Goal: Task Accomplishment & Management: Use online tool/utility

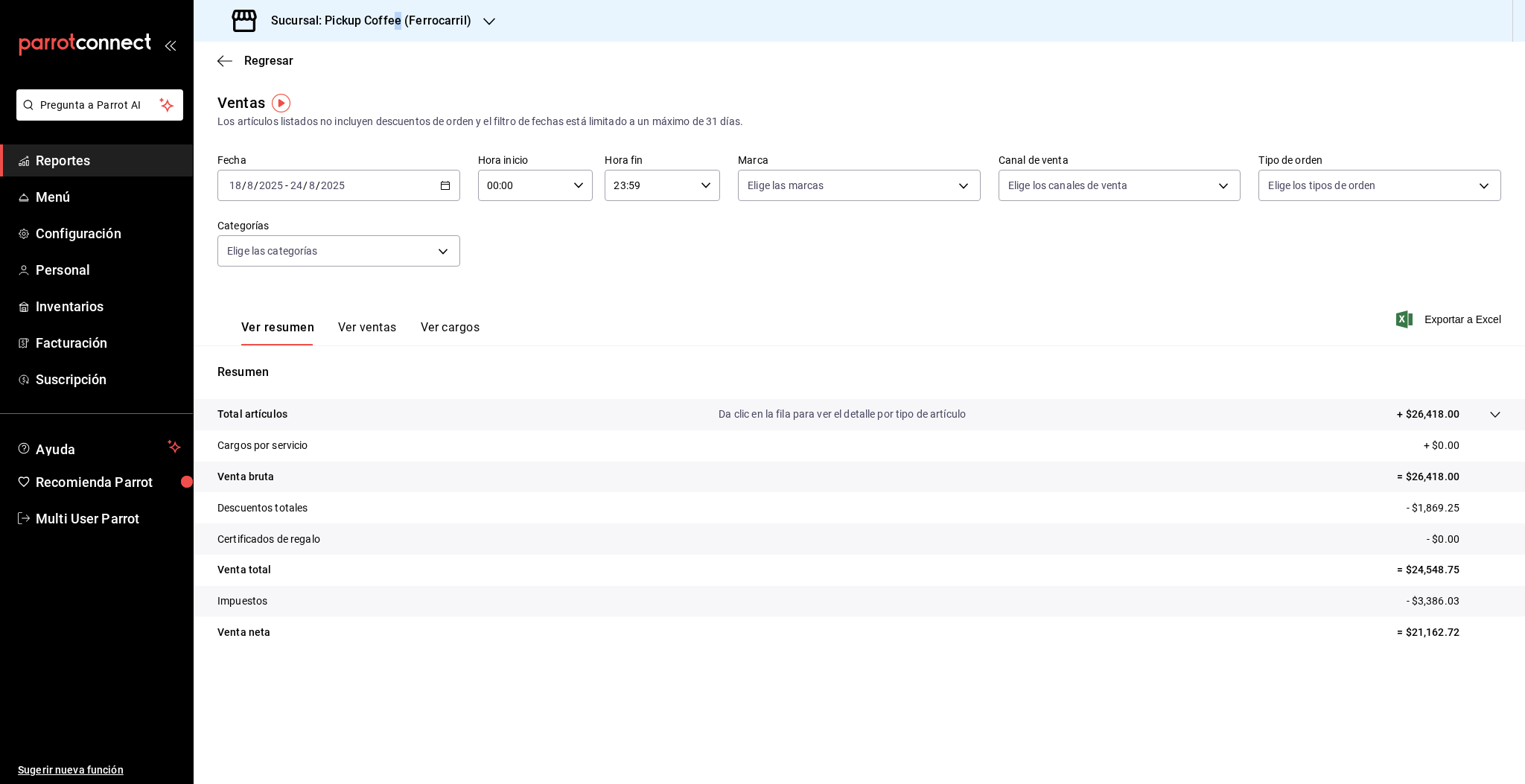
click at [396, 22] on h3 "Sucursal: Pickup Coffee (Ferrocarril)" at bounding box center [365, 21] width 212 height 18
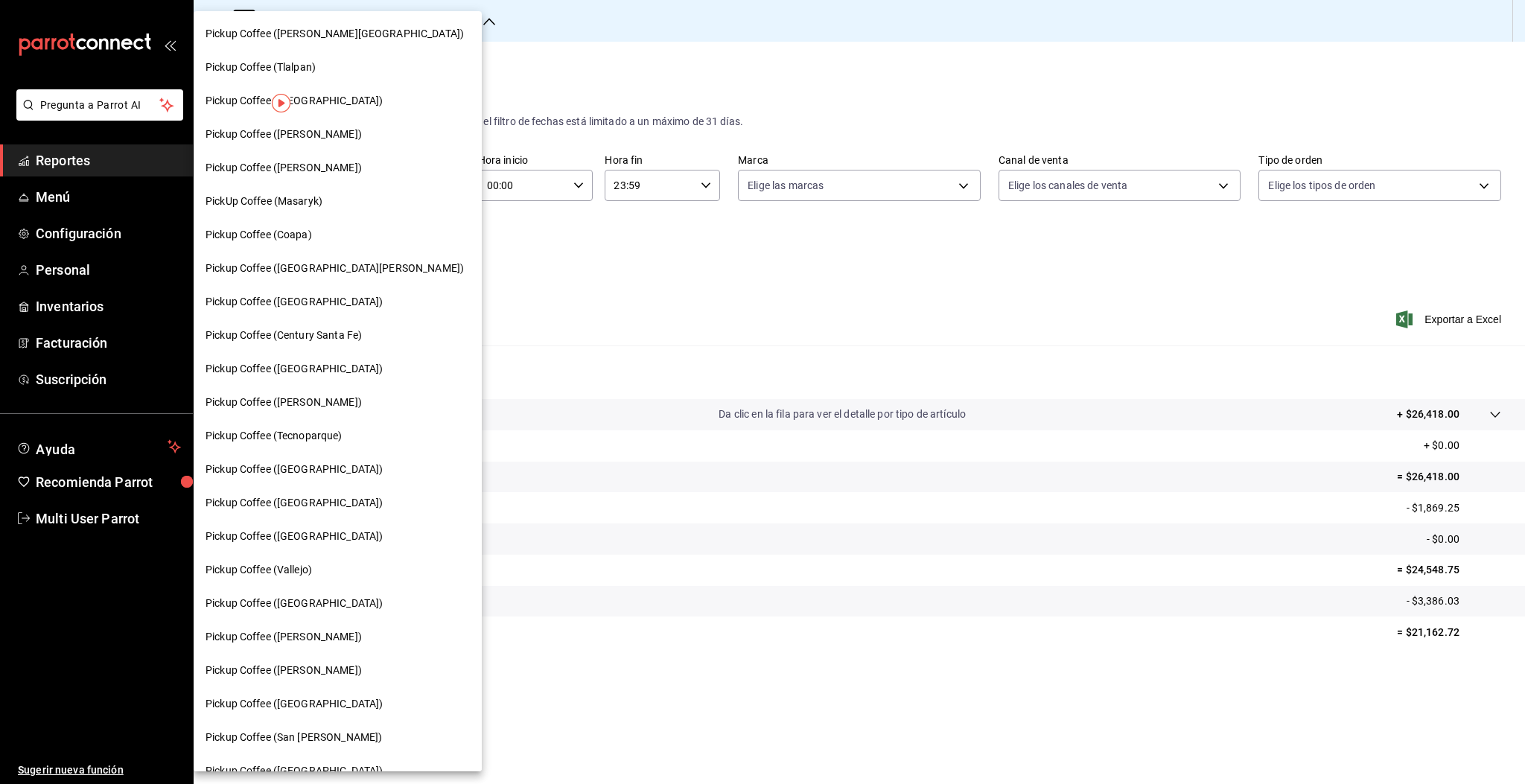
click at [287, 404] on span "Pickup Coffee ([PERSON_NAME])" at bounding box center [284, 402] width 156 height 16
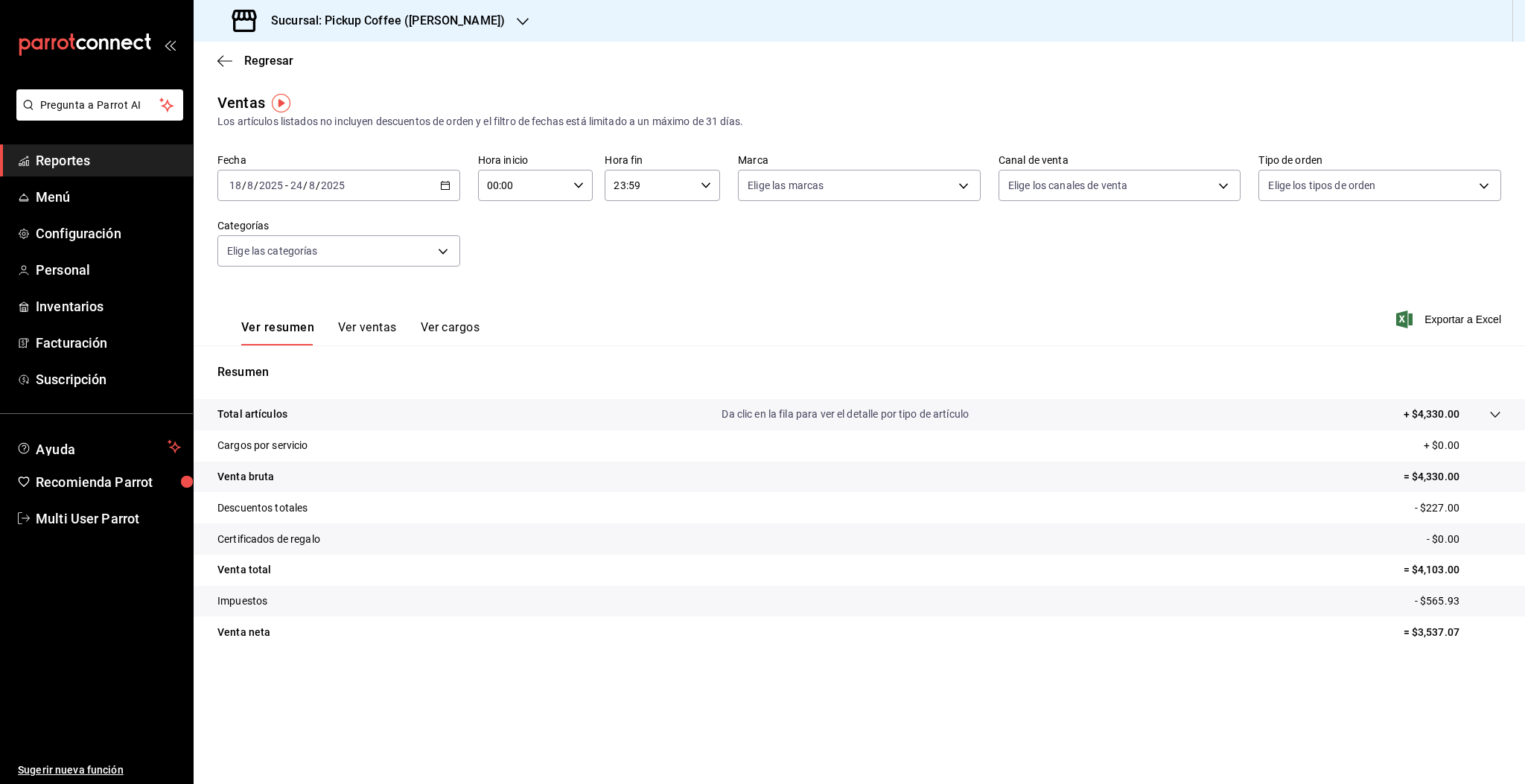
click at [335, 188] on input "2025" at bounding box center [333, 185] width 26 height 12
click at [245, 236] on span "Hoy" at bounding box center [288, 230] width 116 height 16
click at [259, 58] on span "Regresar" at bounding box center [268, 60] width 49 height 14
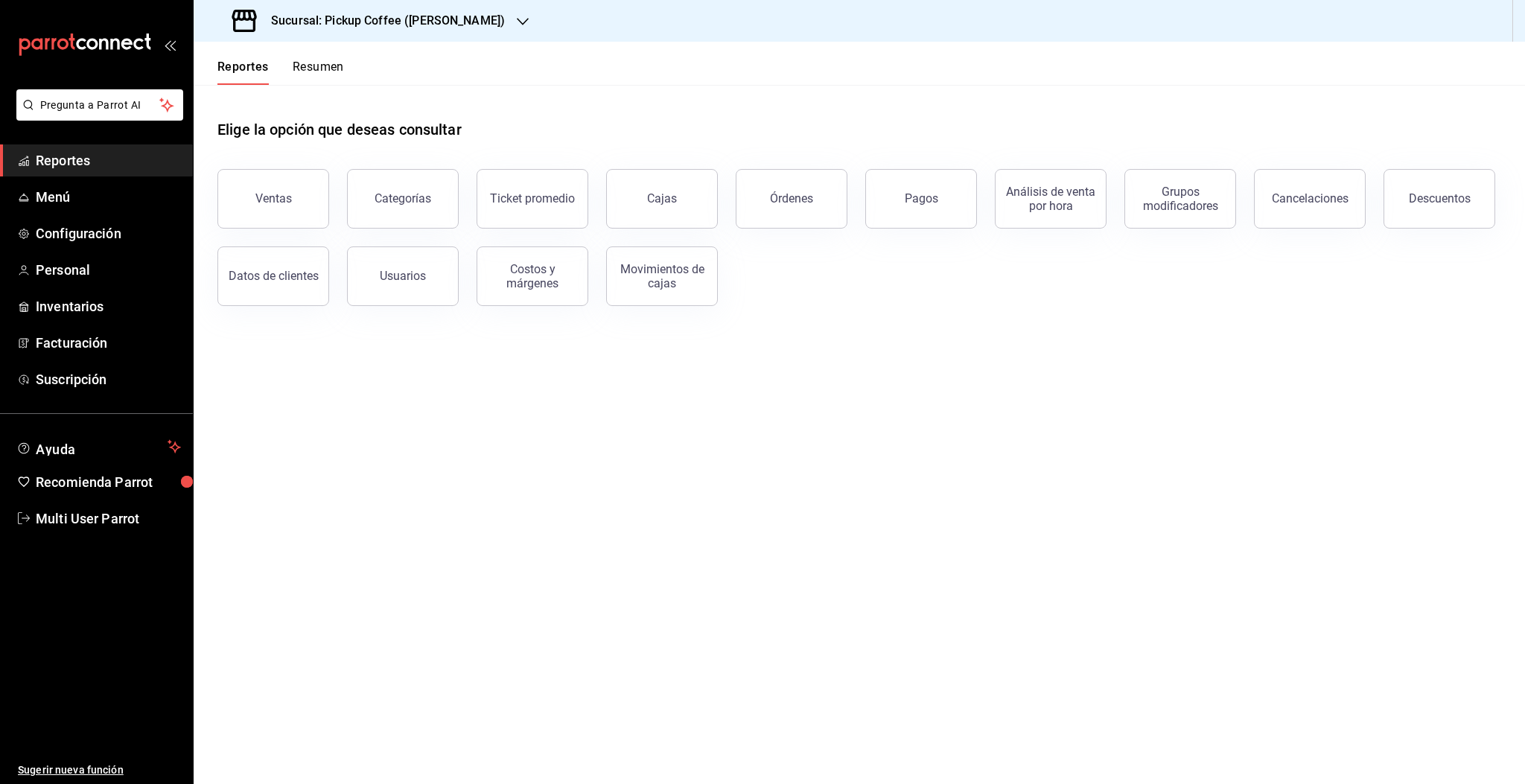
click at [323, 70] on button "Resumen" at bounding box center [318, 72] width 51 height 26
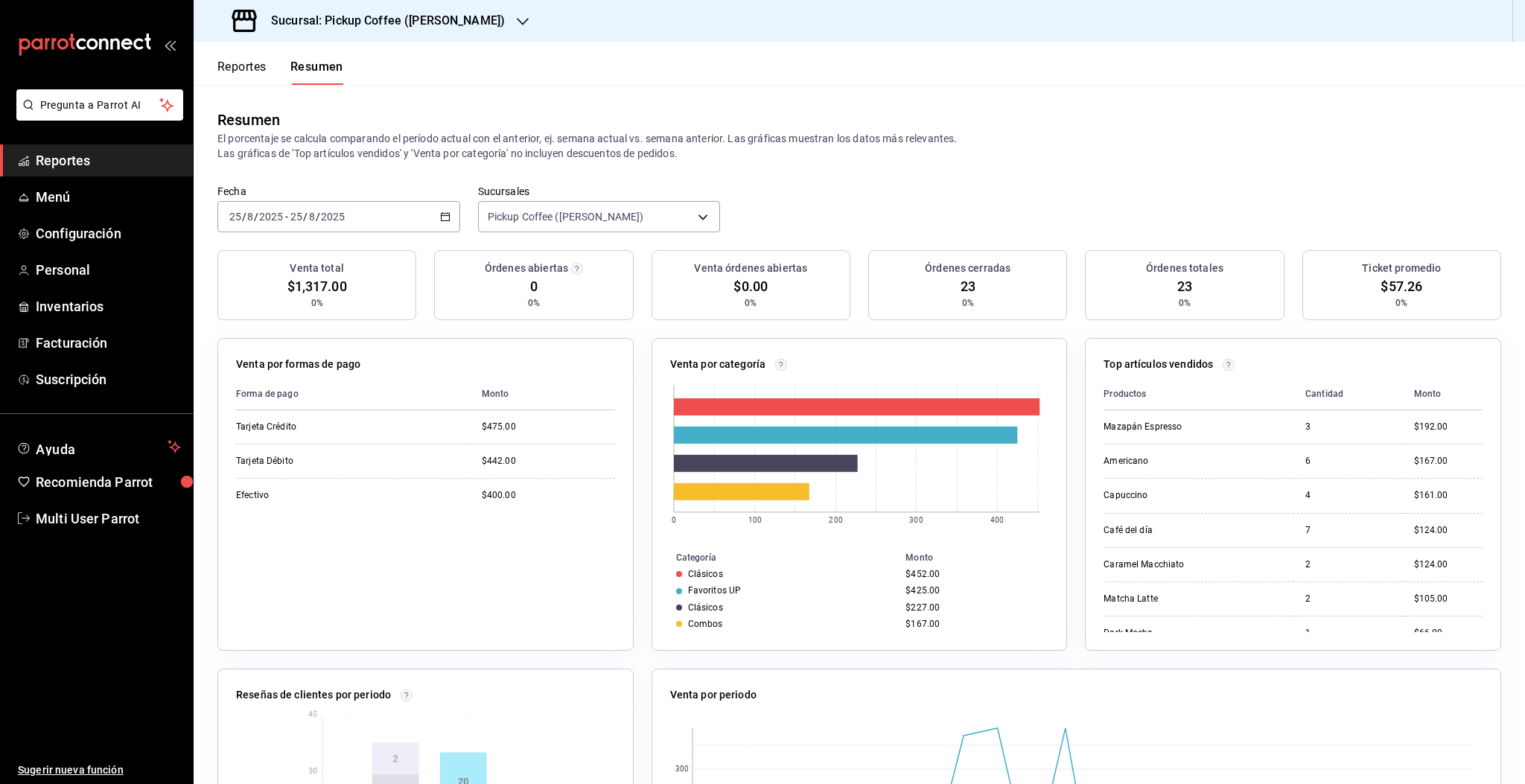
click at [241, 74] on button "Reportes" at bounding box center [242, 72] width 49 height 26
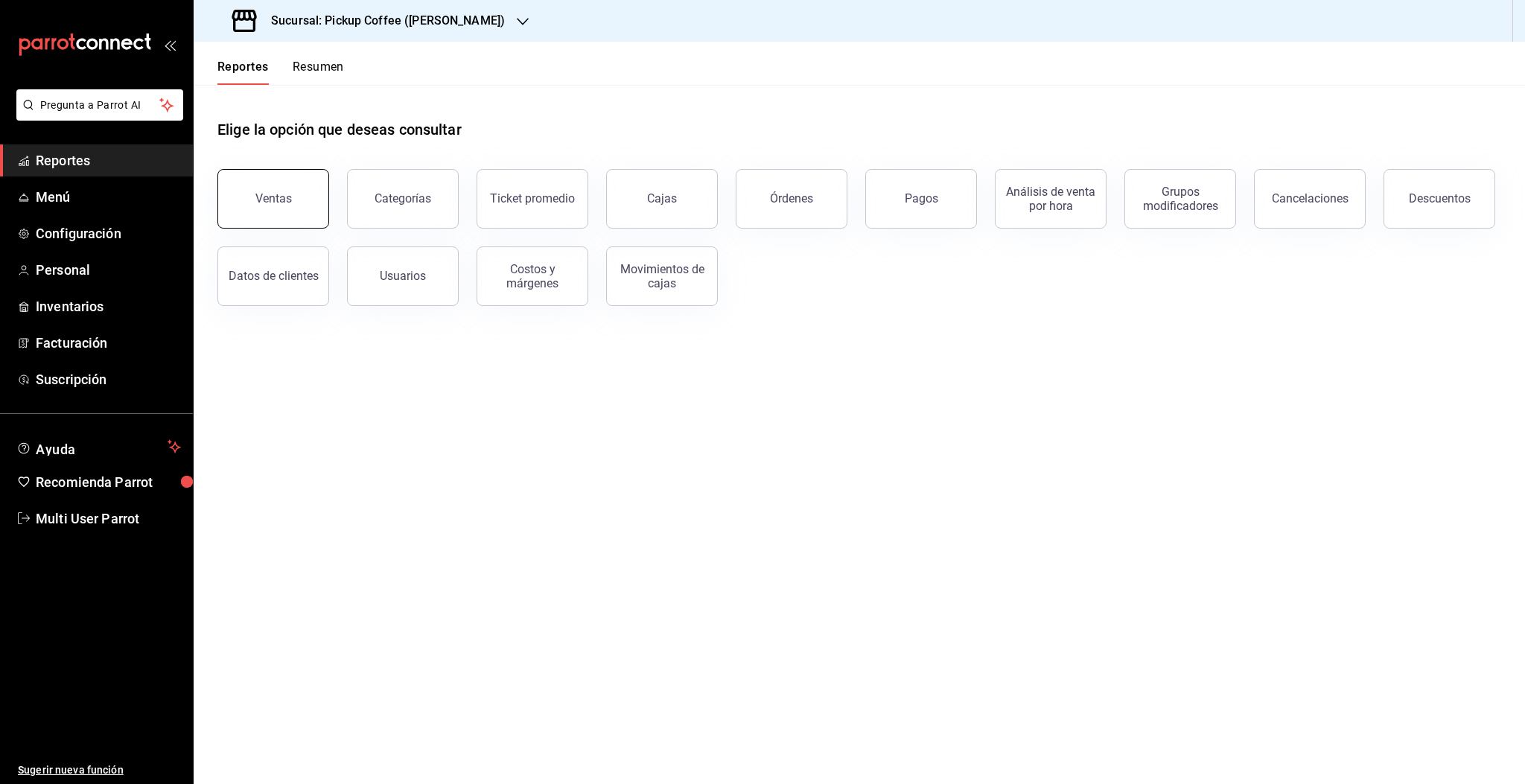
click at [247, 195] on button "Ventas" at bounding box center [273, 198] width 112 height 59
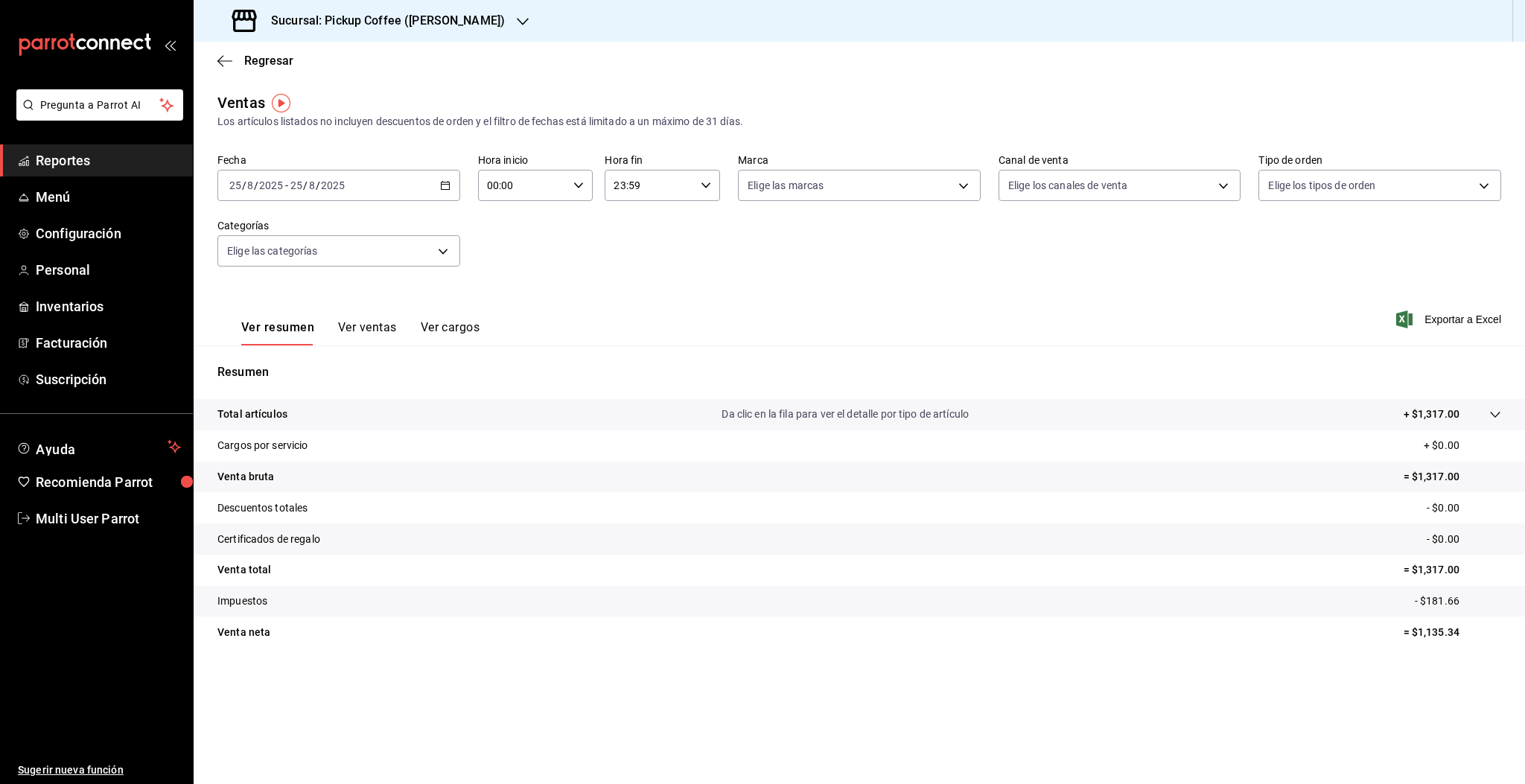
click at [366, 193] on div "2025-08-25 25 / 8 / 2025 - 2025-08-25 25 / 8 / 2025" at bounding box center [338, 185] width 242 height 32
click at [290, 362] on span "Rango de fechas" at bounding box center [288, 364] width 116 height 16
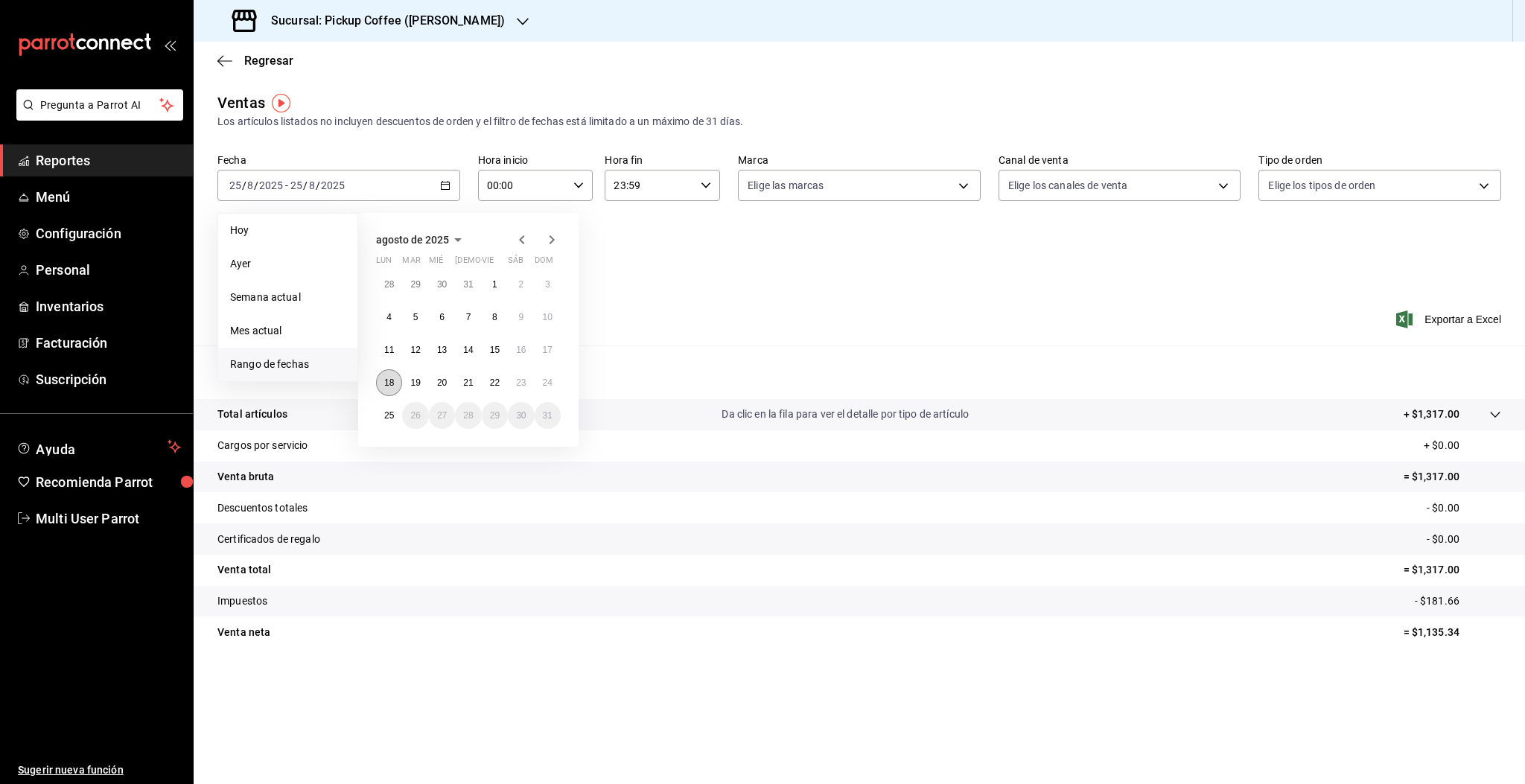
click at [380, 389] on button "18" at bounding box center [389, 383] width 26 height 27
click at [548, 383] on abbr "24" at bounding box center [547, 383] width 10 height 11
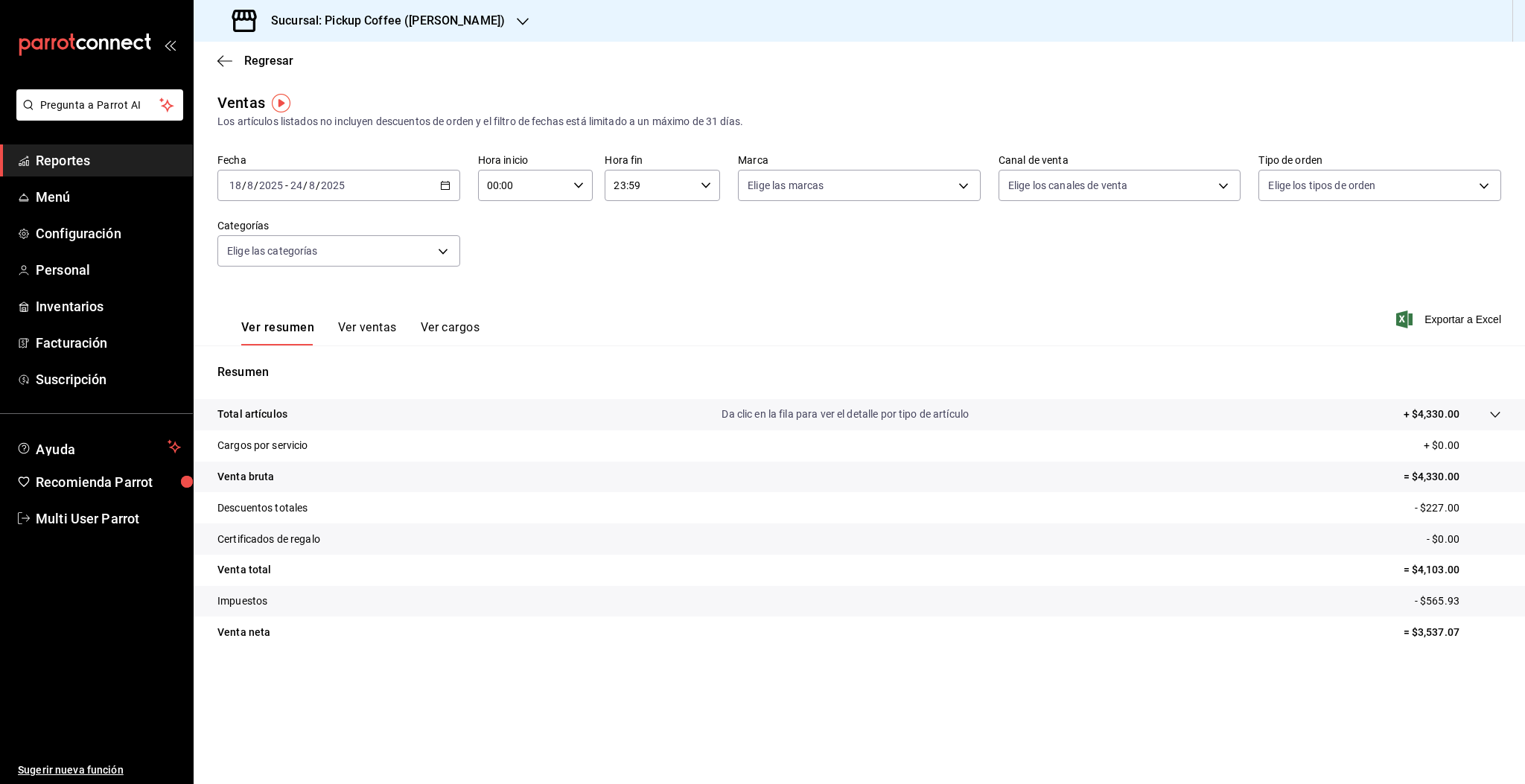
click at [350, 189] on div "2025-08-18 18 / 8 / 2025 - 2025-08-24 24 / 8 / 2025" at bounding box center [338, 185] width 242 height 32
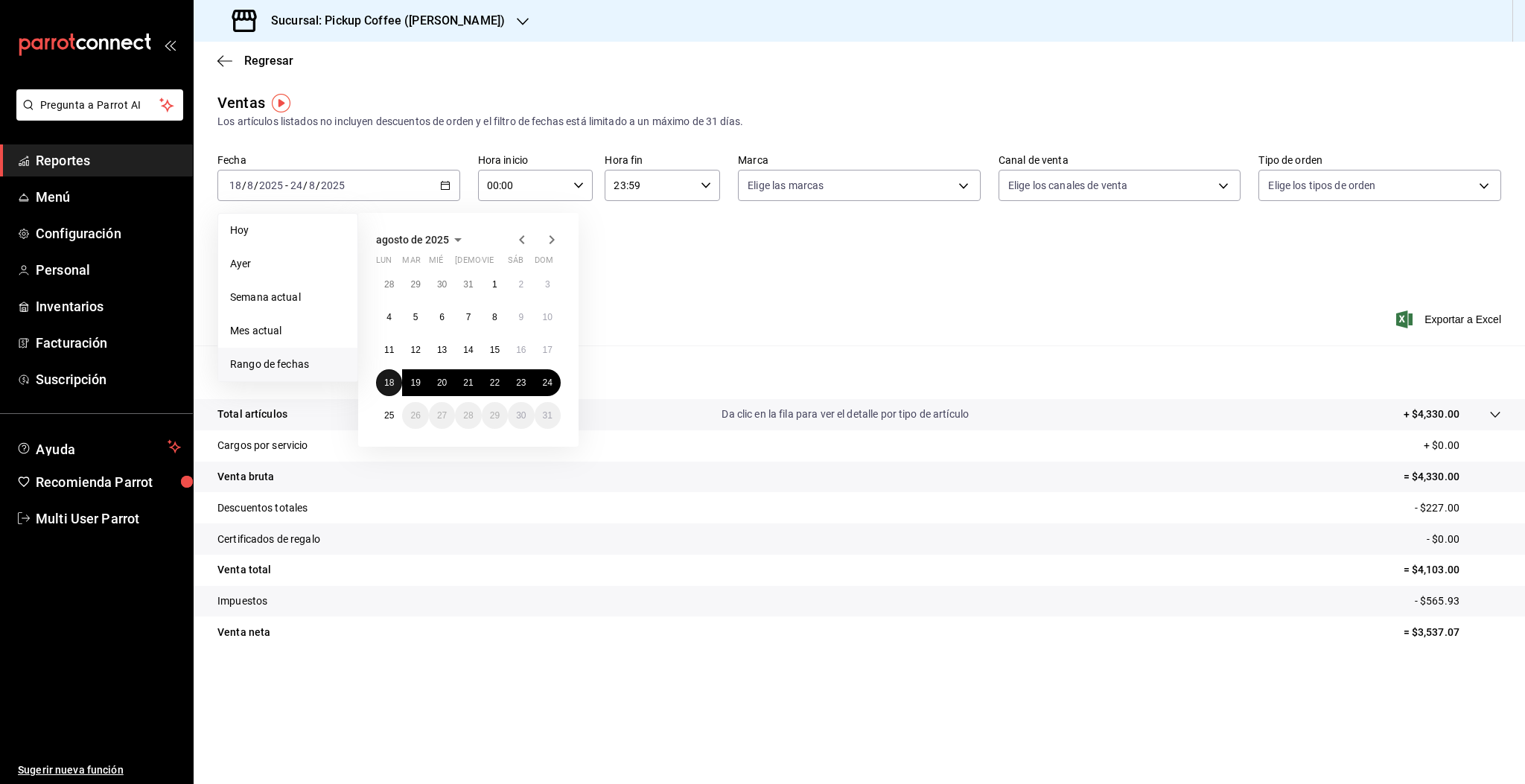
click at [385, 384] on abbr "18" at bounding box center [389, 383] width 10 height 11
click at [537, 389] on button "24" at bounding box center [547, 383] width 26 height 27
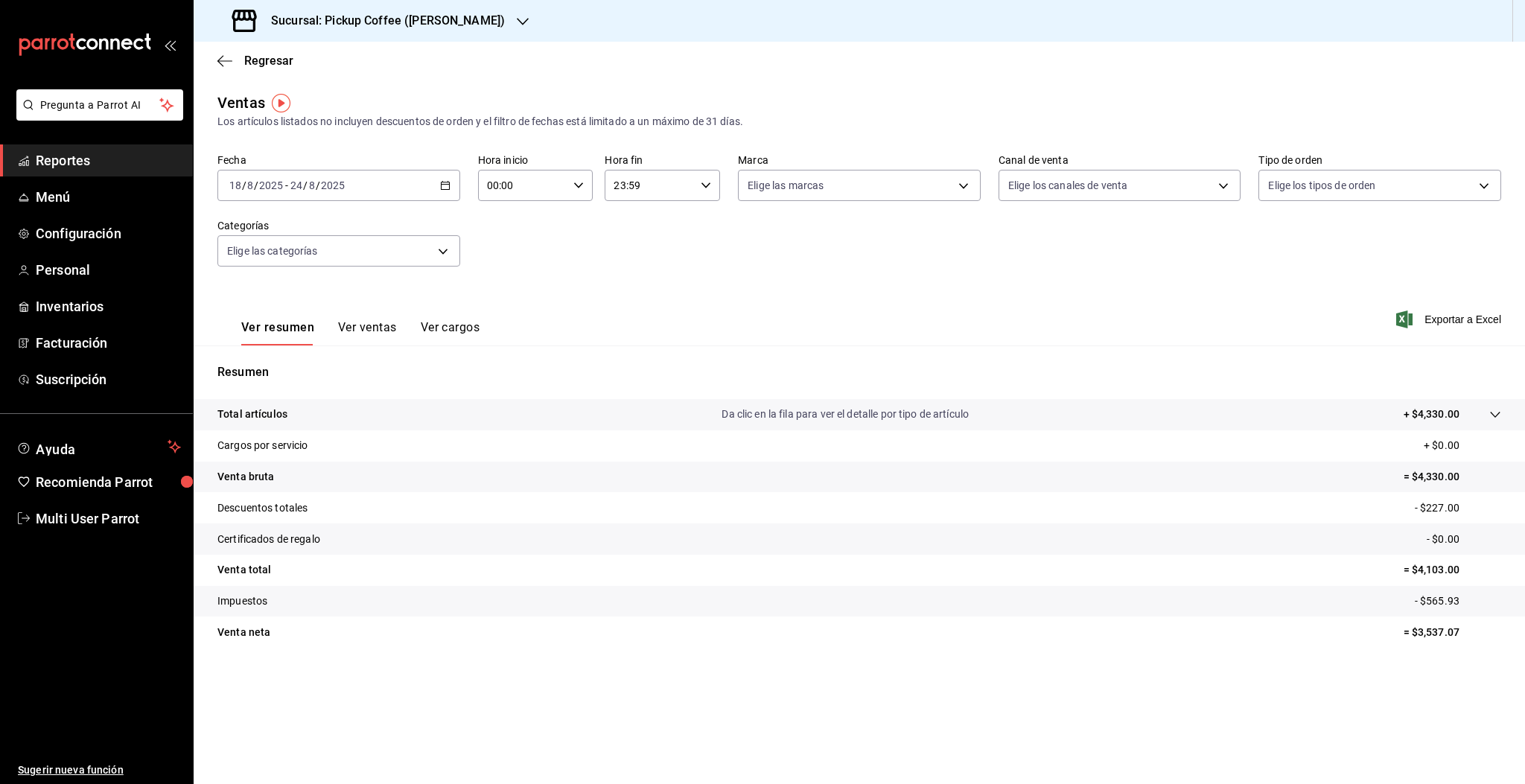
click at [451, 26] on h3 "Sucursal: Pickup Coffee (Homero)" at bounding box center [381, 21] width 245 height 18
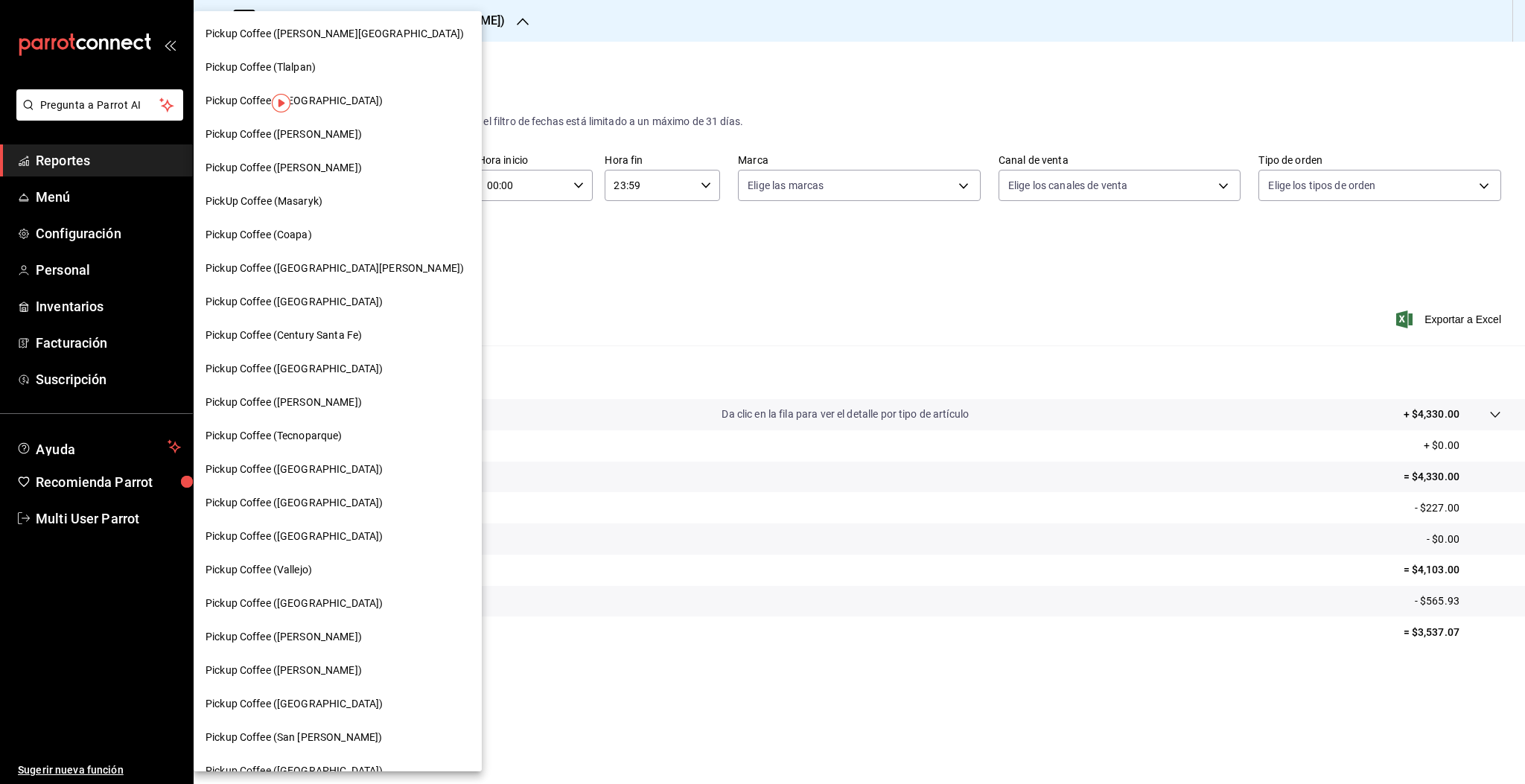
click at [287, 465] on span "Pickup Coffee ([GEOGRAPHIC_DATA])" at bounding box center [294, 469] width 177 height 16
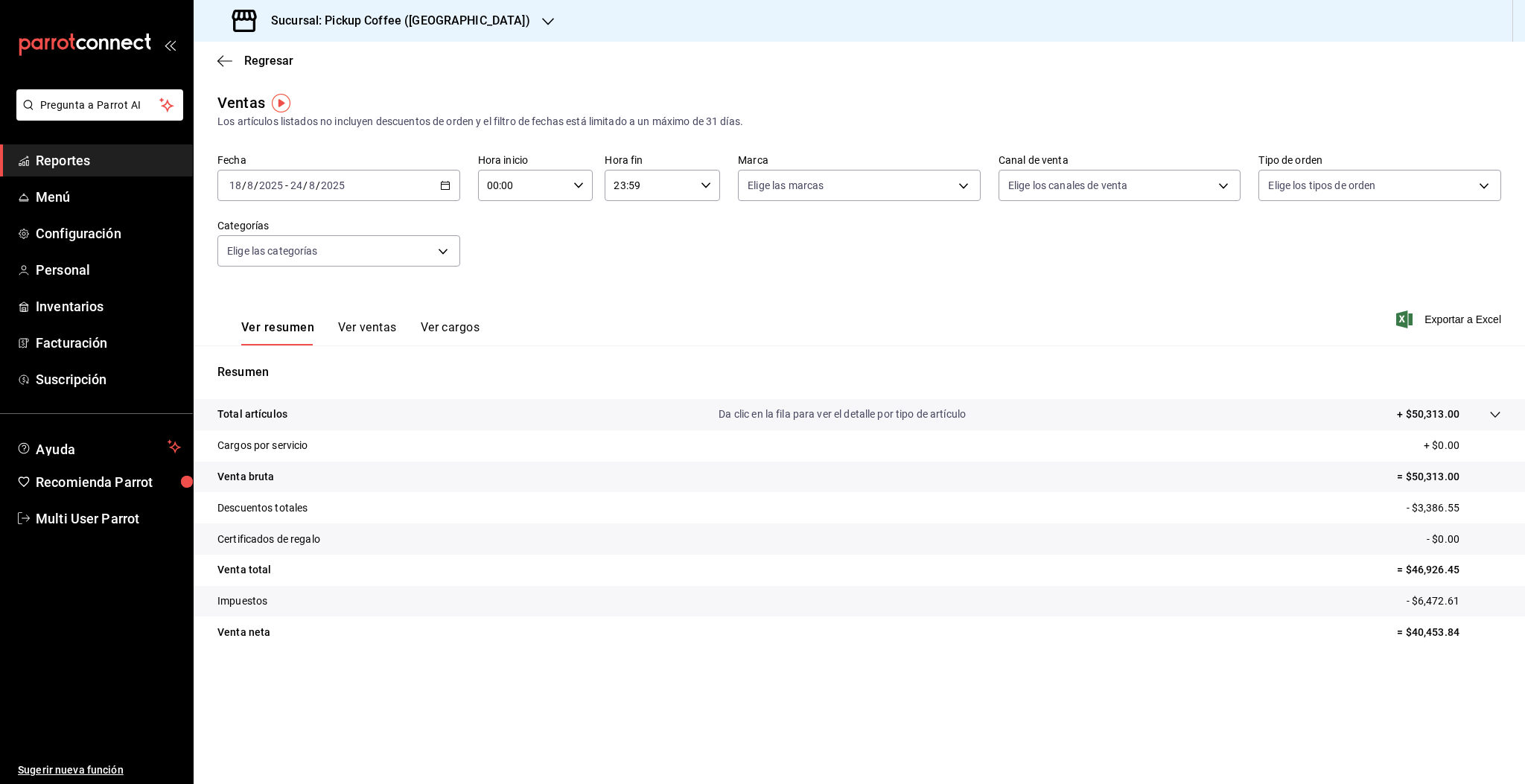
click at [388, 188] on div "2025-08-18 18 / 8 / 2025 - 2025-08-24 24 / 8 / 2025" at bounding box center [338, 185] width 242 height 32
click at [269, 360] on span "Rango de fechas" at bounding box center [288, 364] width 116 height 16
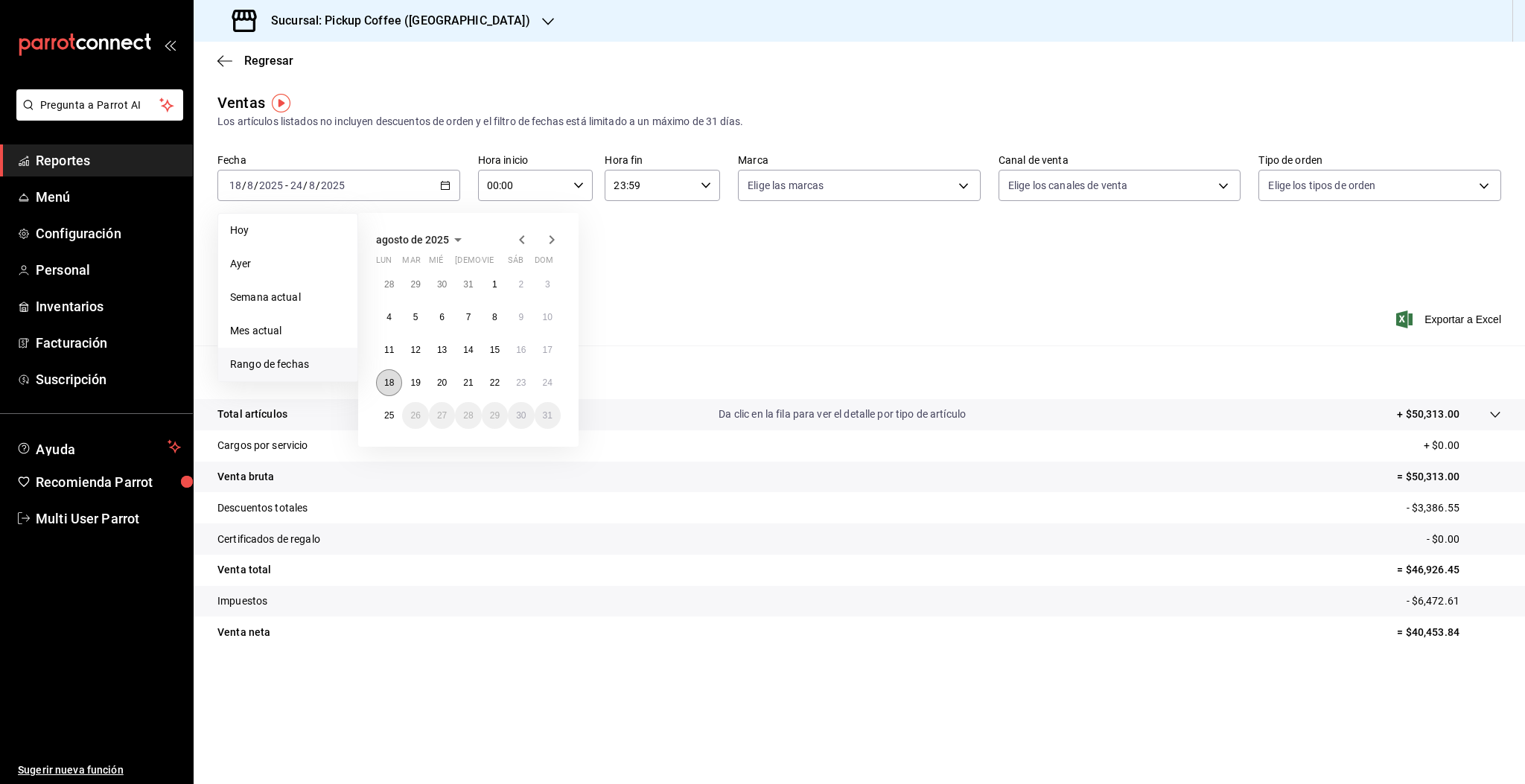
click at [386, 382] on abbr "18" at bounding box center [389, 383] width 10 height 11
click at [545, 383] on abbr "24" at bounding box center [547, 383] width 10 height 11
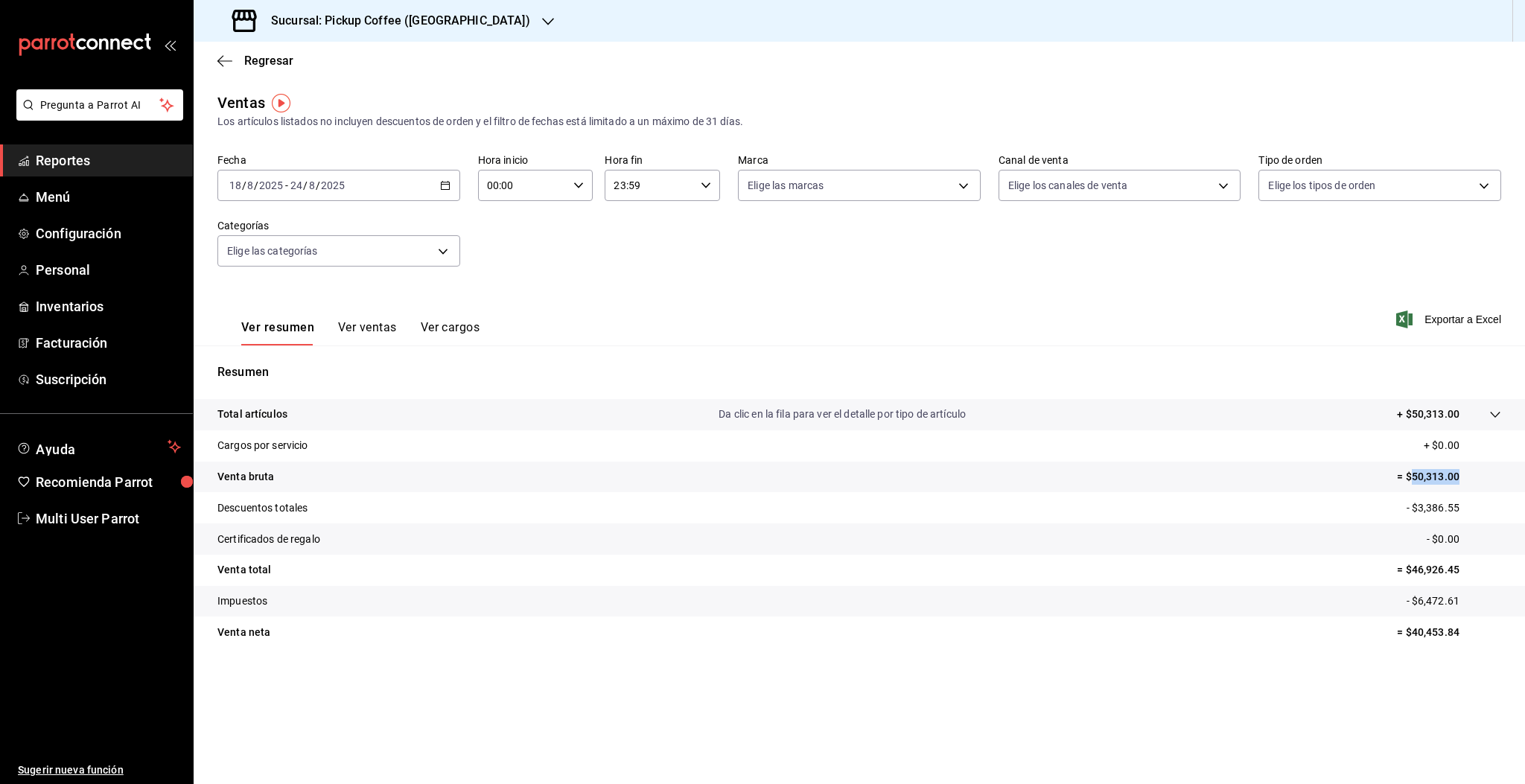
drag, startPoint x: 1411, startPoint y: 479, endPoint x: 1463, endPoint y: 479, distance: 52.0
click at [1463, 479] on p "= $50,313.00" at bounding box center [1448, 476] width 104 height 16
copy p "50,313.00"
click at [392, 188] on div "2025-08-18 18 / 8 / 2025 - 2025-08-24 24 / 8 / 2025" at bounding box center [338, 185] width 242 height 32
click at [758, 319] on div "Ver resumen Ver ventas Ver cargos Exportar a Excel" at bounding box center [859, 314] width 1331 height 61
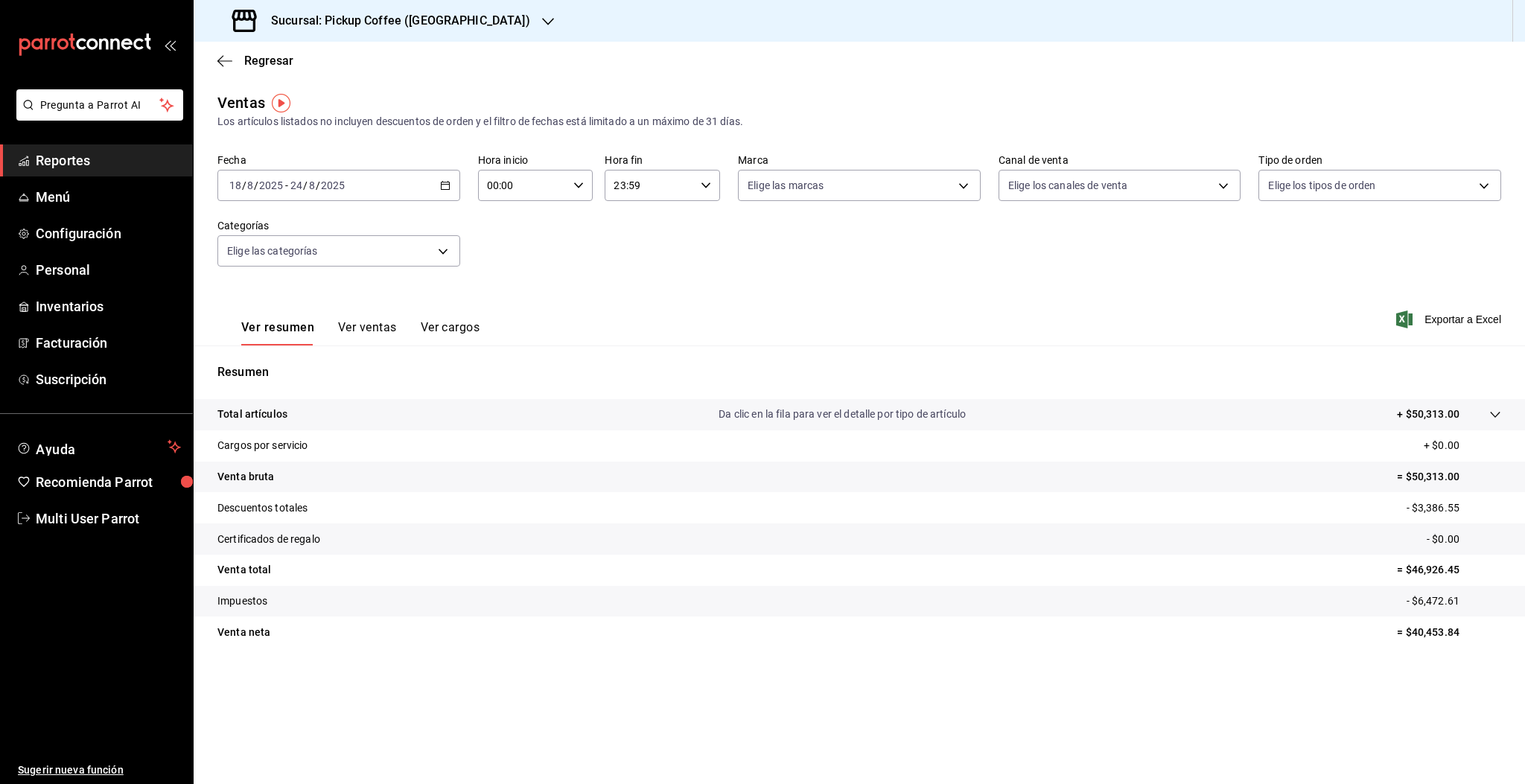
click at [435, 16] on h3 "Sucursal: Pickup Coffee (Aragon)" at bounding box center [394, 21] width 271 height 18
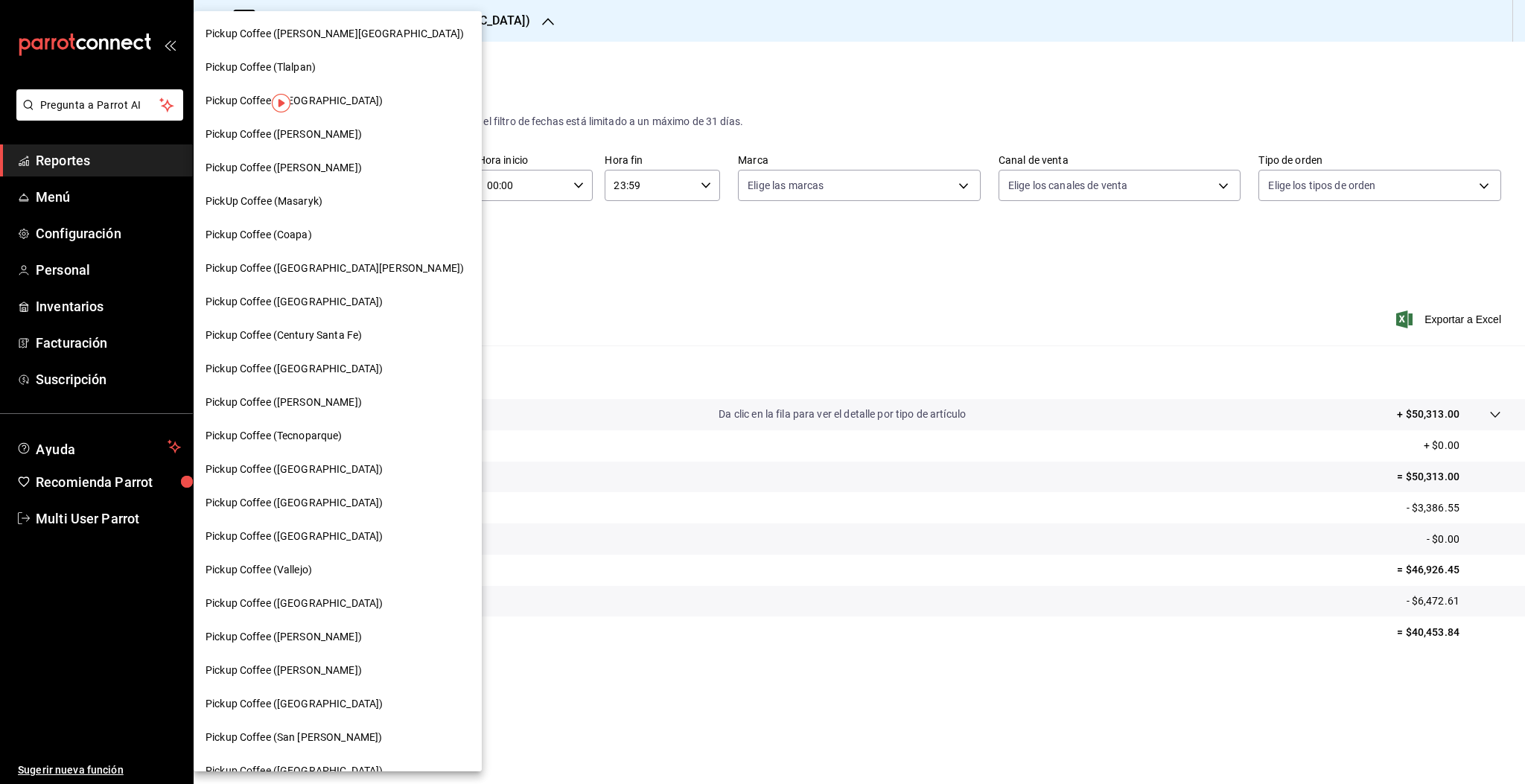
scroll to position [64, 0]
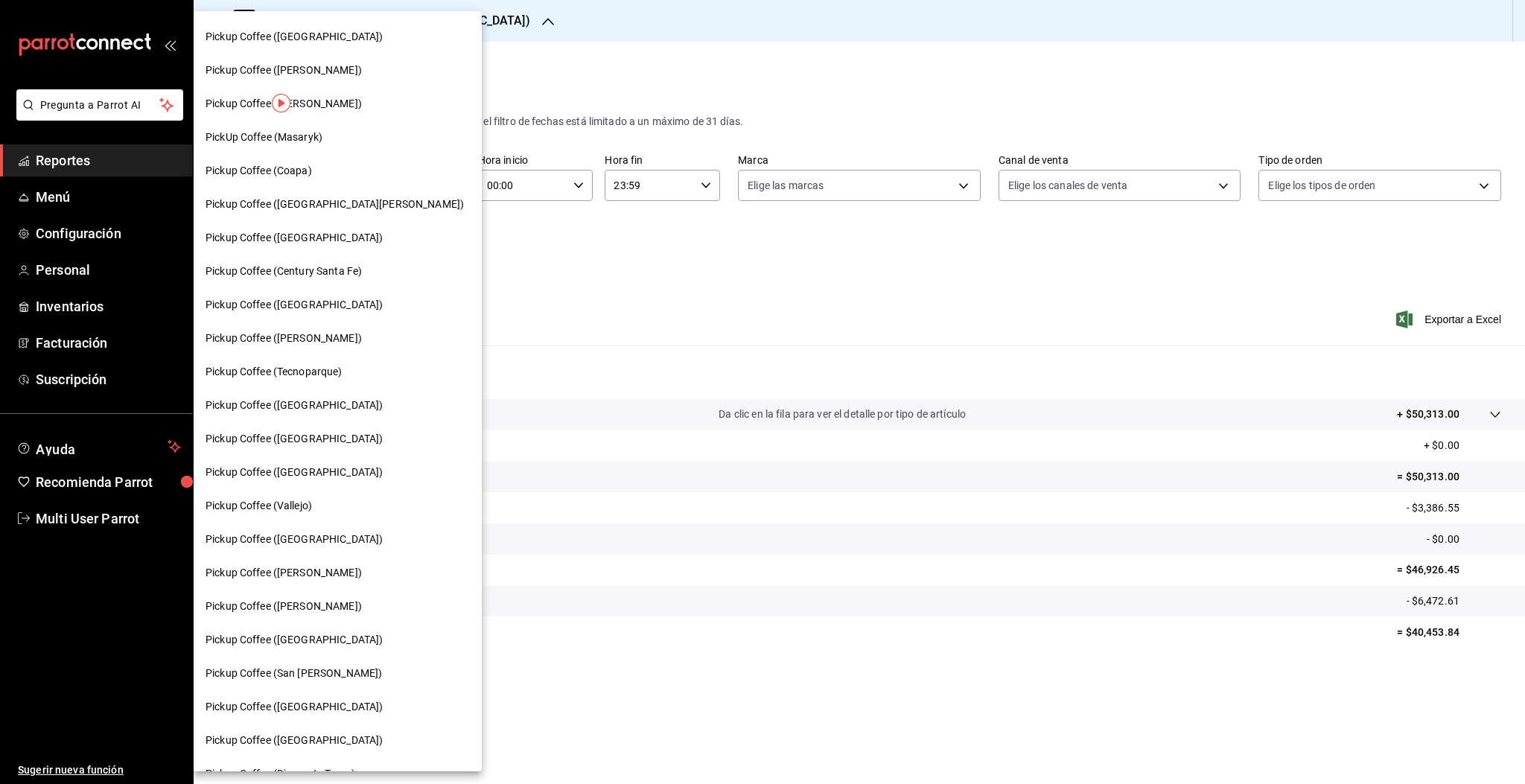
click at [320, 602] on span "Pickup Coffee ([PERSON_NAME])" at bounding box center [284, 606] width 156 height 16
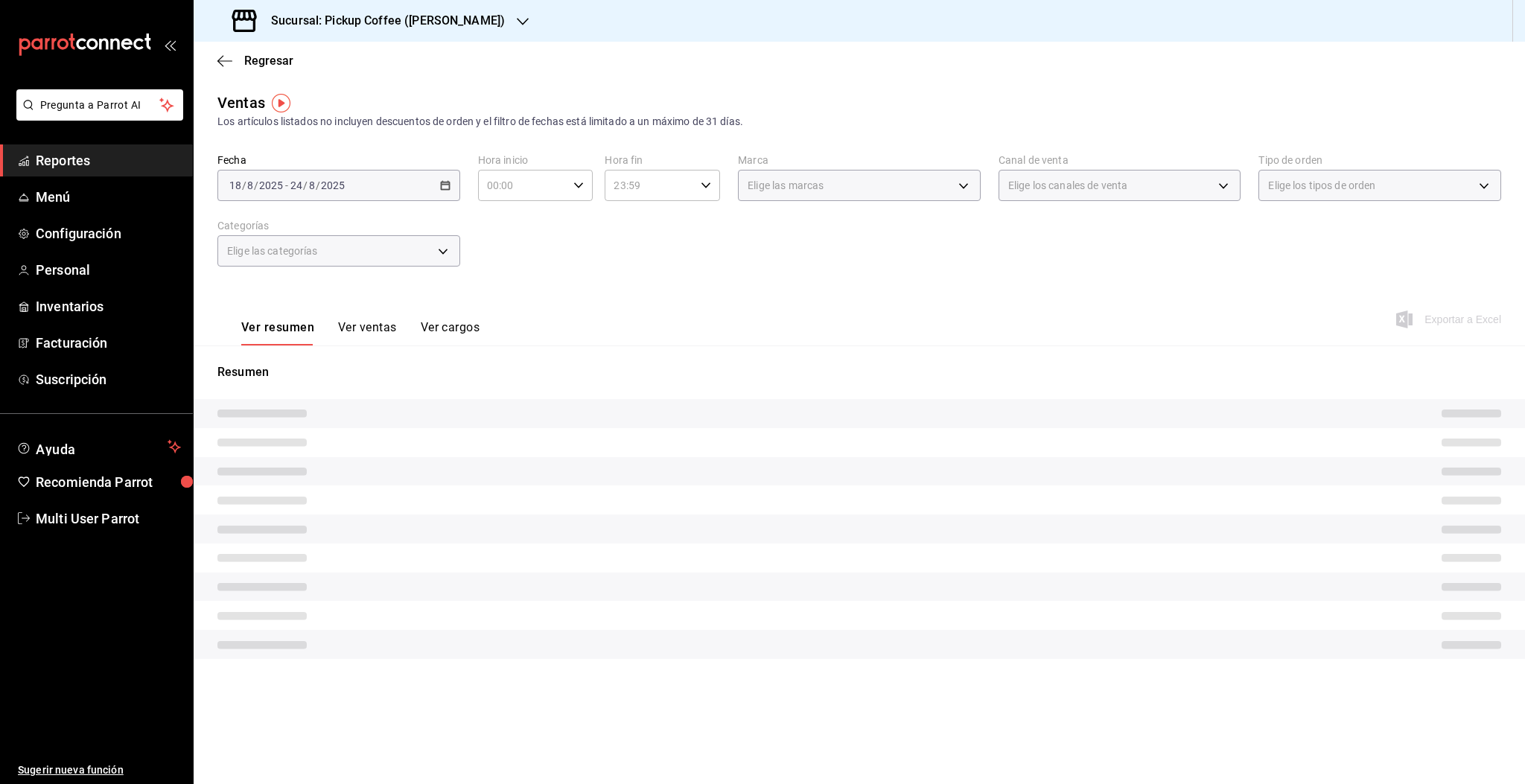
click at [392, 14] on h3 "Sucursal: Pickup Coffee ([PERSON_NAME])" at bounding box center [381, 21] width 245 height 18
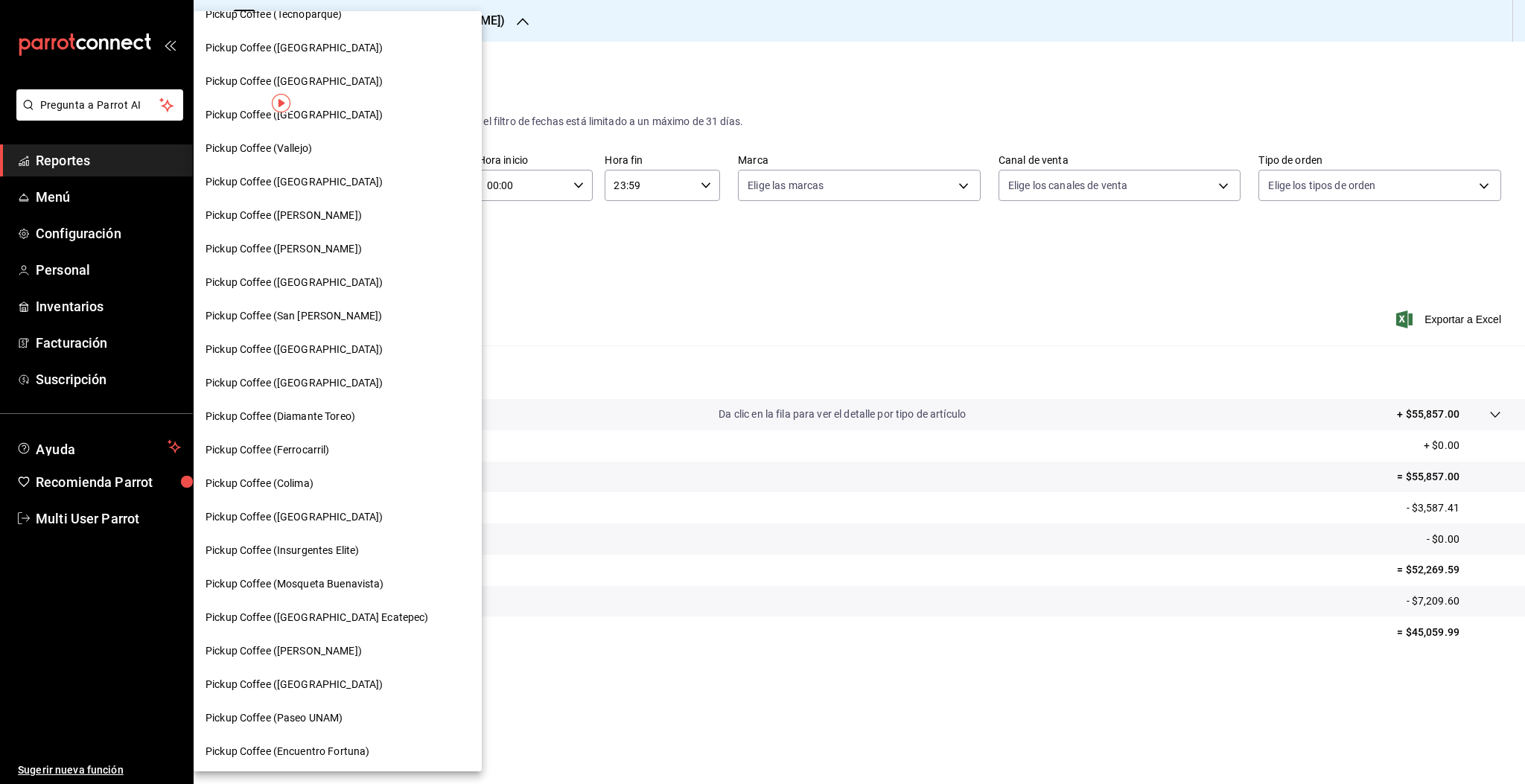
scroll to position [496, 0]
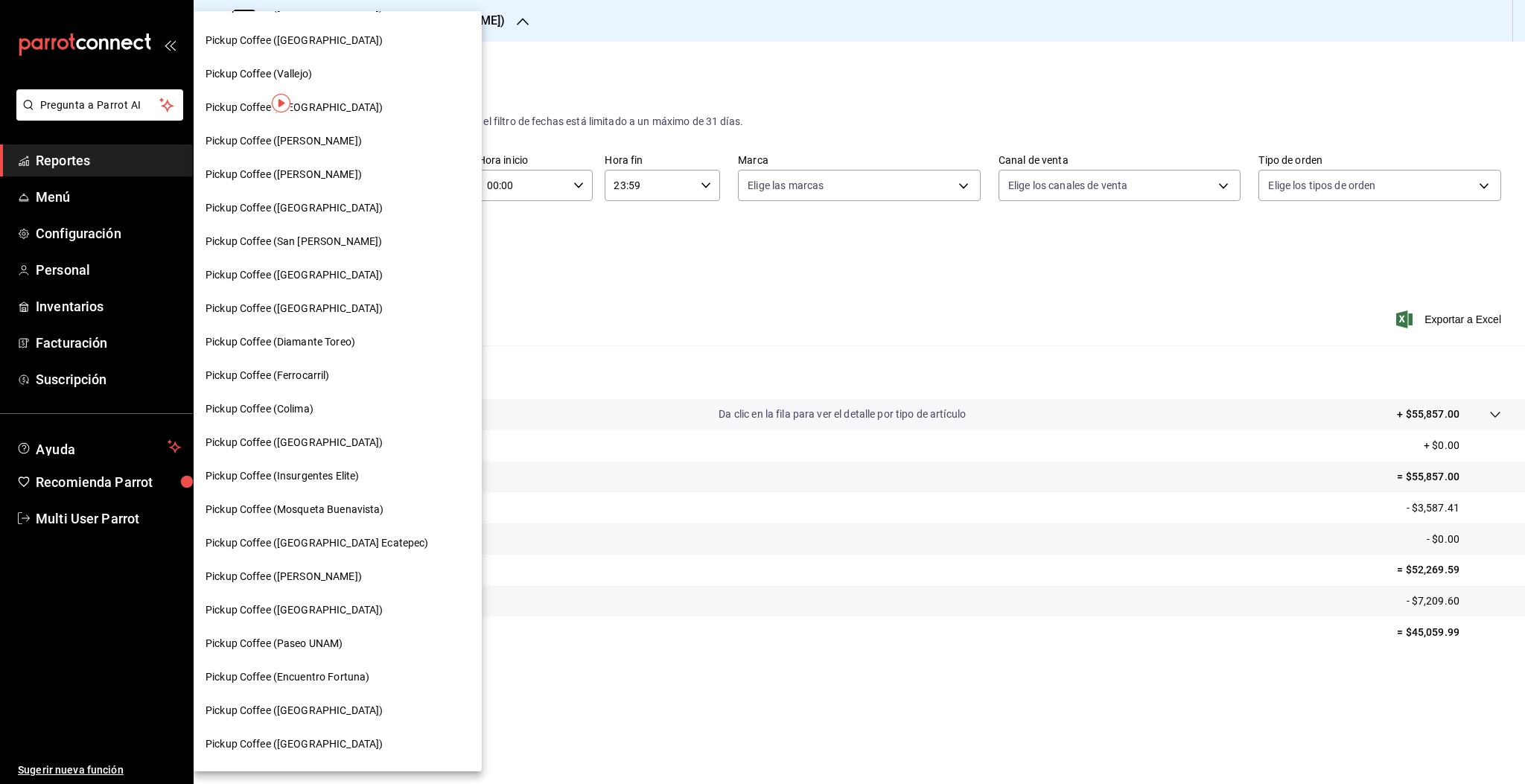
click at [290, 542] on span "Pickup Coffee ([GEOGRAPHIC_DATA] Ecatepec)" at bounding box center [317, 542] width 224 height 16
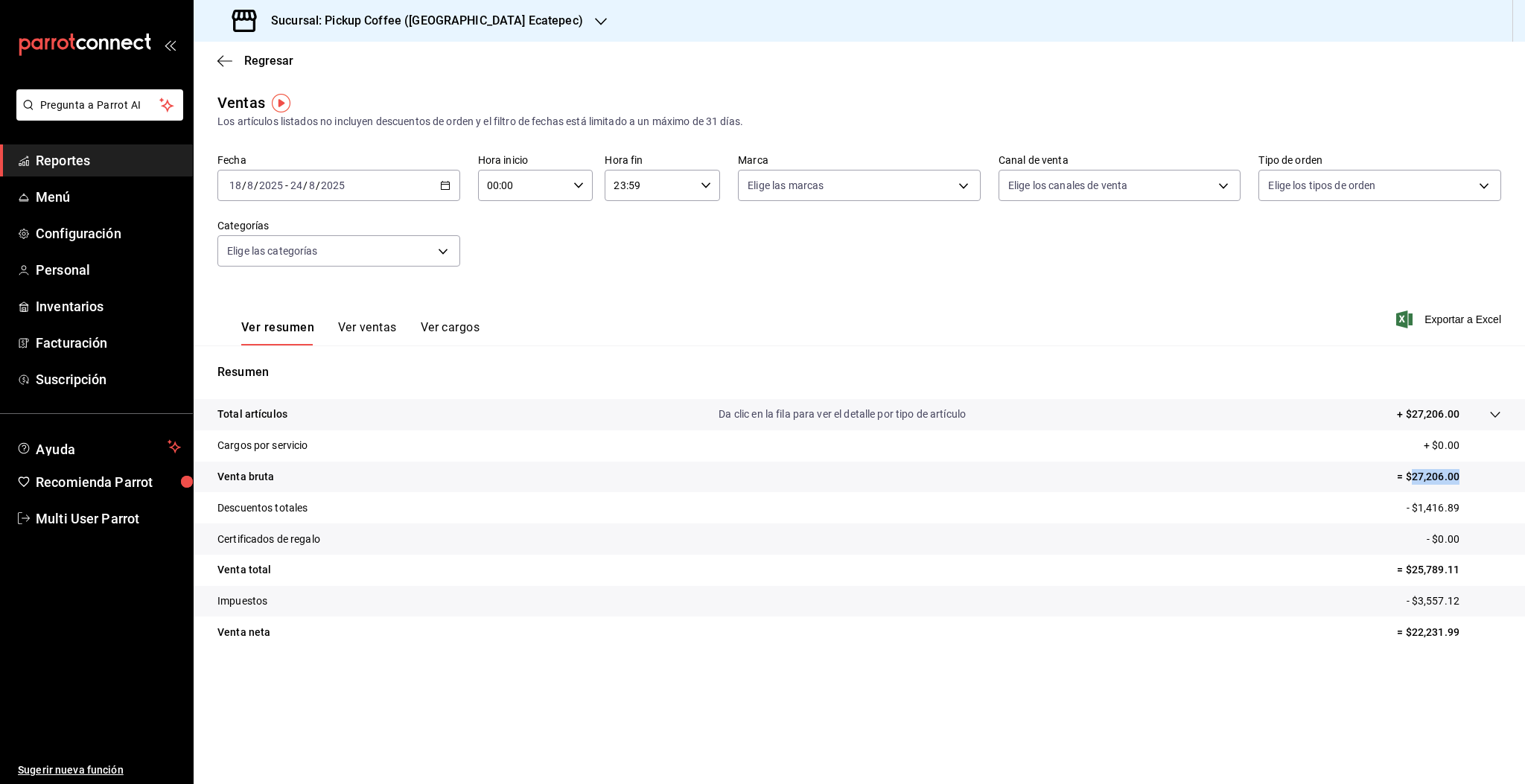
drag, startPoint x: 1409, startPoint y: 482, endPoint x: 1469, endPoint y: 475, distance: 60.4
click at [1469, 475] on p "= $27,206.00" at bounding box center [1448, 476] width 104 height 16
copy p "27,206.00"
click at [311, 191] on div "2025-08-18 18 / 8 / 2025 - 2025-08-24 24 / 8 / 2025" at bounding box center [338, 185] width 242 height 32
click at [288, 367] on span "Rango de fechas" at bounding box center [288, 364] width 116 height 16
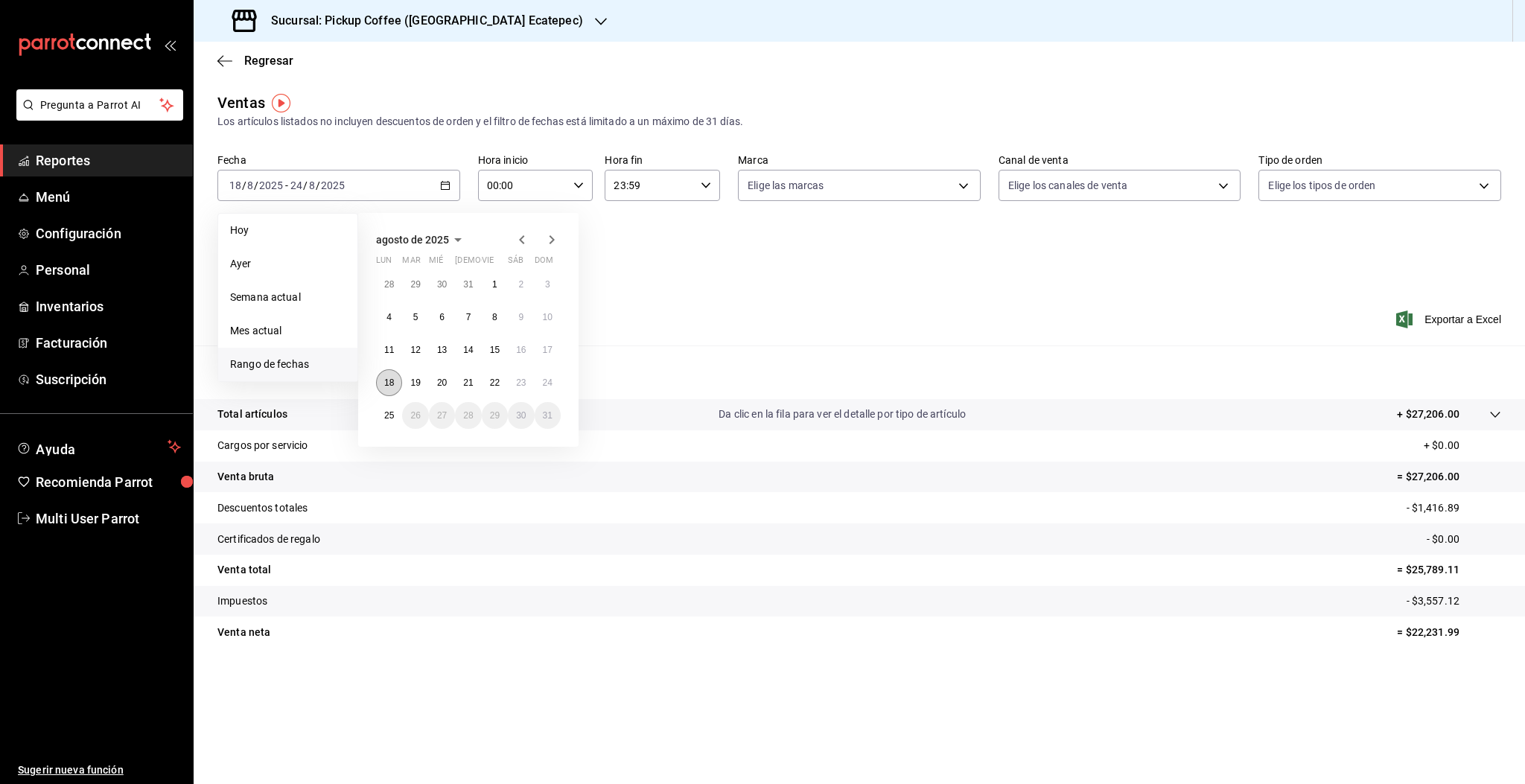
click at [387, 388] on button "18" at bounding box center [389, 383] width 26 height 27
click at [552, 385] on abbr "24" at bounding box center [547, 383] width 10 height 11
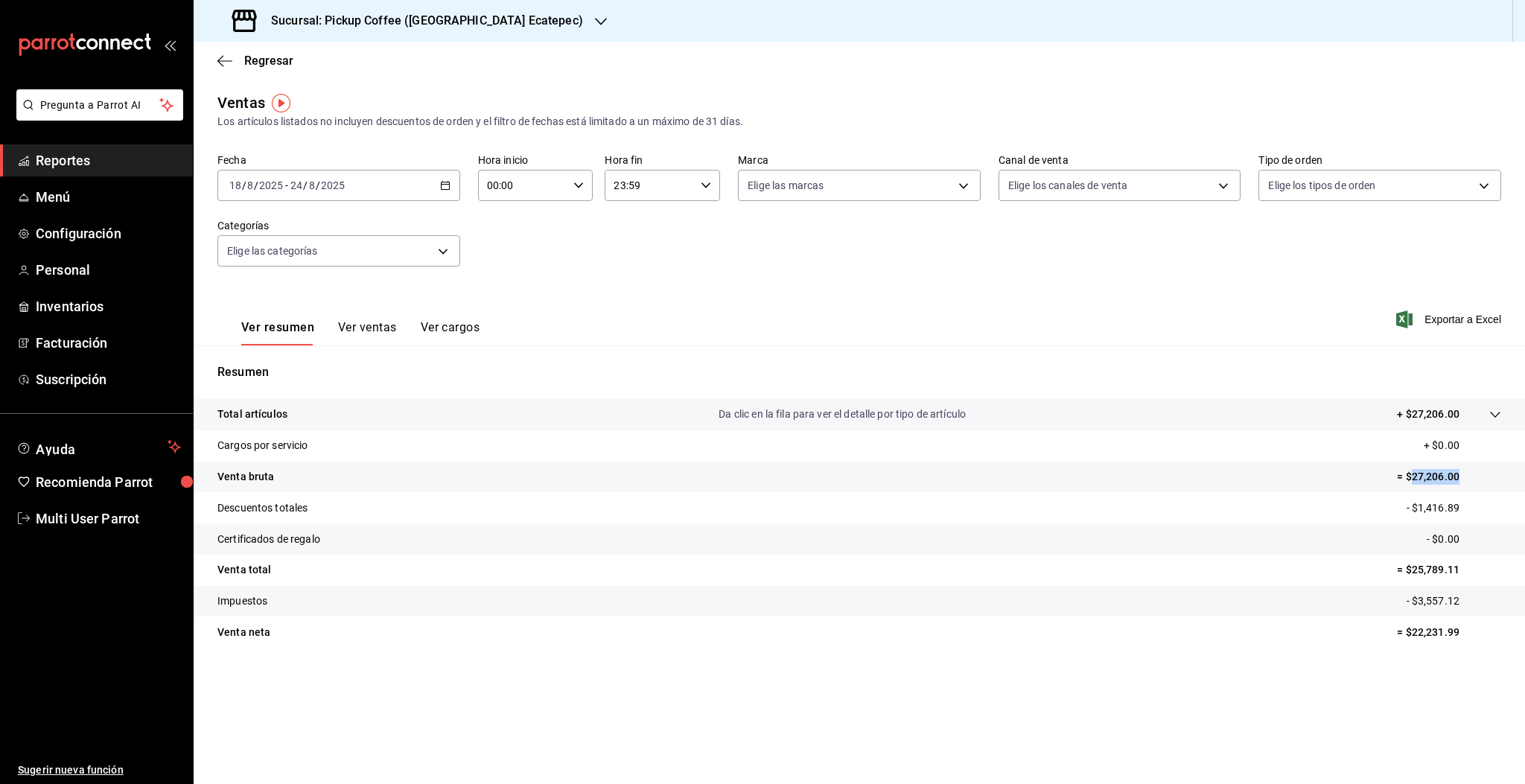
drag, startPoint x: 1409, startPoint y: 476, endPoint x: 1466, endPoint y: 484, distance: 57.6
click at [1466, 484] on p "= $27,206.00" at bounding box center [1448, 476] width 104 height 16
copy p "27,206.00"
click at [402, 182] on div "2025-08-18 18 / 8 / 2025 - 2025-08-24 24 / 8 / 2025" at bounding box center [338, 185] width 242 height 32
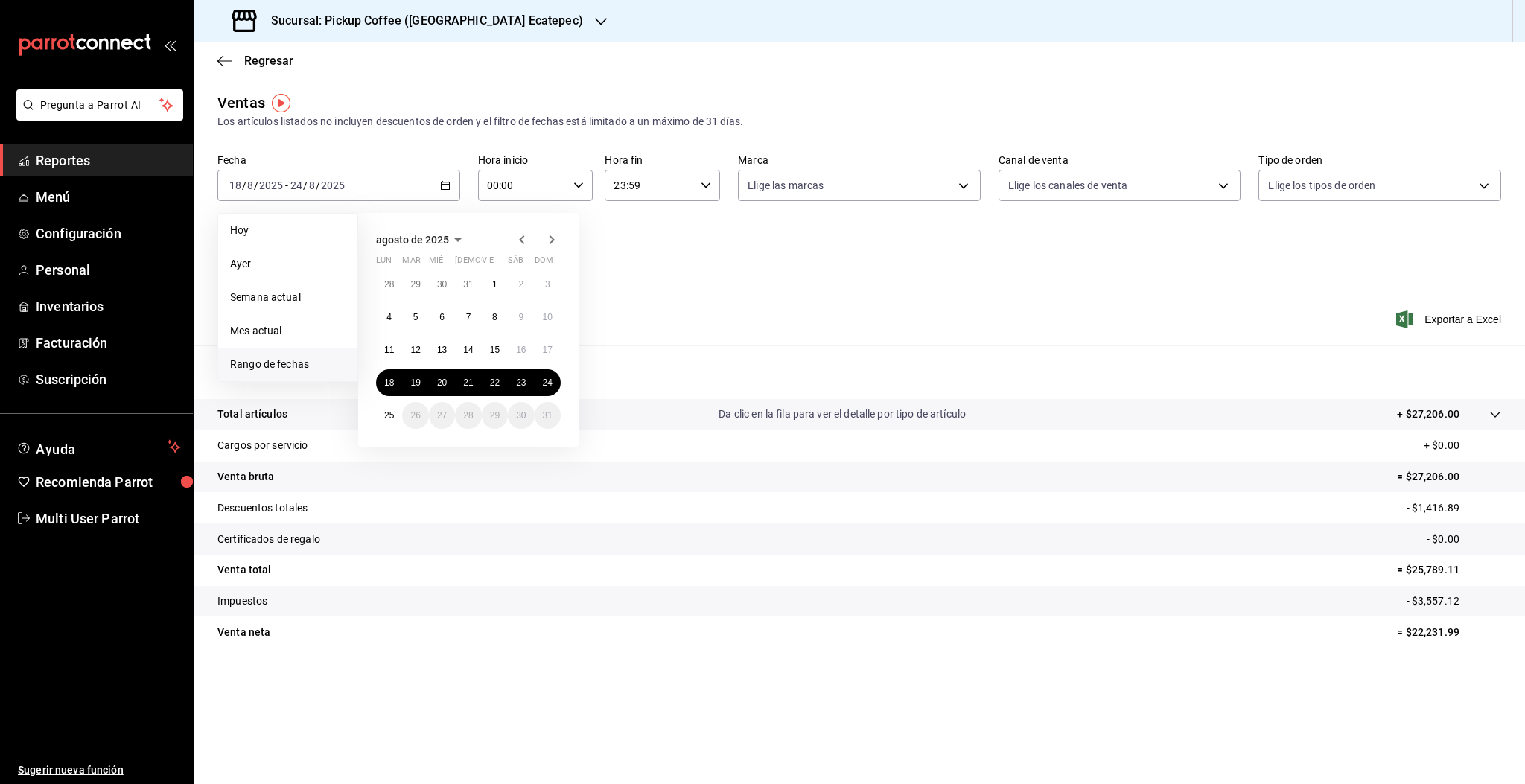
click at [856, 256] on div "Fecha 2025-08-18 18 / 8 / 2025 - 2025-08-24 24 / 8 / 2025 Hoy Ayer Semana actua…" at bounding box center [859, 218] width 1283 height 131
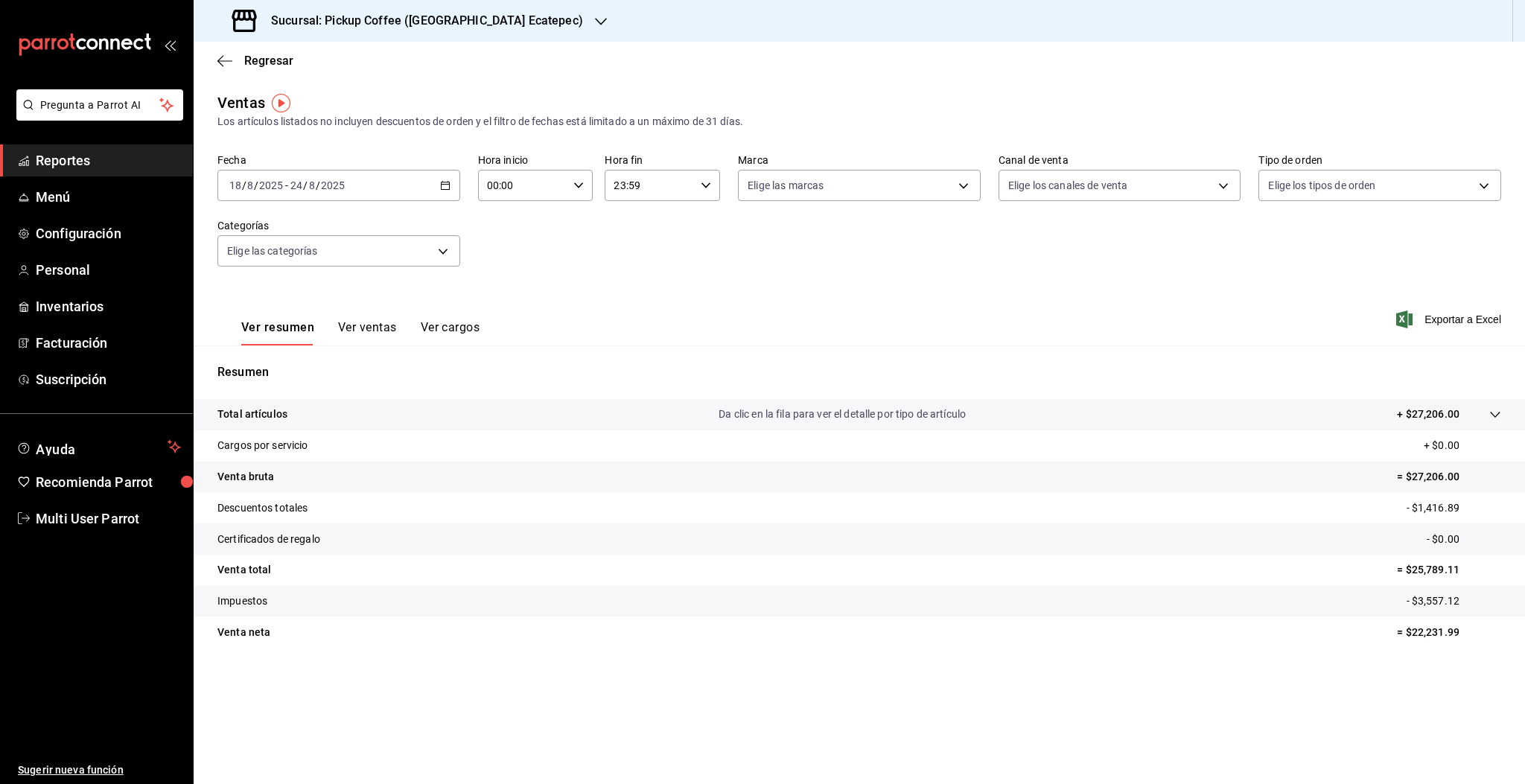
click at [478, 27] on h3 "Sucursal: Pickup Coffee (Americas Ecatepec)" at bounding box center [421, 21] width 324 height 18
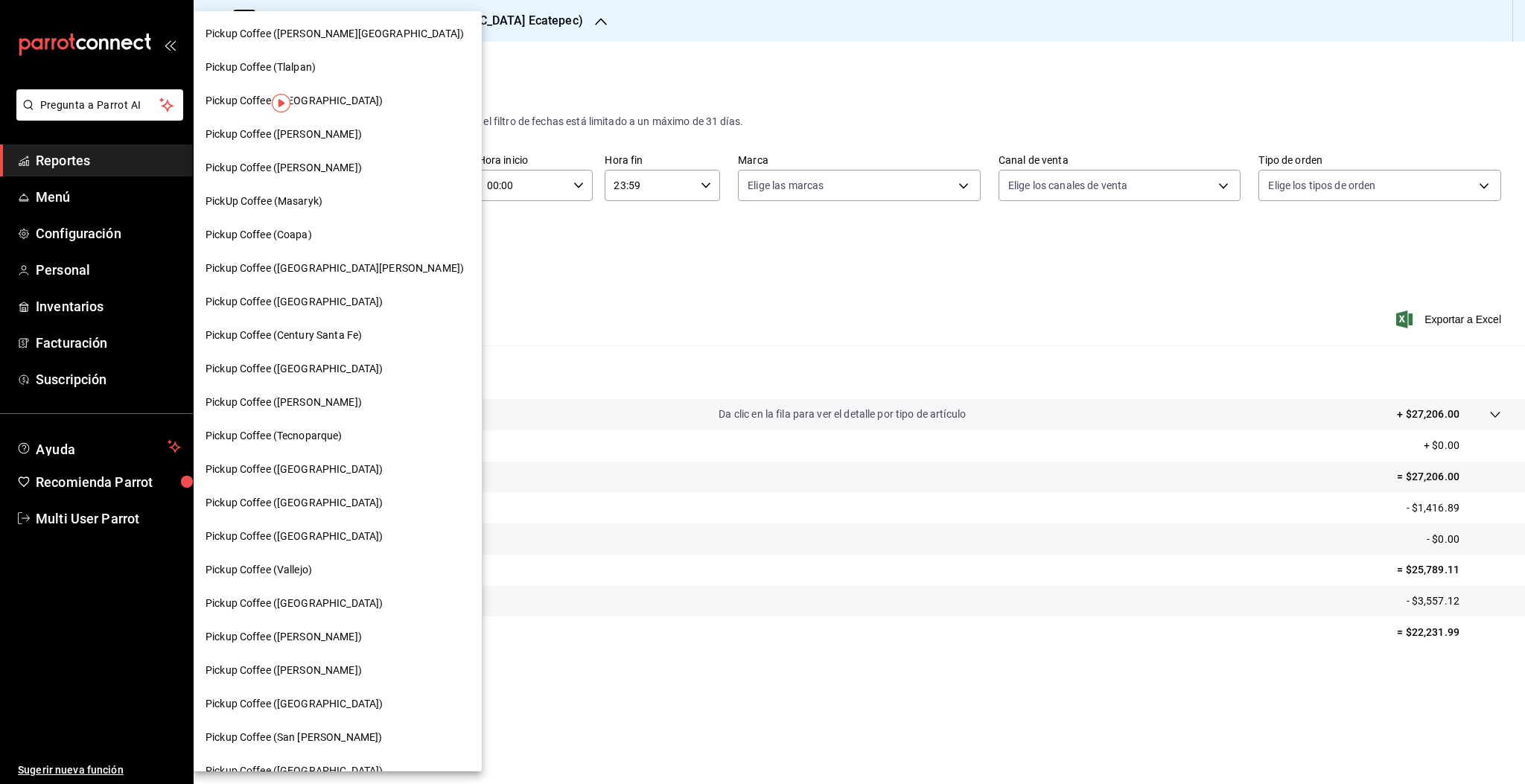
click at [287, 404] on span "Pickup Coffee ([PERSON_NAME])" at bounding box center [284, 402] width 156 height 16
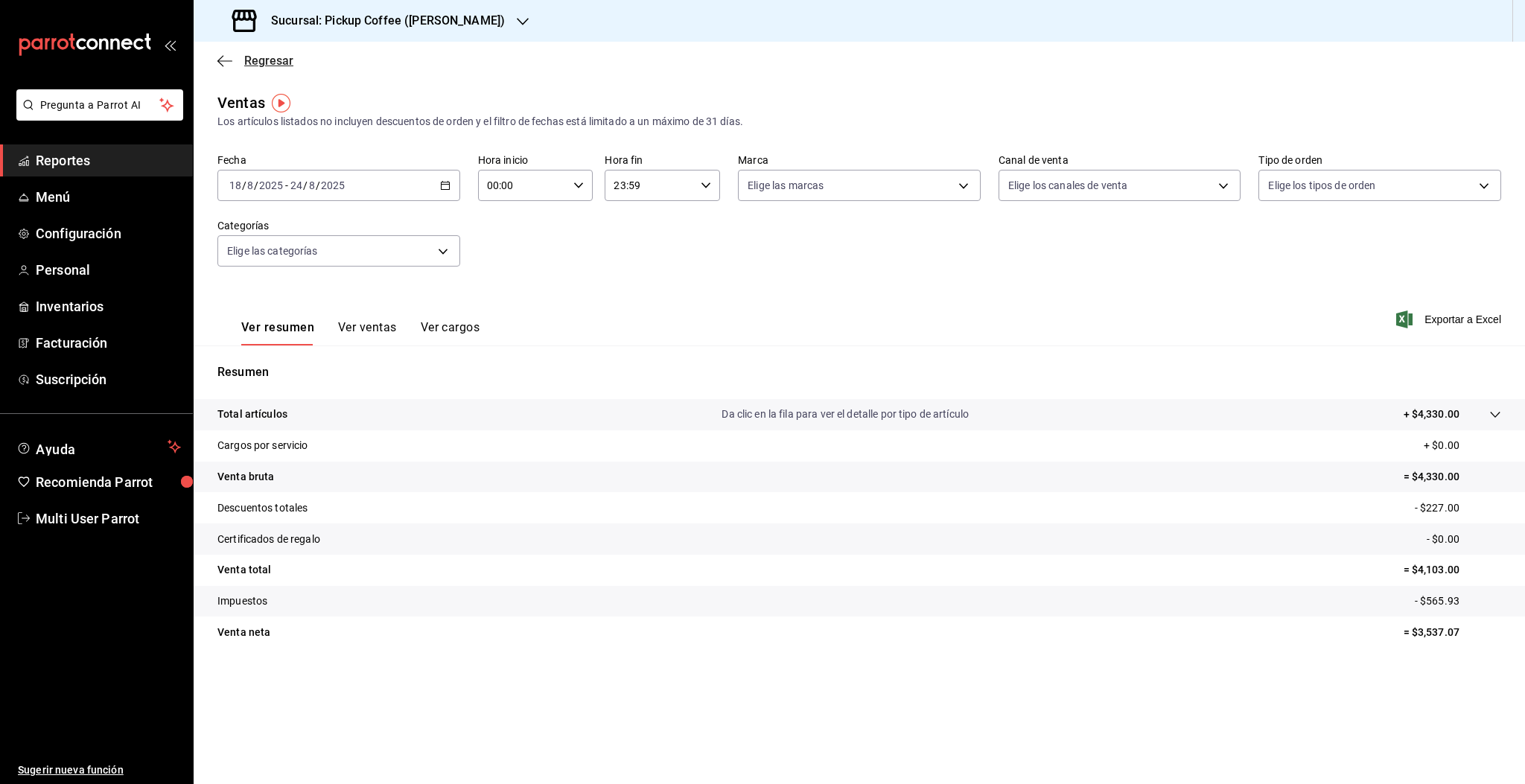
click at [251, 57] on span "Regresar" at bounding box center [268, 60] width 49 height 14
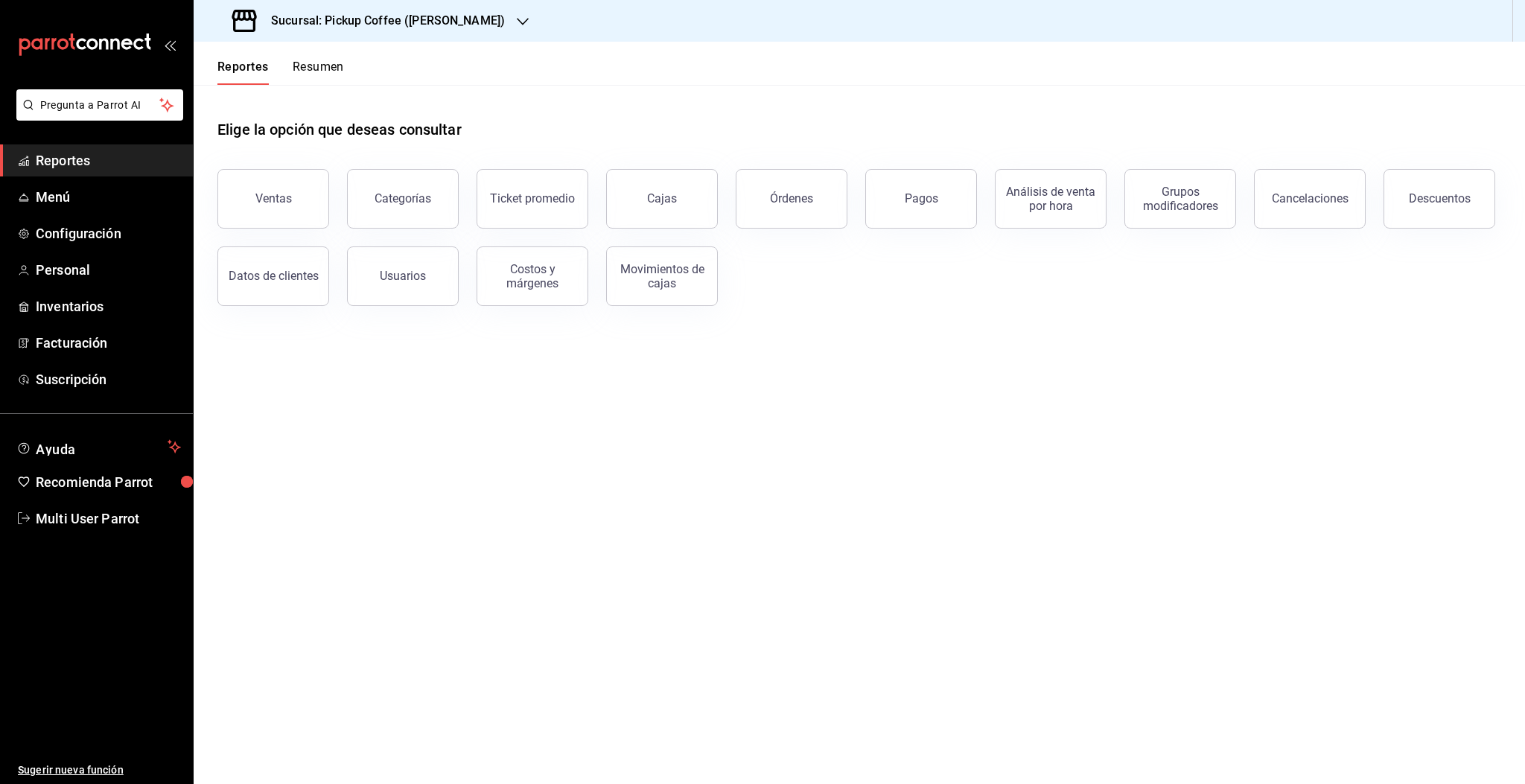
click at [329, 64] on button "Resumen" at bounding box center [318, 72] width 51 height 26
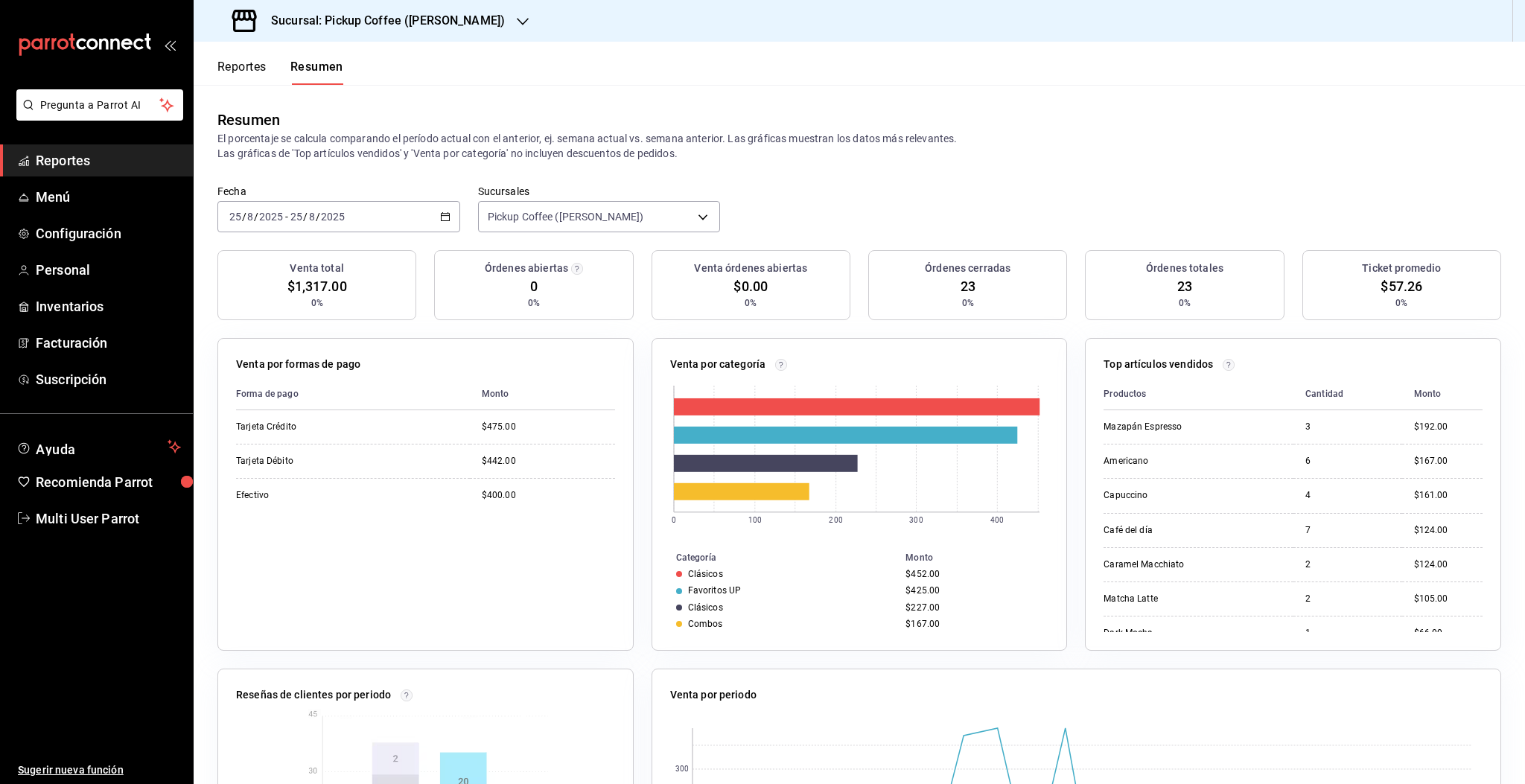
click at [429, 26] on h3 "Sucursal: Pickup Coffee (Homero)" at bounding box center [381, 21] width 245 height 18
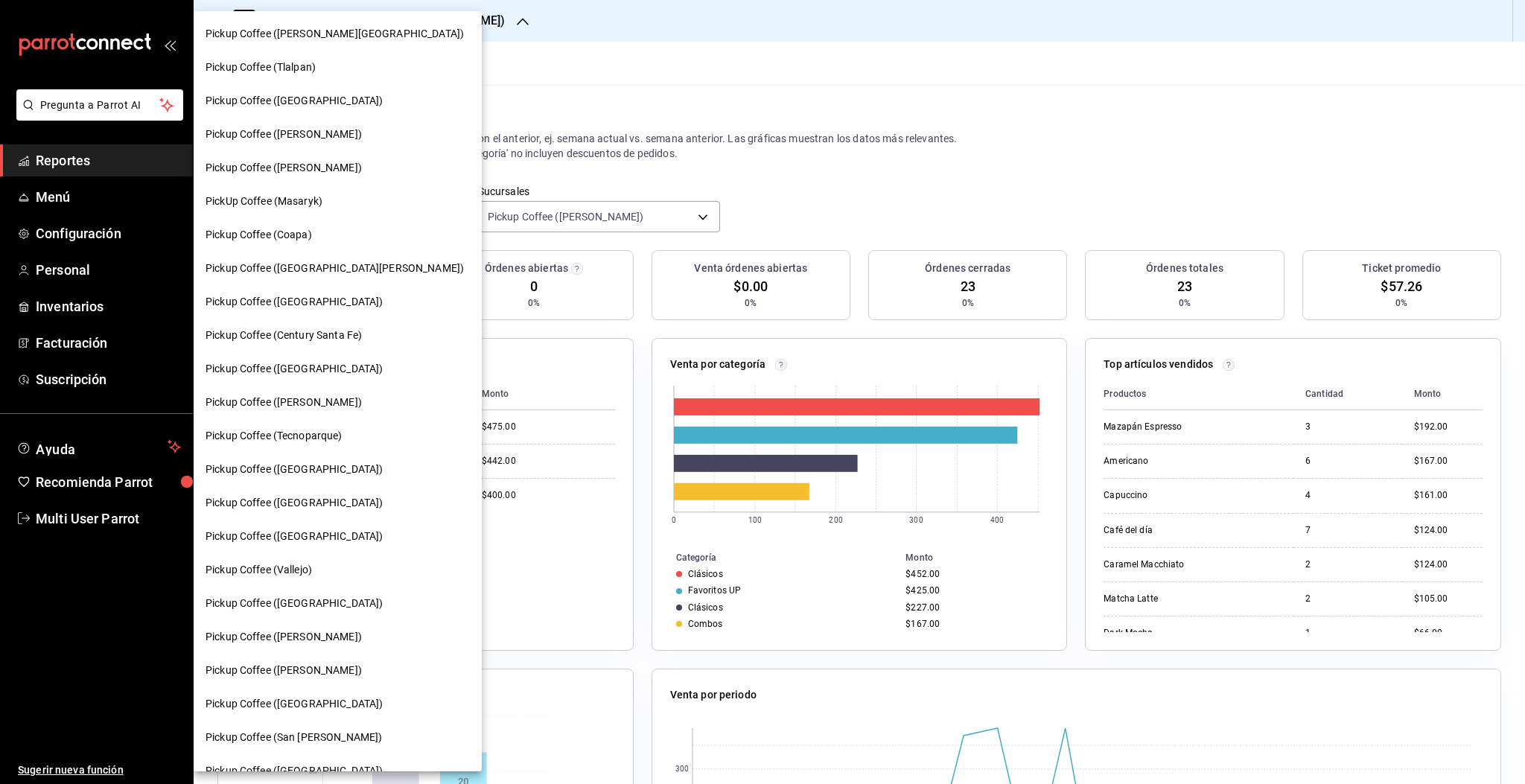
click at [308, 204] on span "PickUp Coffee (Masaryk)" at bounding box center [264, 201] width 117 height 16
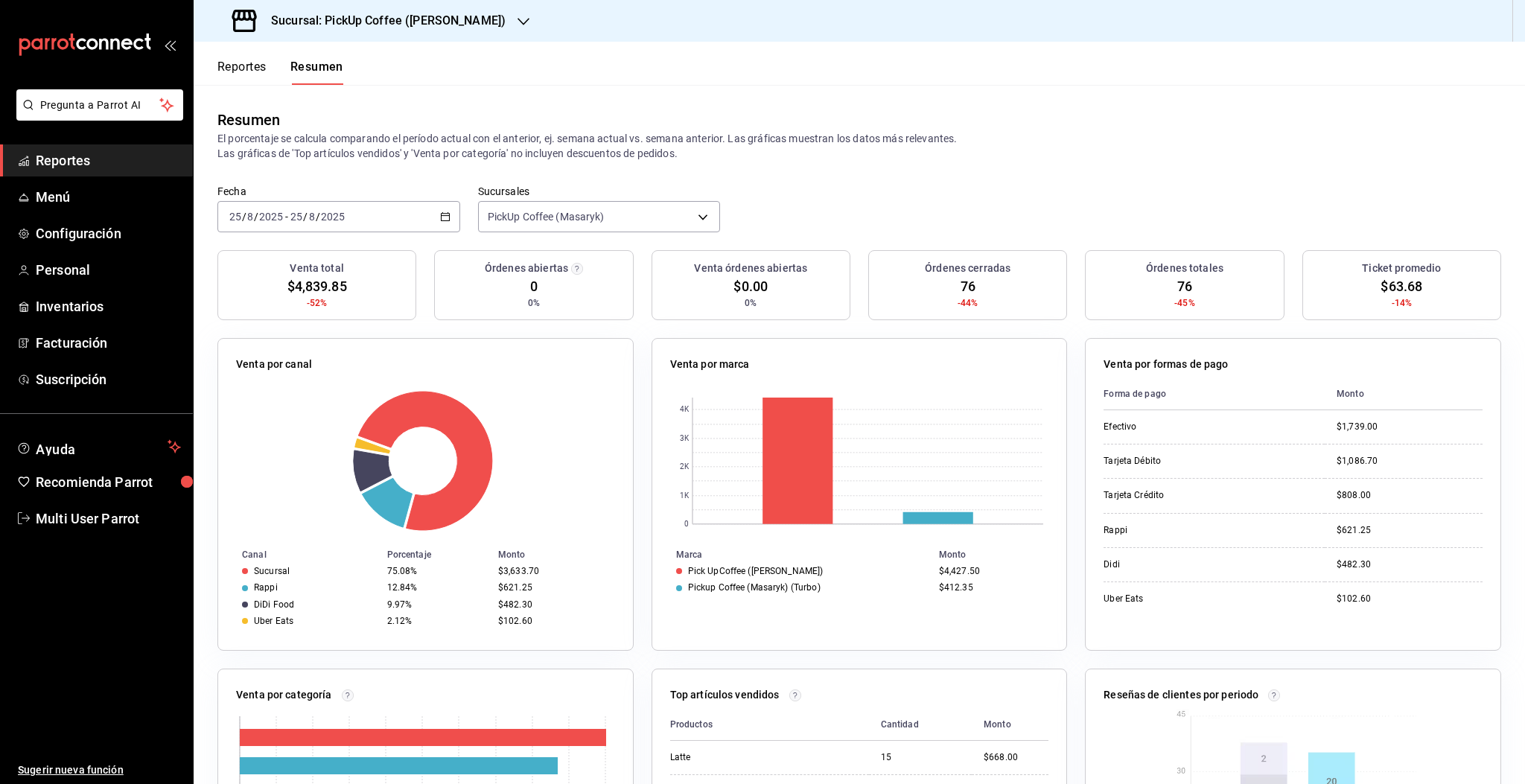
click at [379, 212] on div "[DATE] [DATE] - [DATE] [DATE]" at bounding box center [338, 217] width 242 height 32
click at [274, 424] on span "Rango de fechas" at bounding box center [288, 429] width 116 height 16
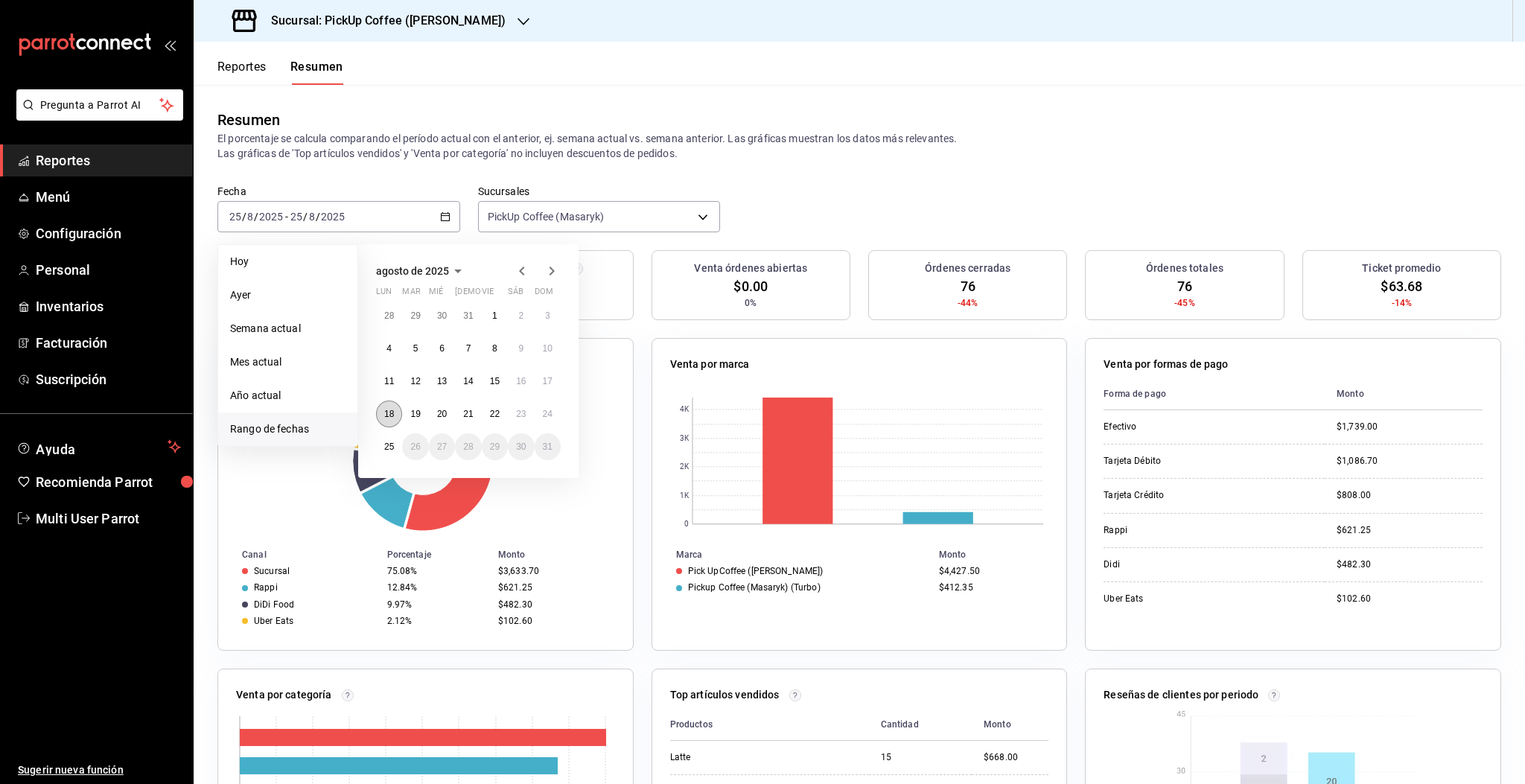
click at [392, 413] on abbr "18" at bounding box center [389, 414] width 10 height 11
click at [546, 416] on abbr "24" at bounding box center [547, 414] width 10 height 11
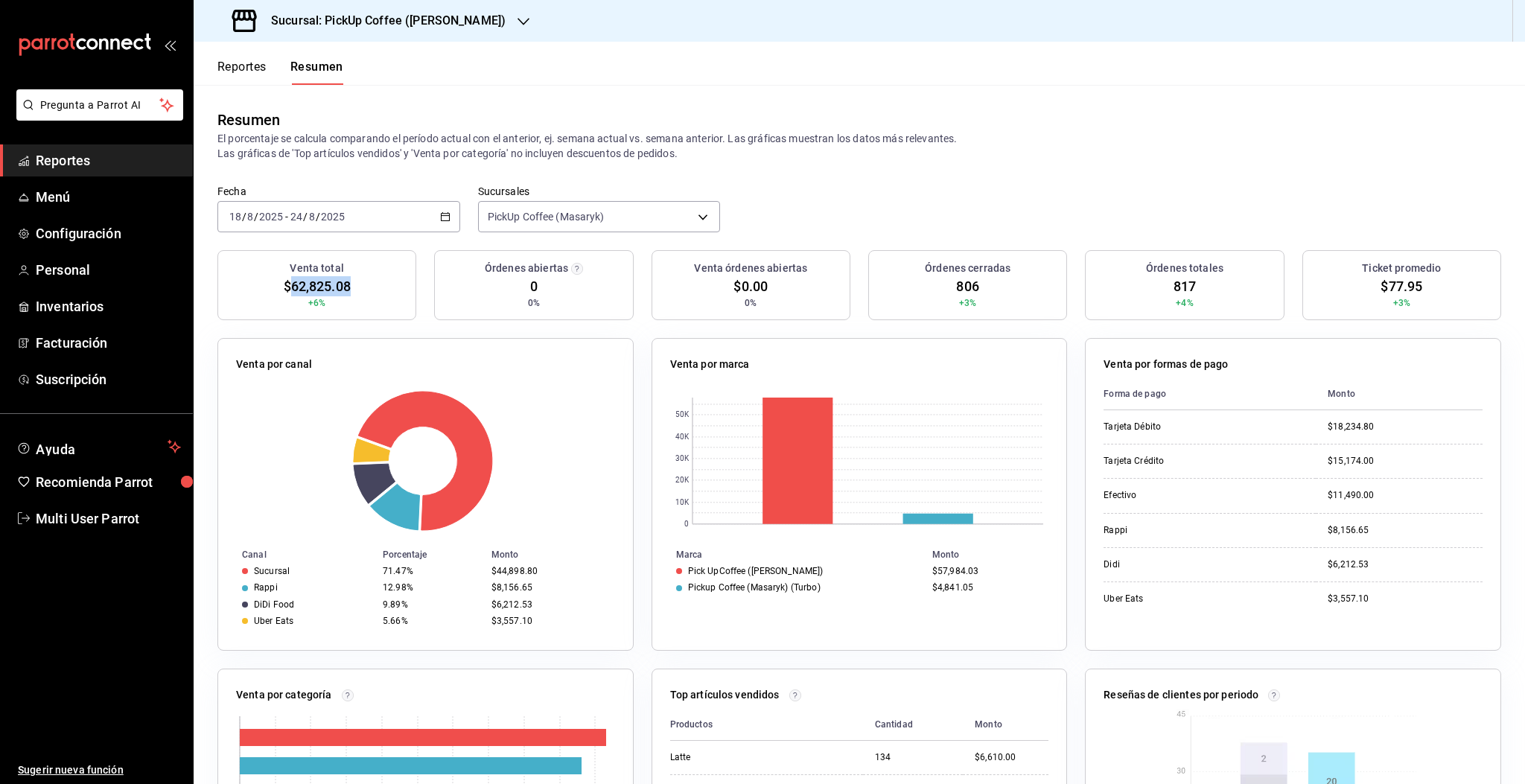
drag, startPoint x: 290, startPoint y: 281, endPoint x: 346, endPoint y: 280, distance: 56.0
click at [347, 281] on span "$62,825.08" at bounding box center [317, 286] width 67 height 20
copy span "62,825.08"
click at [415, 27] on h3 "Sucursal: PickUp Coffee ([PERSON_NAME])" at bounding box center [382, 21] width 246 height 18
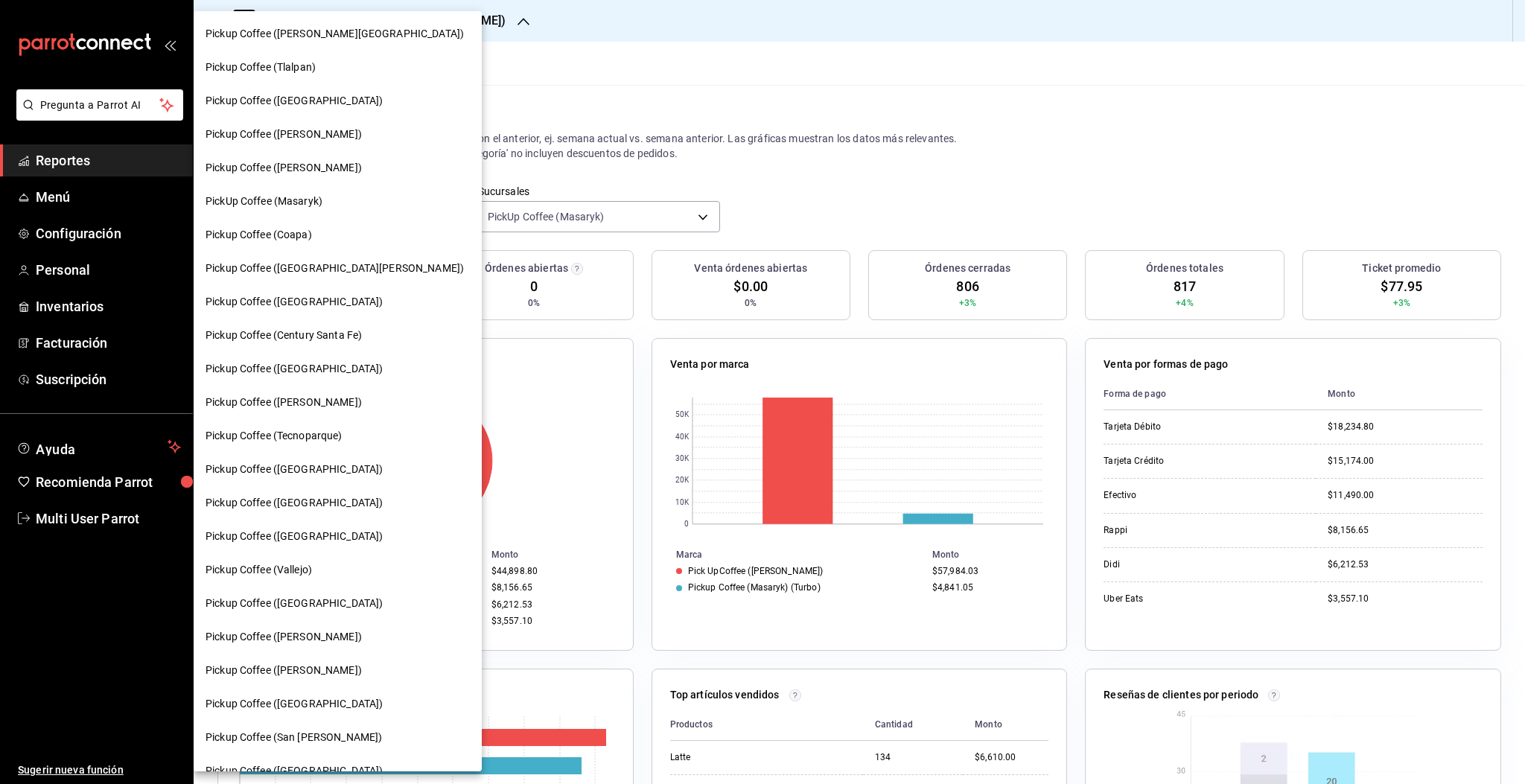
click at [342, 668] on span "Pickup Coffee ([PERSON_NAME])" at bounding box center [284, 670] width 156 height 16
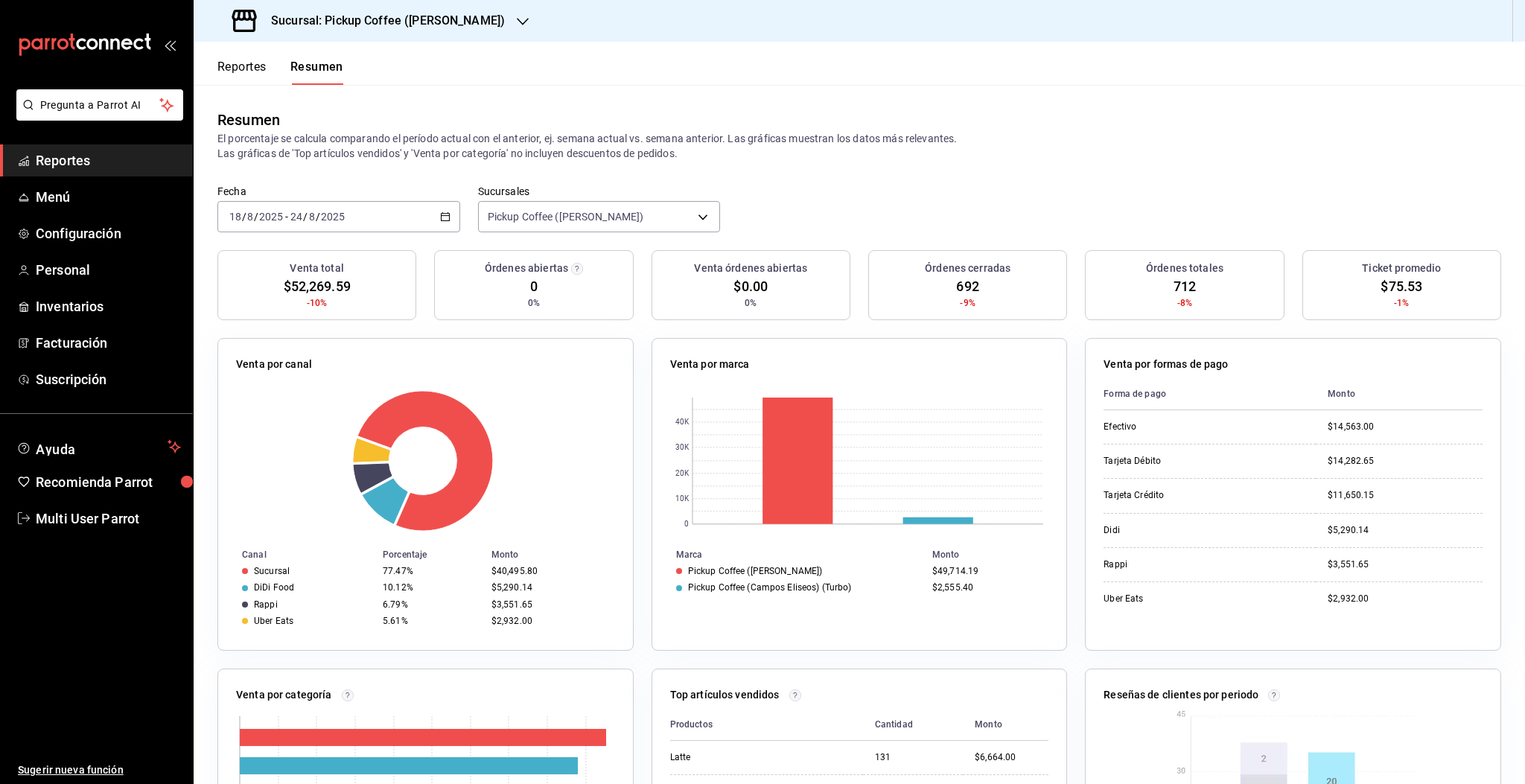
click at [419, 30] on div "Sucursal: Pickup Coffee ([PERSON_NAME])" at bounding box center [370, 21] width 329 height 42
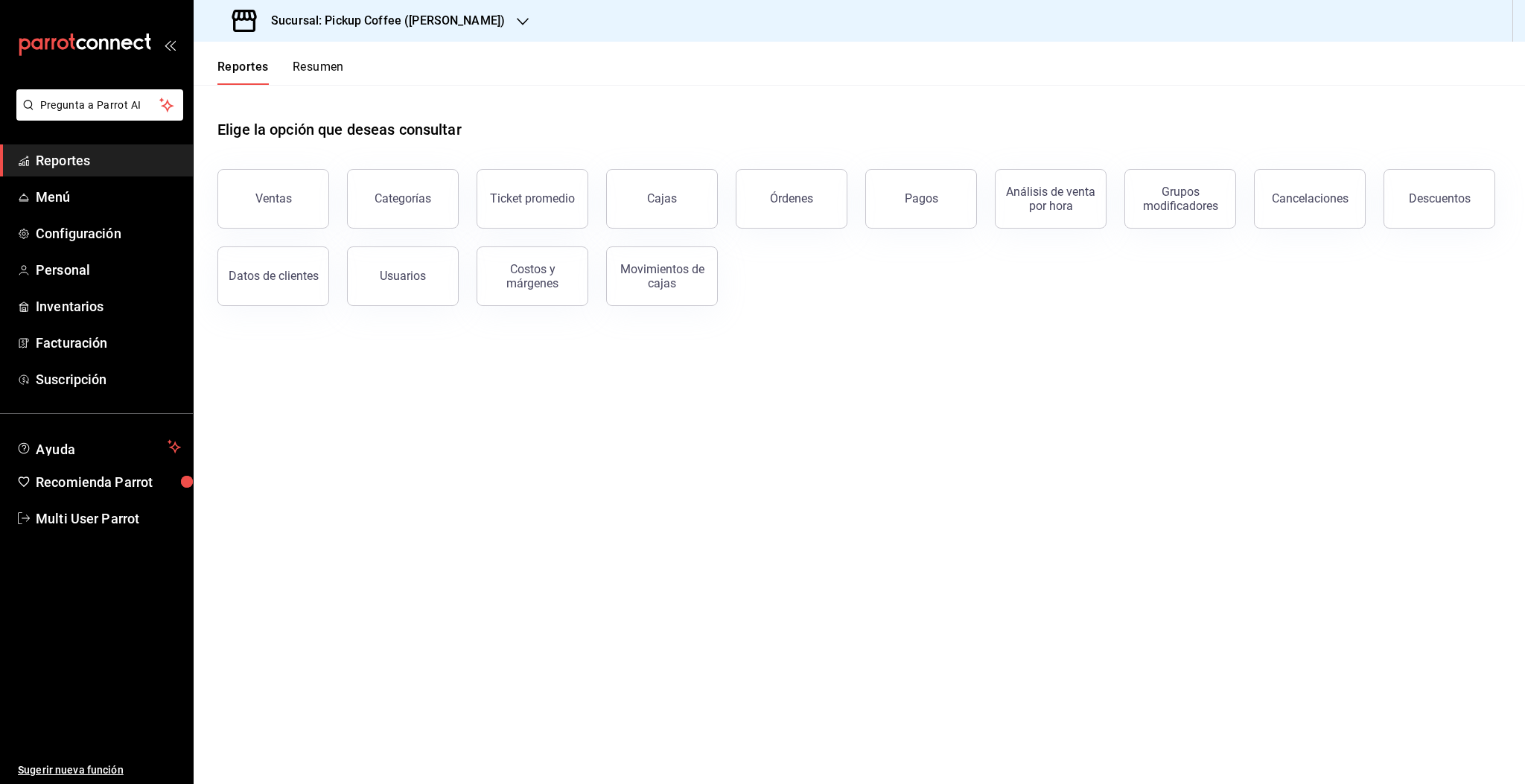
click at [329, 71] on button "Resumen" at bounding box center [318, 72] width 51 height 26
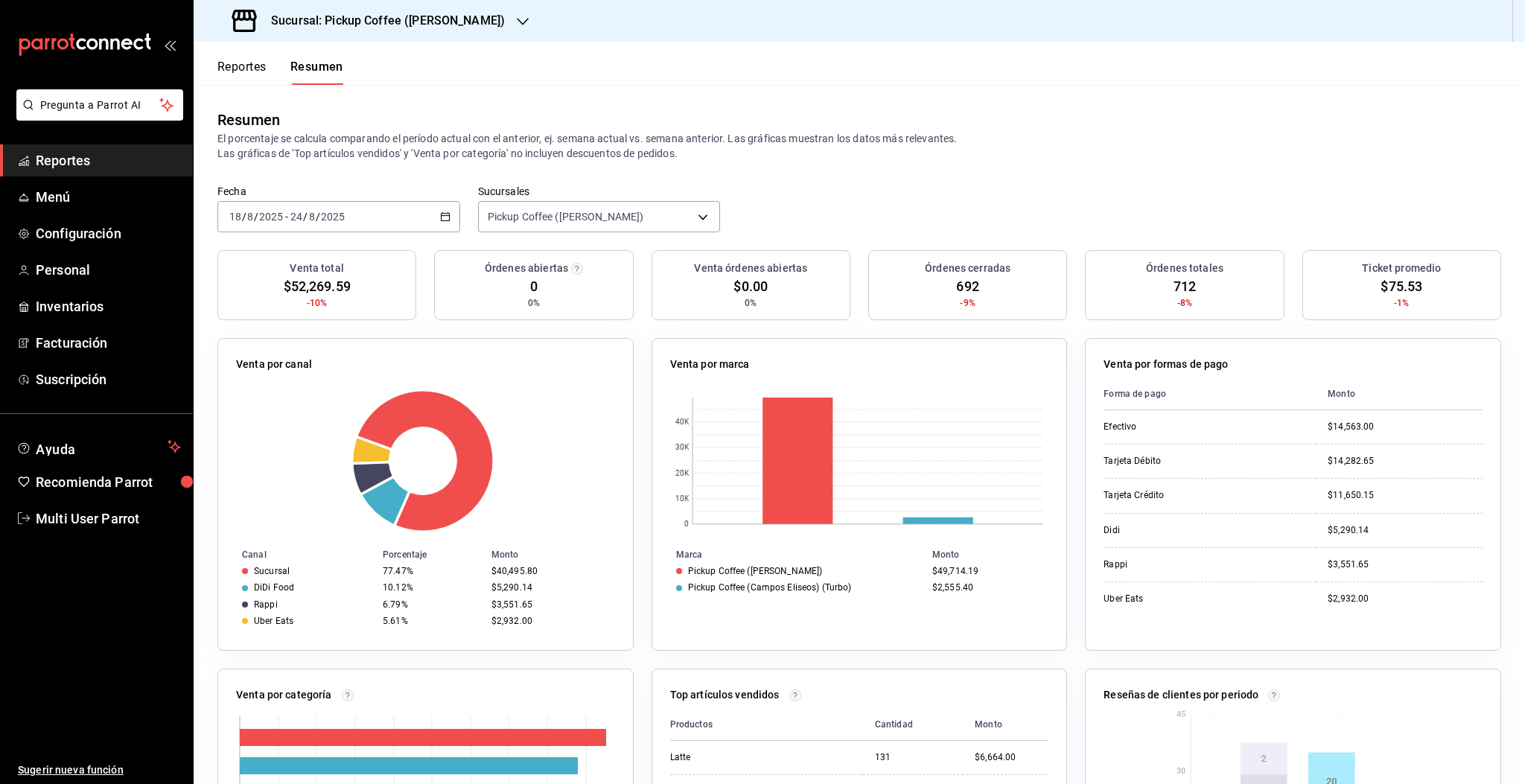
click at [316, 215] on span "/" at bounding box center [318, 217] width 5 height 12
click at [289, 422] on span "Rango de fechas" at bounding box center [288, 429] width 116 height 16
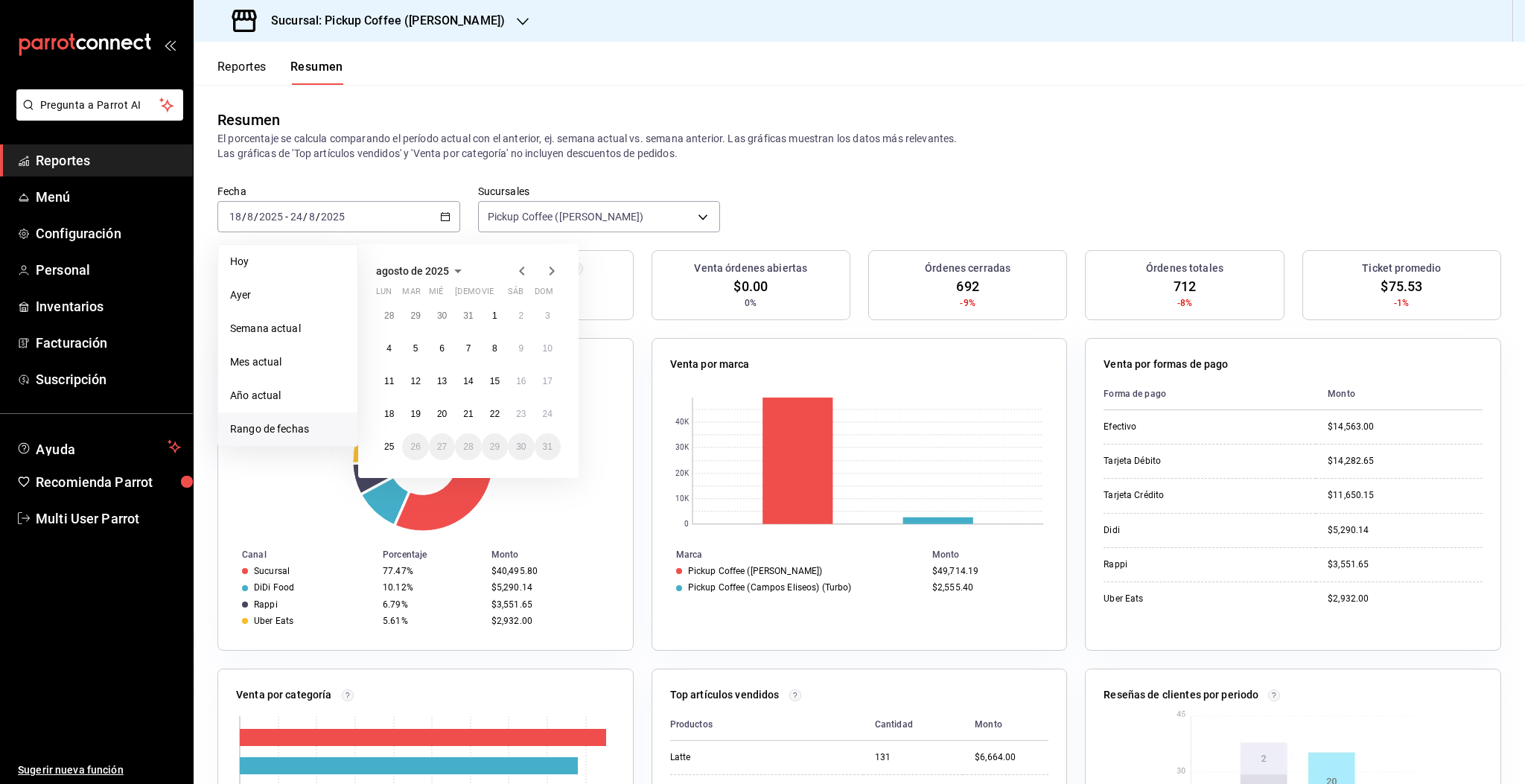
click at [969, 157] on p "El porcentaje se calcula comparando el período actual con el anterior, ej. sema…" at bounding box center [859, 146] width 1283 height 30
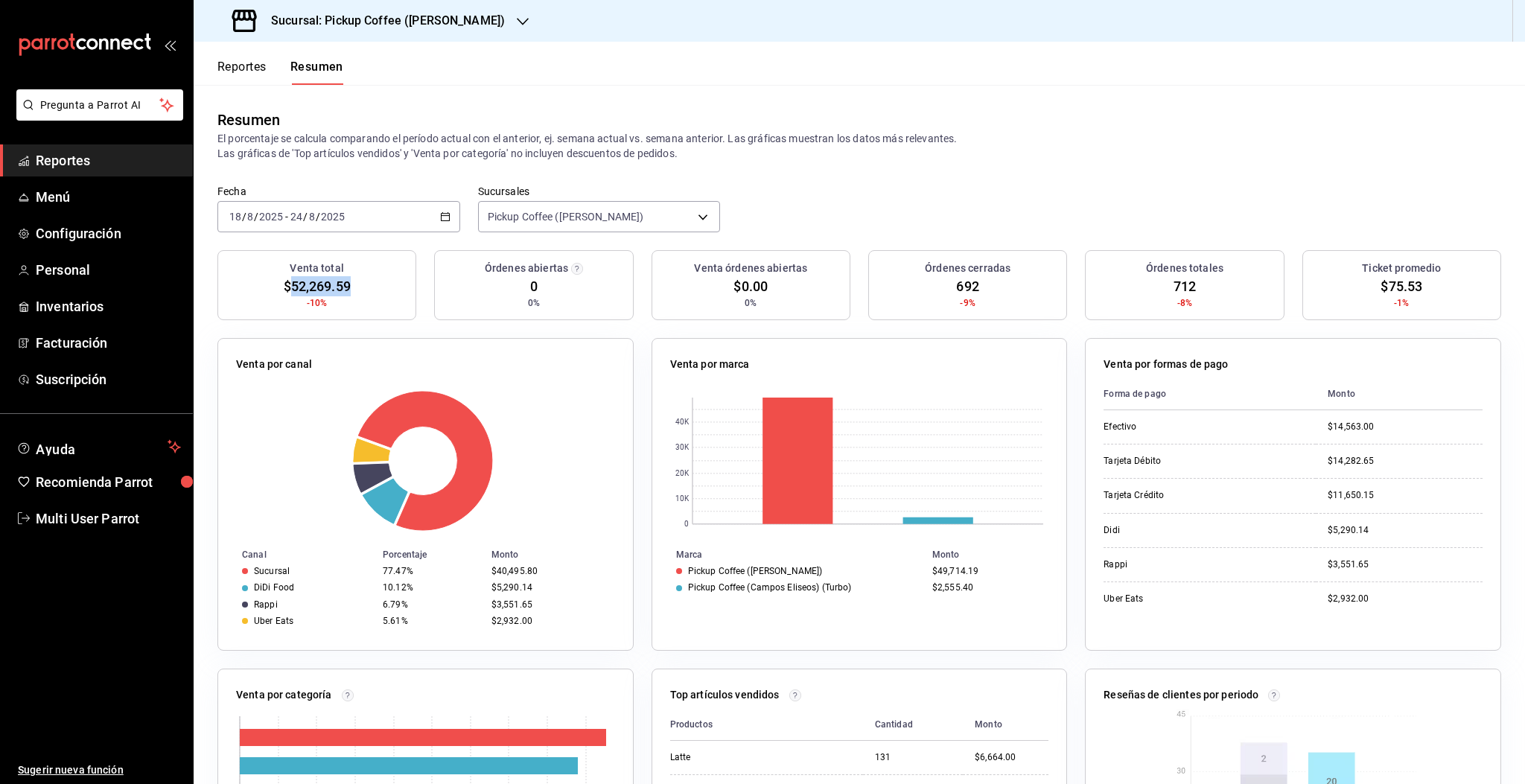
drag, startPoint x: 287, startPoint y: 281, endPoint x: 356, endPoint y: 288, distance: 69.4
click at [356, 288] on div "Venta total $52,269.59 -10%" at bounding box center [317, 284] width 199 height 70
copy span "52,269.59"
click at [455, 16] on h3 "Sucursal: Pickup Coffee ([PERSON_NAME])" at bounding box center [381, 21] width 245 height 18
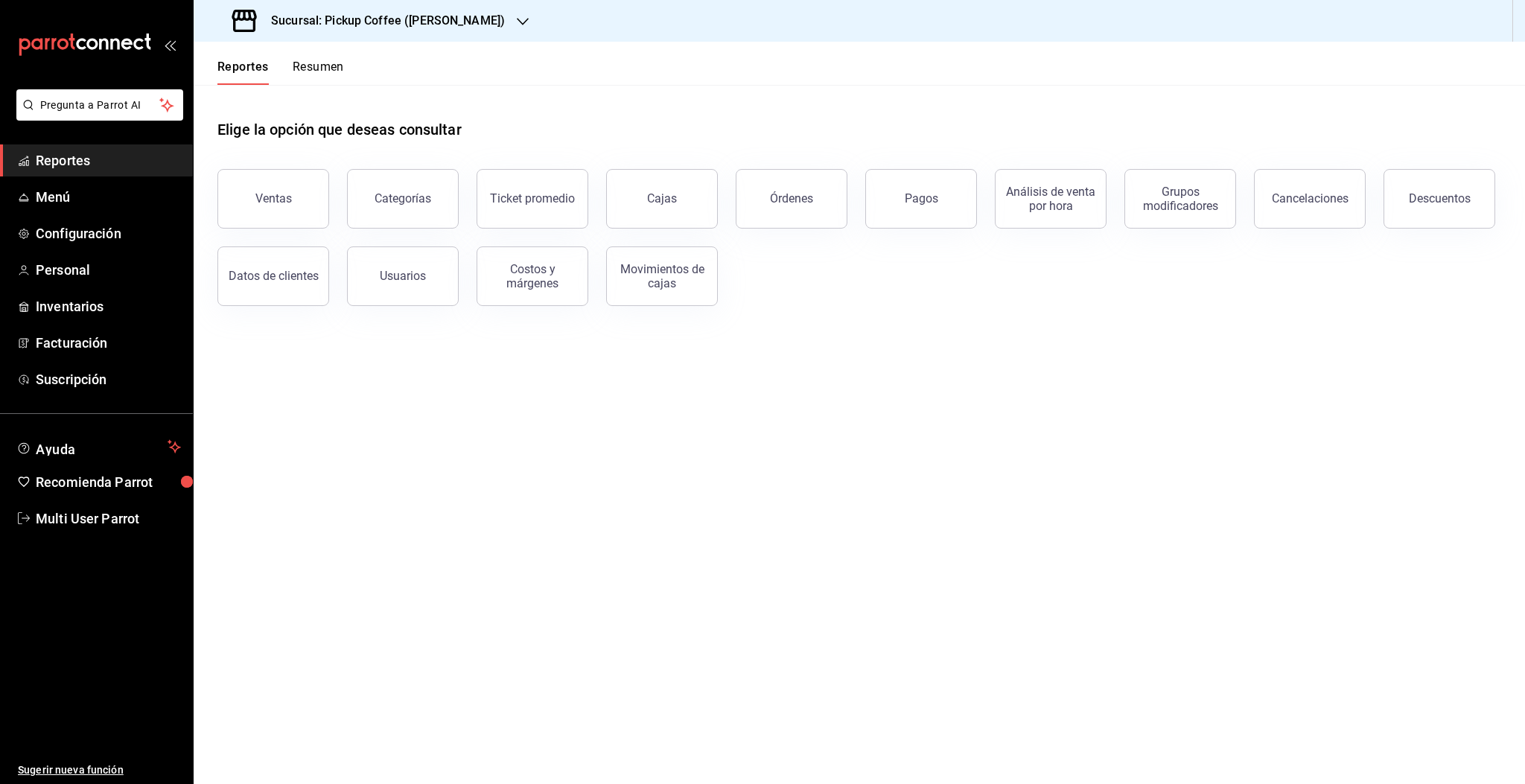
click at [505, 22] on div "Sucursal: Pickup Coffee ([PERSON_NAME])" at bounding box center [370, 21] width 329 height 42
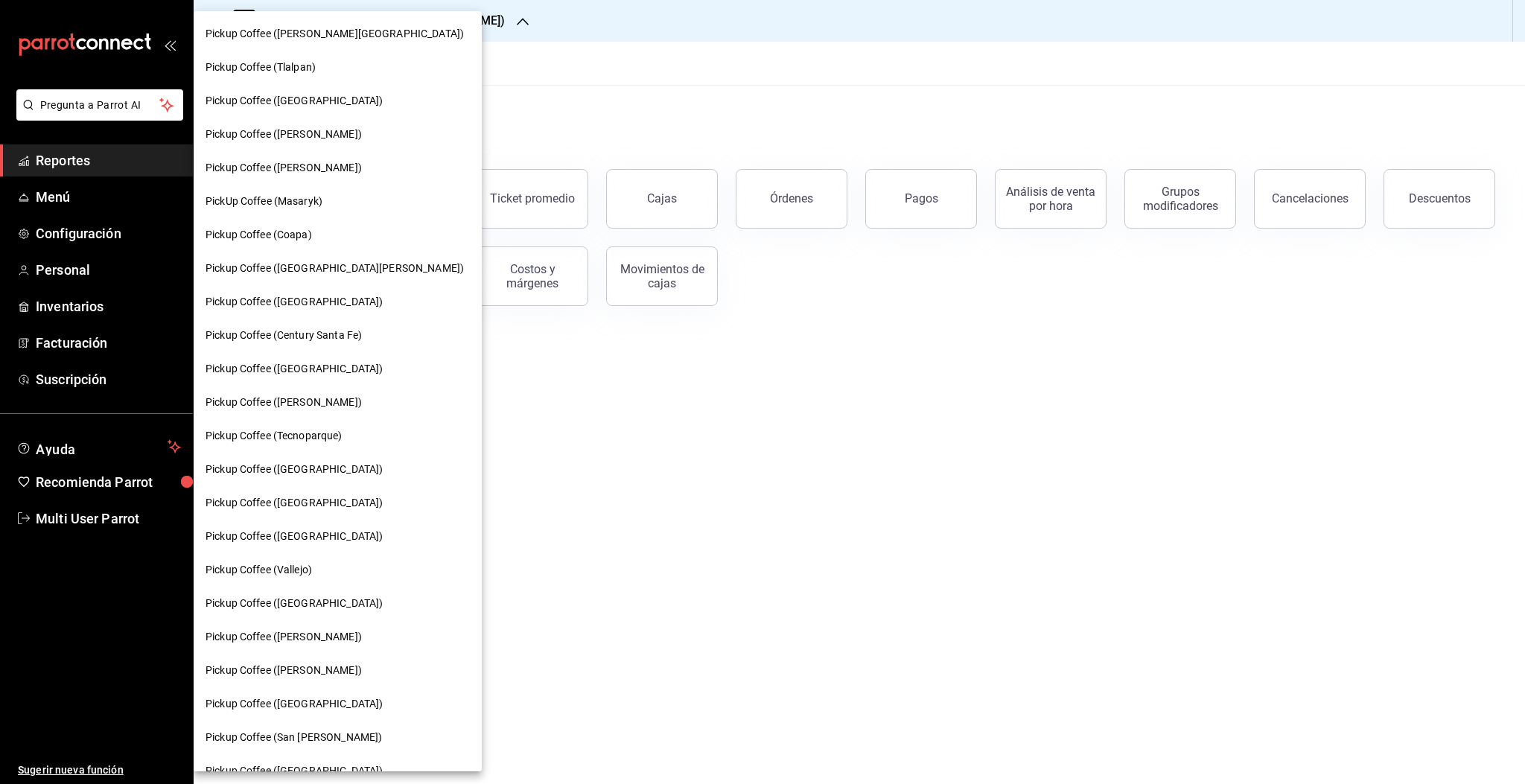
click at [308, 200] on span "PickUp Coffee (Masaryk)" at bounding box center [264, 201] width 117 height 16
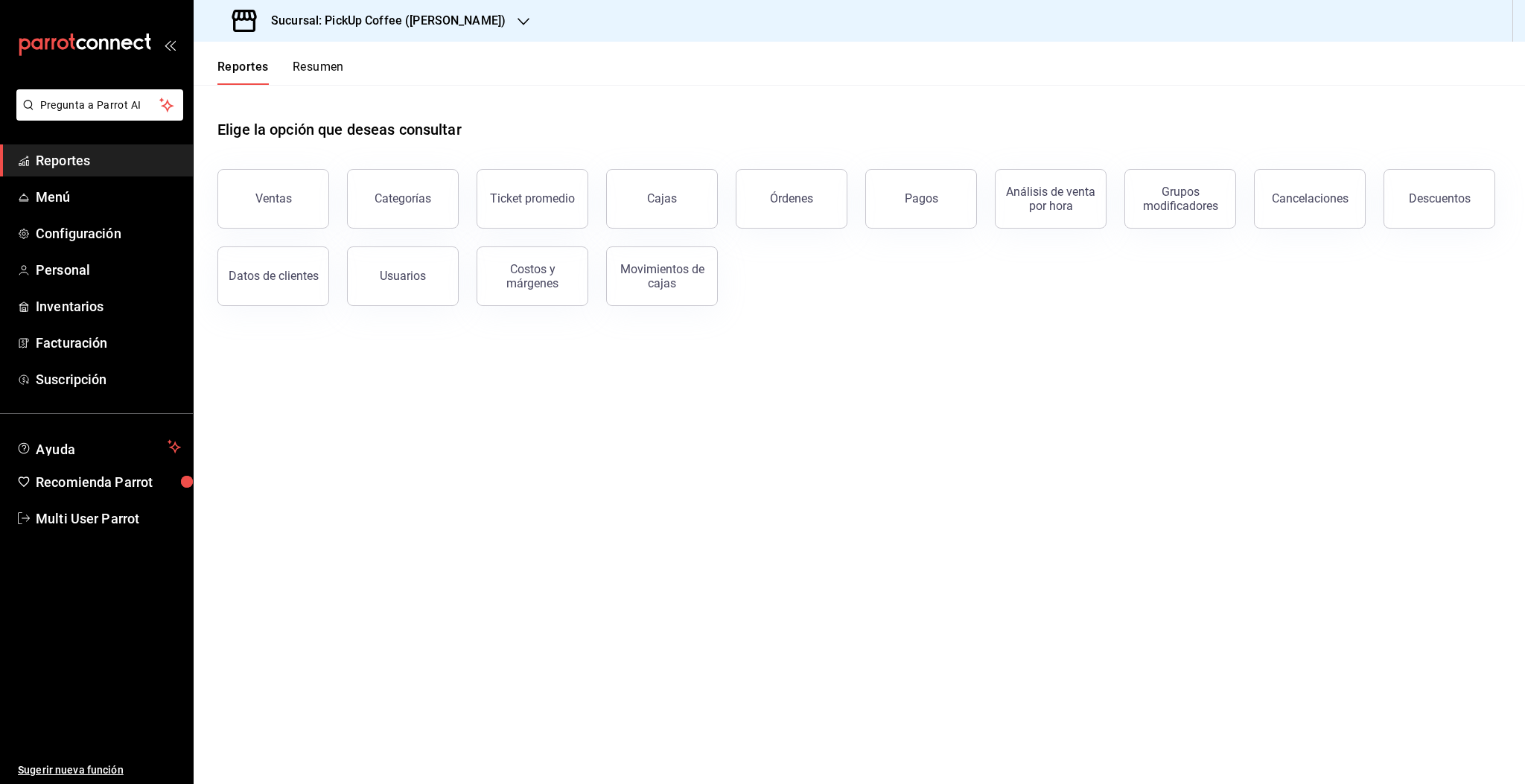
click at [335, 74] on button "Resumen" at bounding box center [318, 72] width 51 height 26
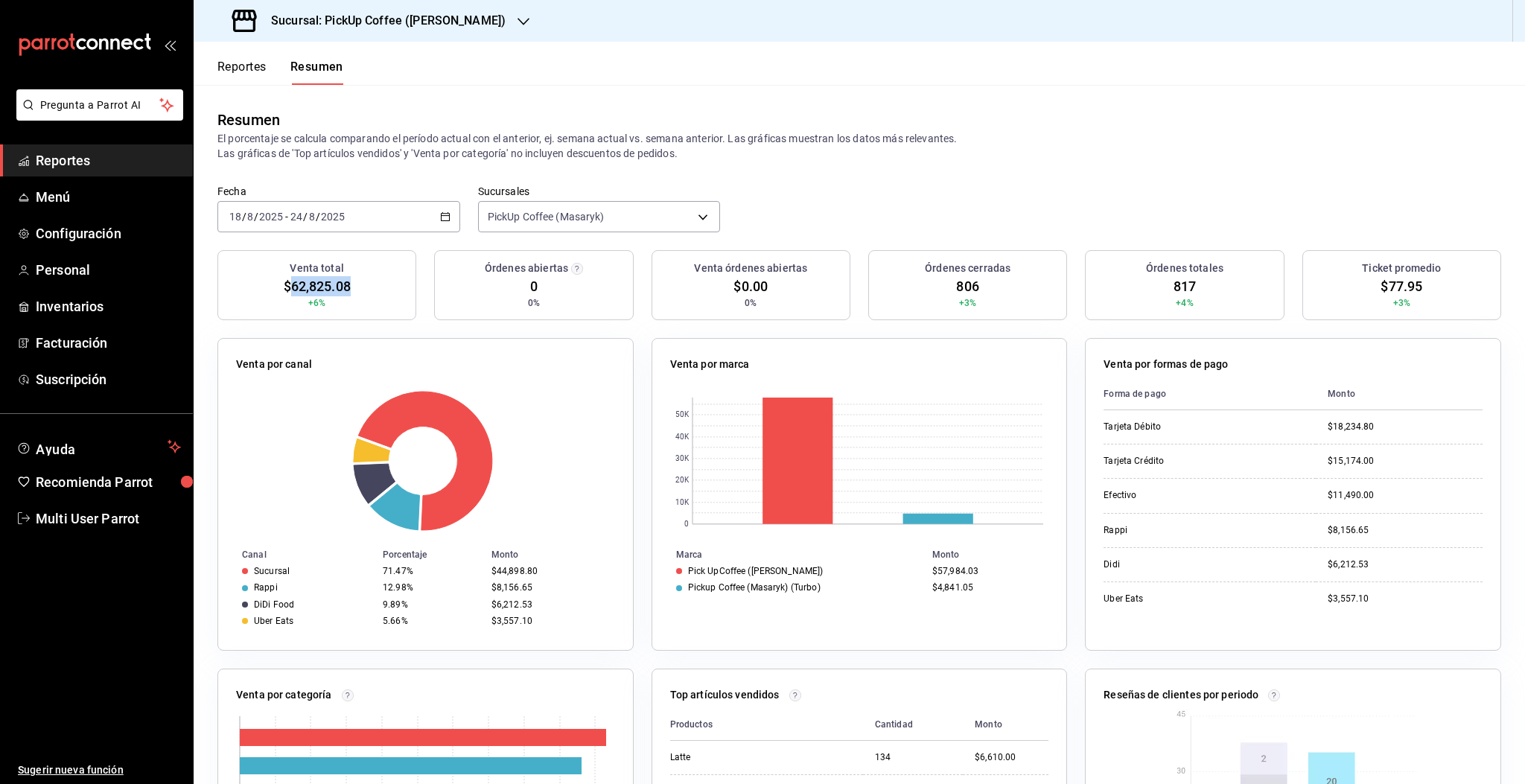
drag, startPoint x: 290, startPoint y: 285, endPoint x: 358, endPoint y: 287, distance: 68.0
click at [358, 287] on div "Venta total $62,825.08 +6%" at bounding box center [317, 284] width 199 height 70
copy span "62,825.08"
click at [407, 16] on h3 "Sucursal: PickUp Coffee (Masaryk)" at bounding box center [382, 21] width 246 height 18
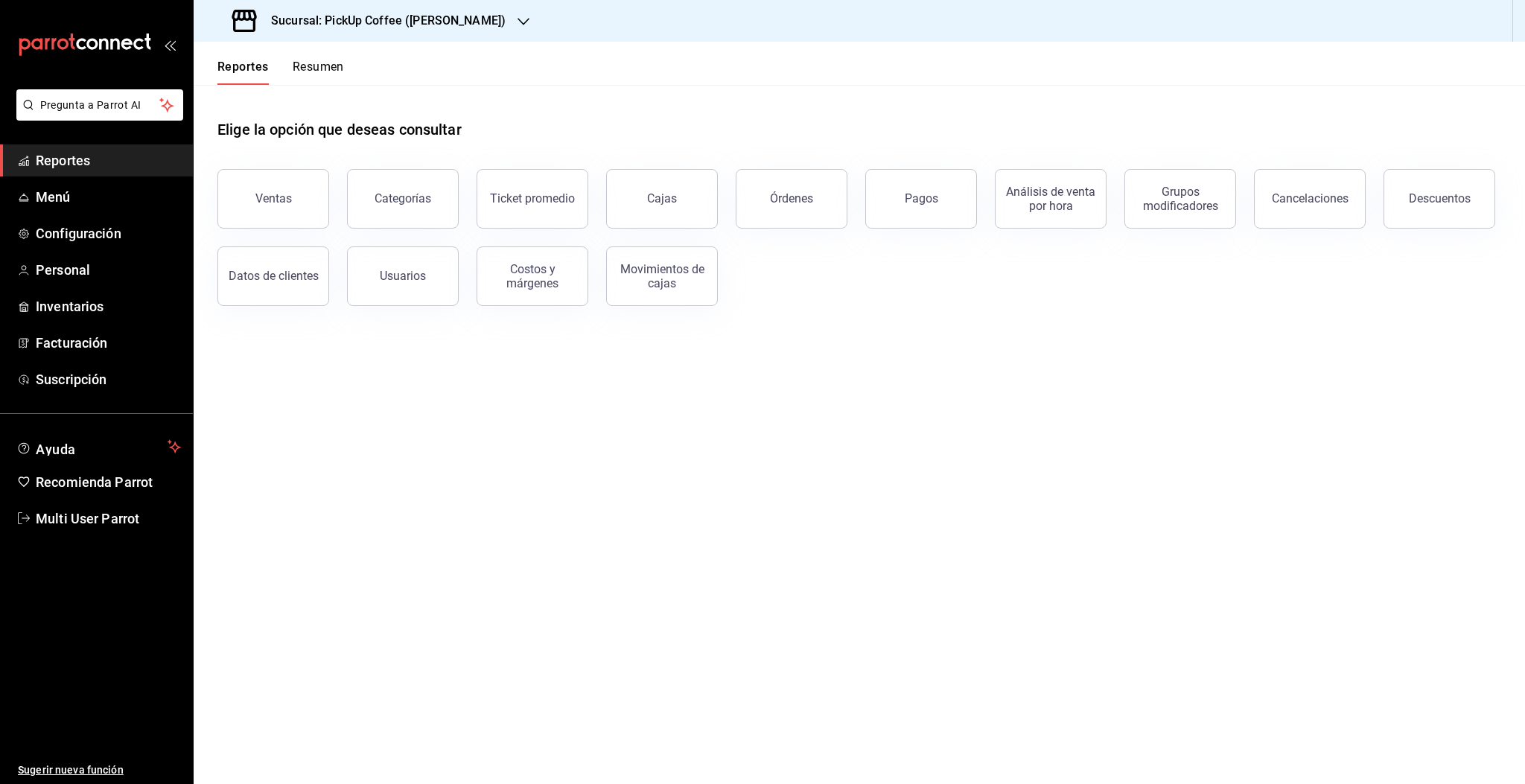
click at [441, 25] on h3 "Sucursal: PickUp Coffee (Masaryk)" at bounding box center [382, 21] width 246 height 18
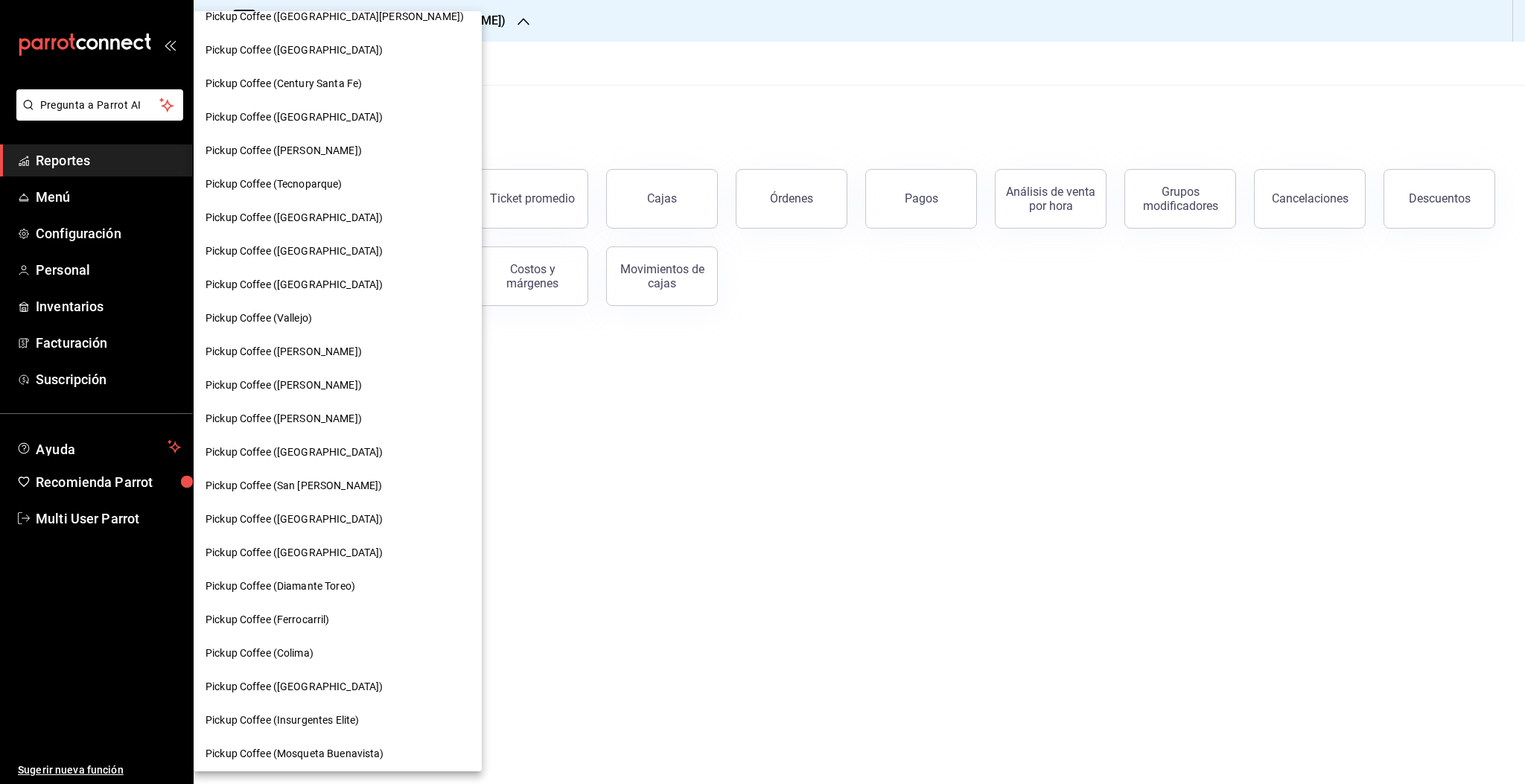
scroll to position [298, 0]
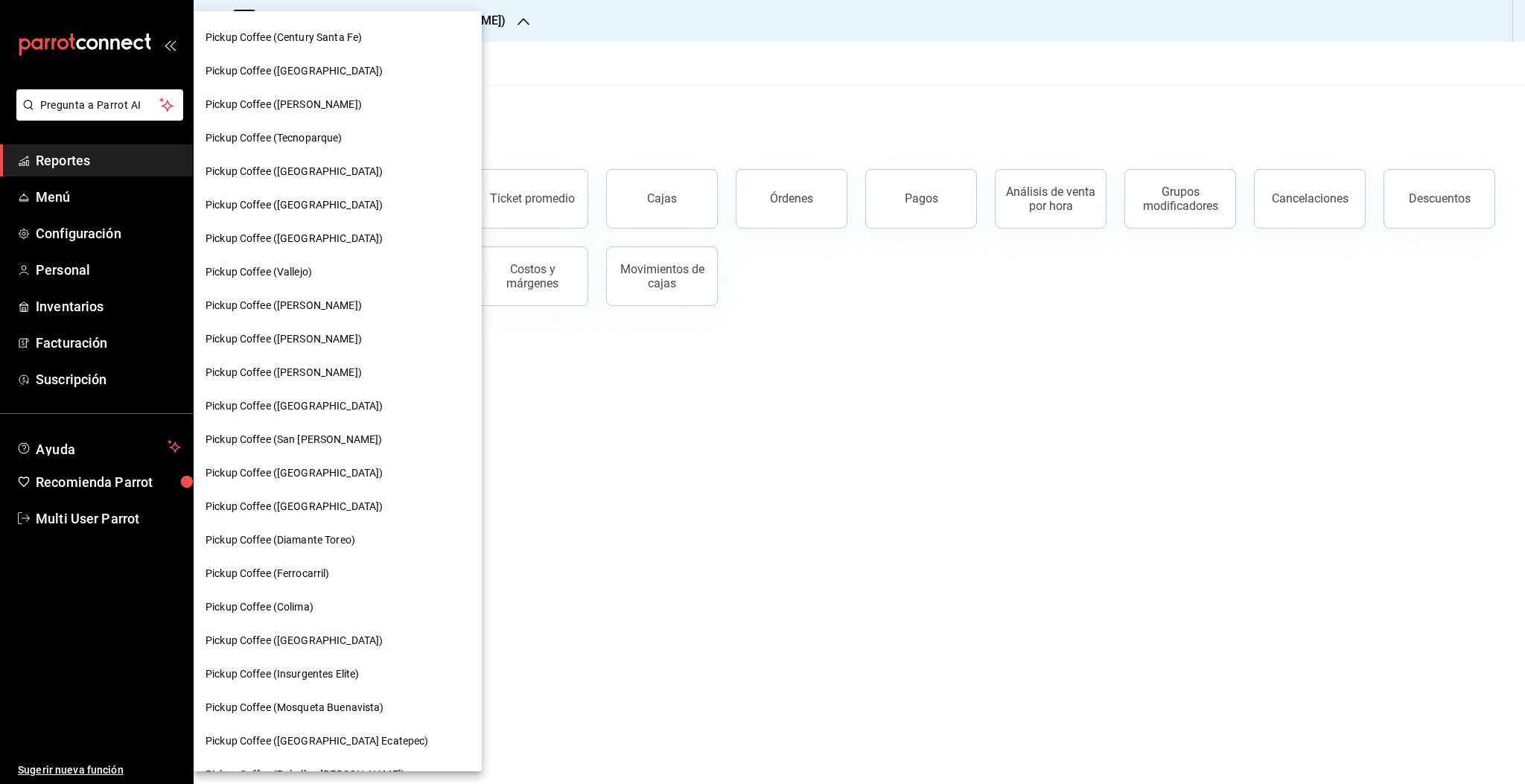
click at [298, 569] on span "Pickup Coffee (Ferrocarril)" at bounding box center [268, 573] width 125 height 16
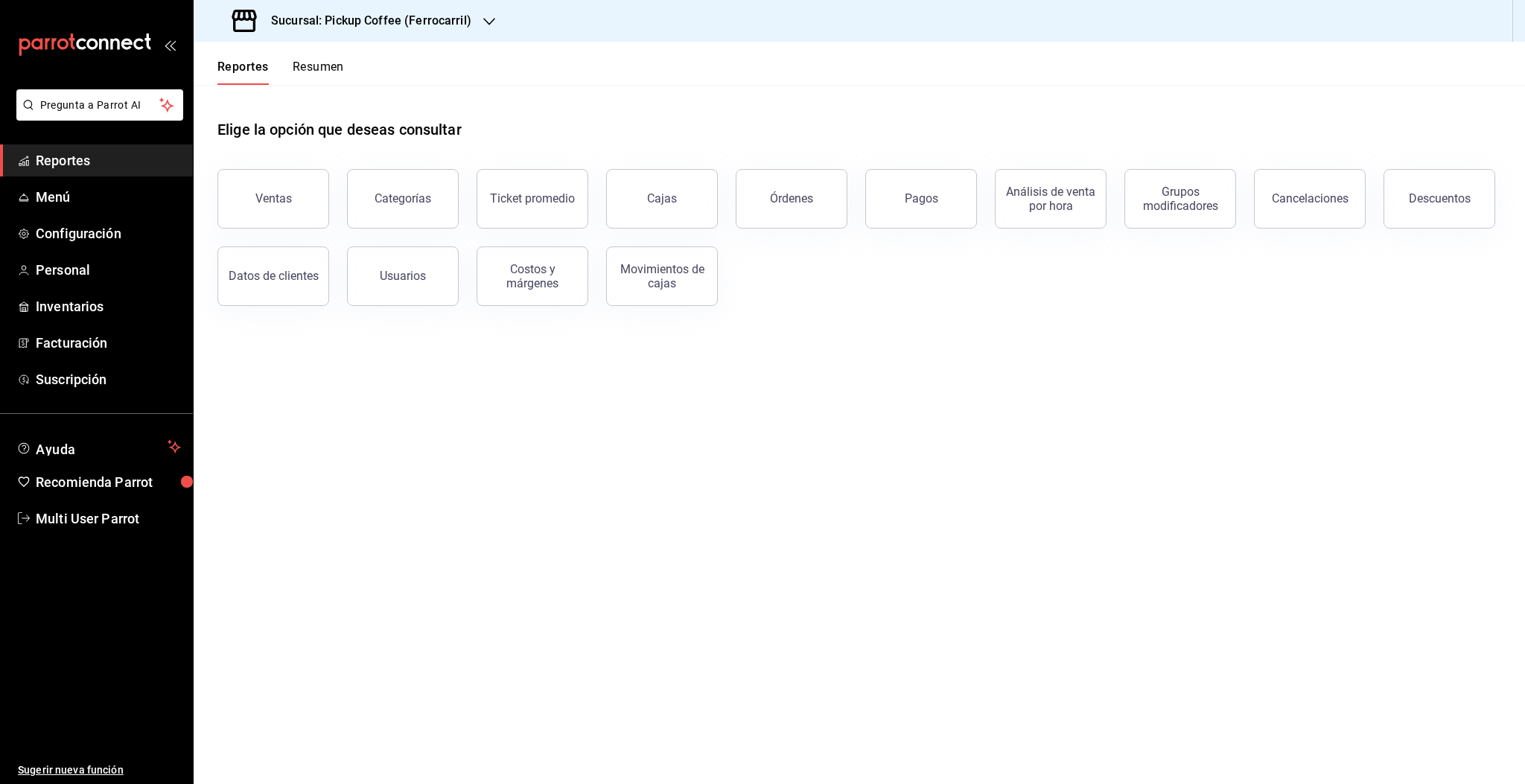
click at [316, 75] on button "Resumen" at bounding box center [318, 72] width 51 height 26
click at [317, 71] on html "Pregunta a Parrot AI Reportes Menú Configuración Personal Inventarios Facturaci…" at bounding box center [762, 392] width 1525 height 784
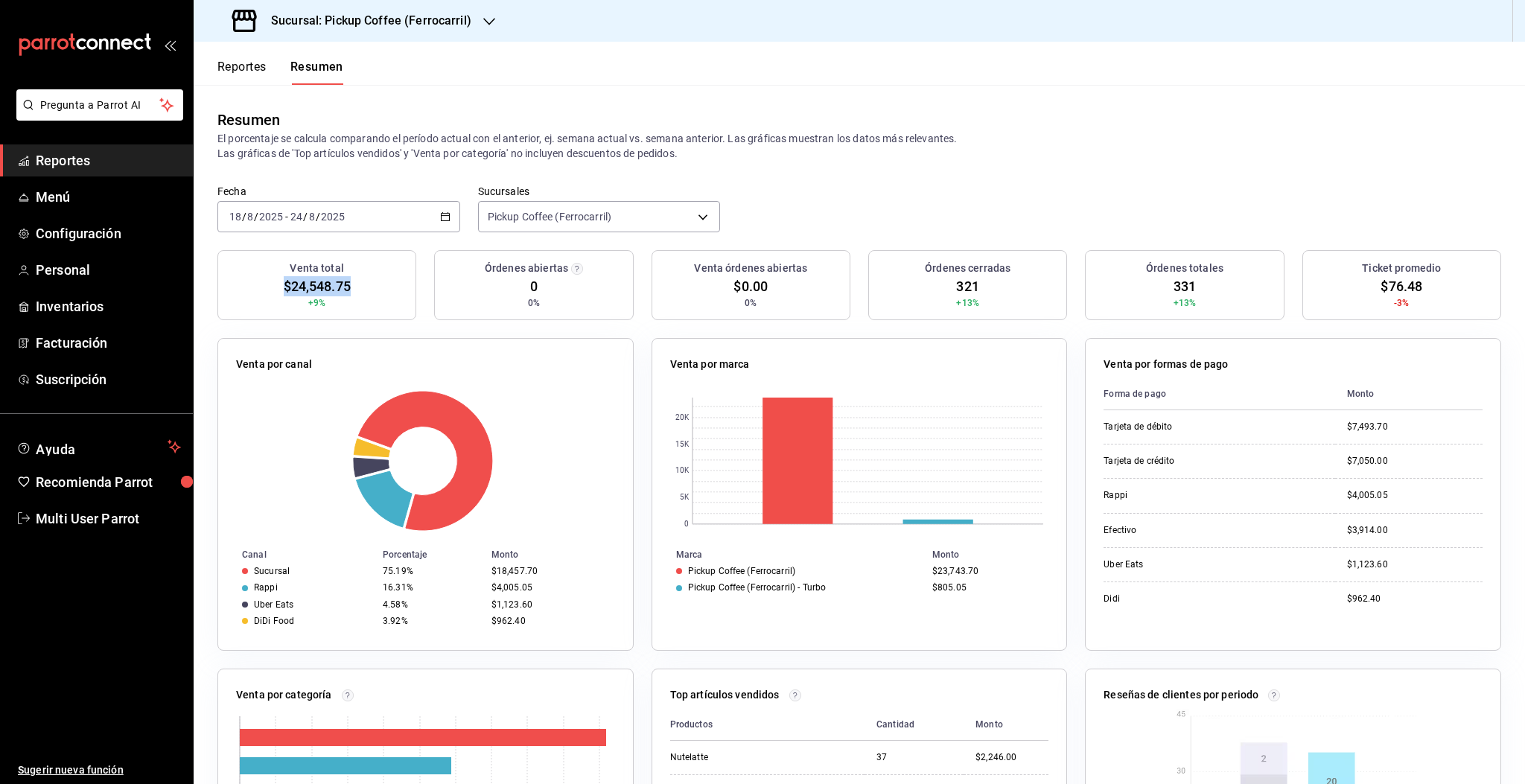
drag, startPoint x: 284, startPoint y: 283, endPoint x: 341, endPoint y: 287, distance: 57.1
click at [353, 284] on div "Venta total $24,548.75 +9%" at bounding box center [317, 284] width 199 height 70
copy span "$24,548.75"
click at [416, 12] on h3 "Sucursal: Pickup Coffee (Ferrocarril)" at bounding box center [365, 21] width 212 height 18
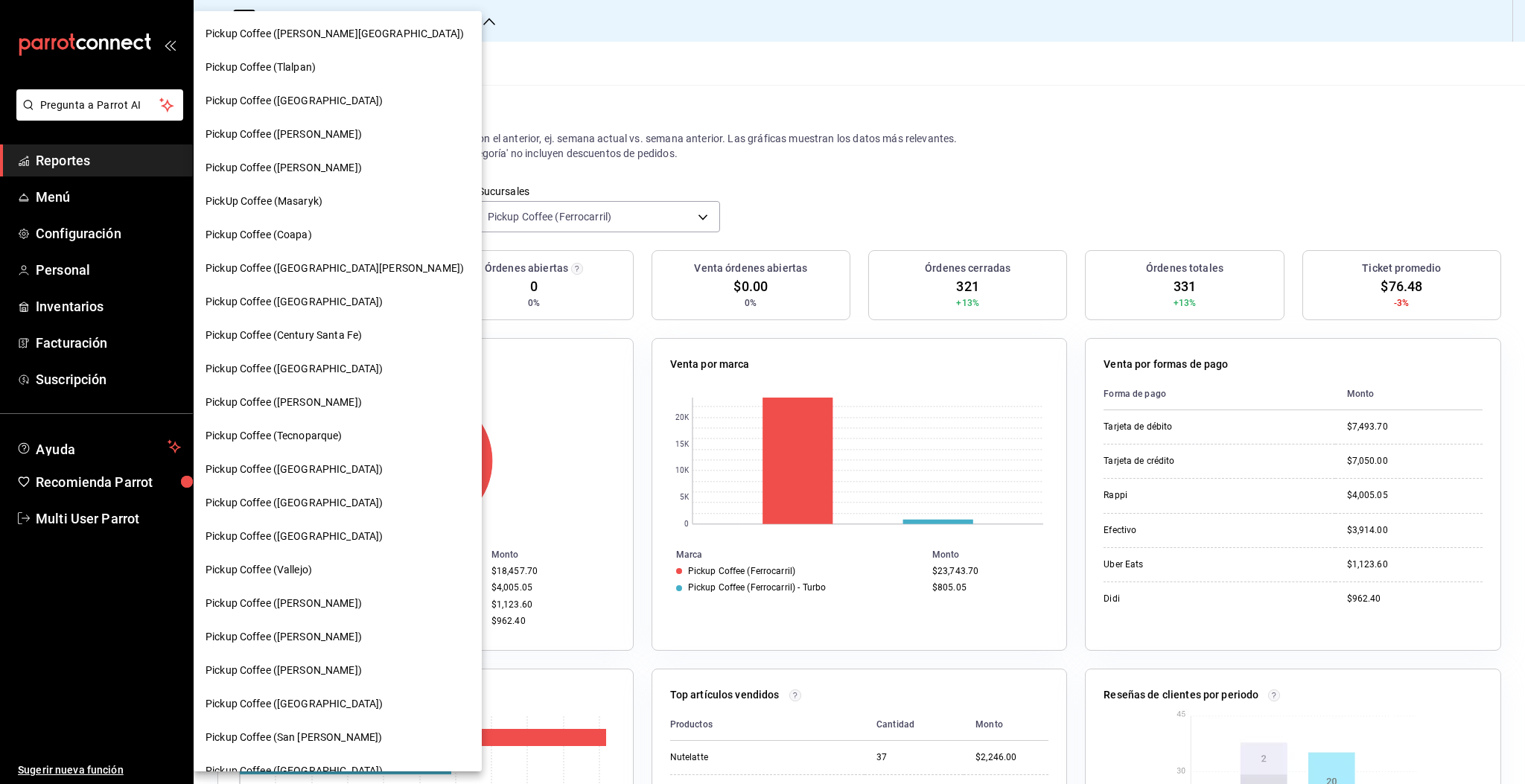
click at [290, 470] on span "Pickup Coffee ([GEOGRAPHIC_DATA])" at bounding box center [294, 469] width 177 height 16
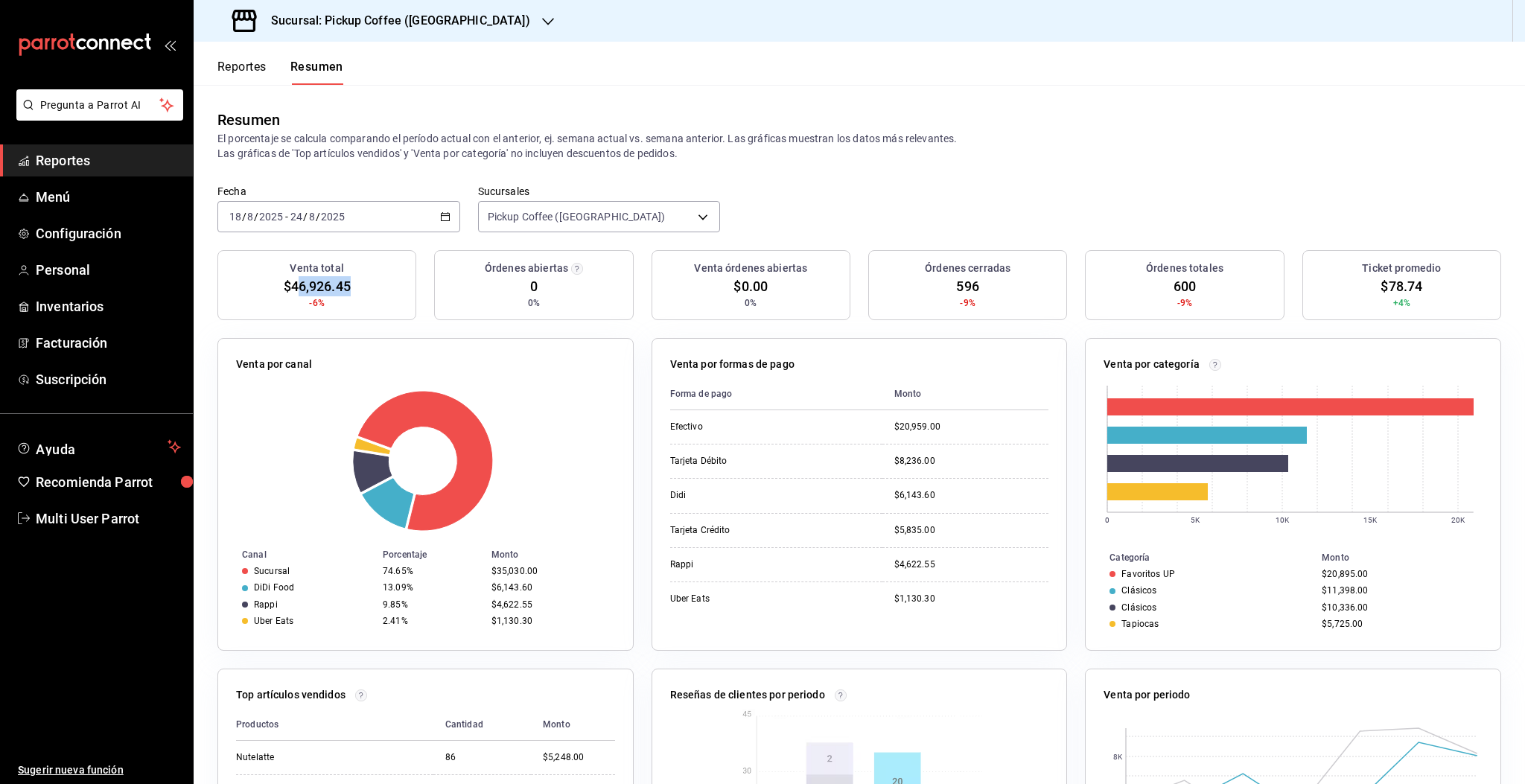
drag, startPoint x: 293, startPoint y: 286, endPoint x: 350, endPoint y: 295, distance: 57.7
click at [350, 295] on div "Venta total $46,926.45 -6%" at bounding box center [317, 284] width 199 height 70
click at [862, 165] on div "Resumen El porcentaje se calcula comparando el período actual con el anterior, …" at bounding box center [859, 134] width 1331 height 100
drag, startPoint x: 287, startPoint y: 287, endPoint x: 350, endPoint y: 288, distance: 63.0
click at [350, 288] on div "Venta total $46,926.45 -6%" at bounding box center [317, 284] width 199 height 70
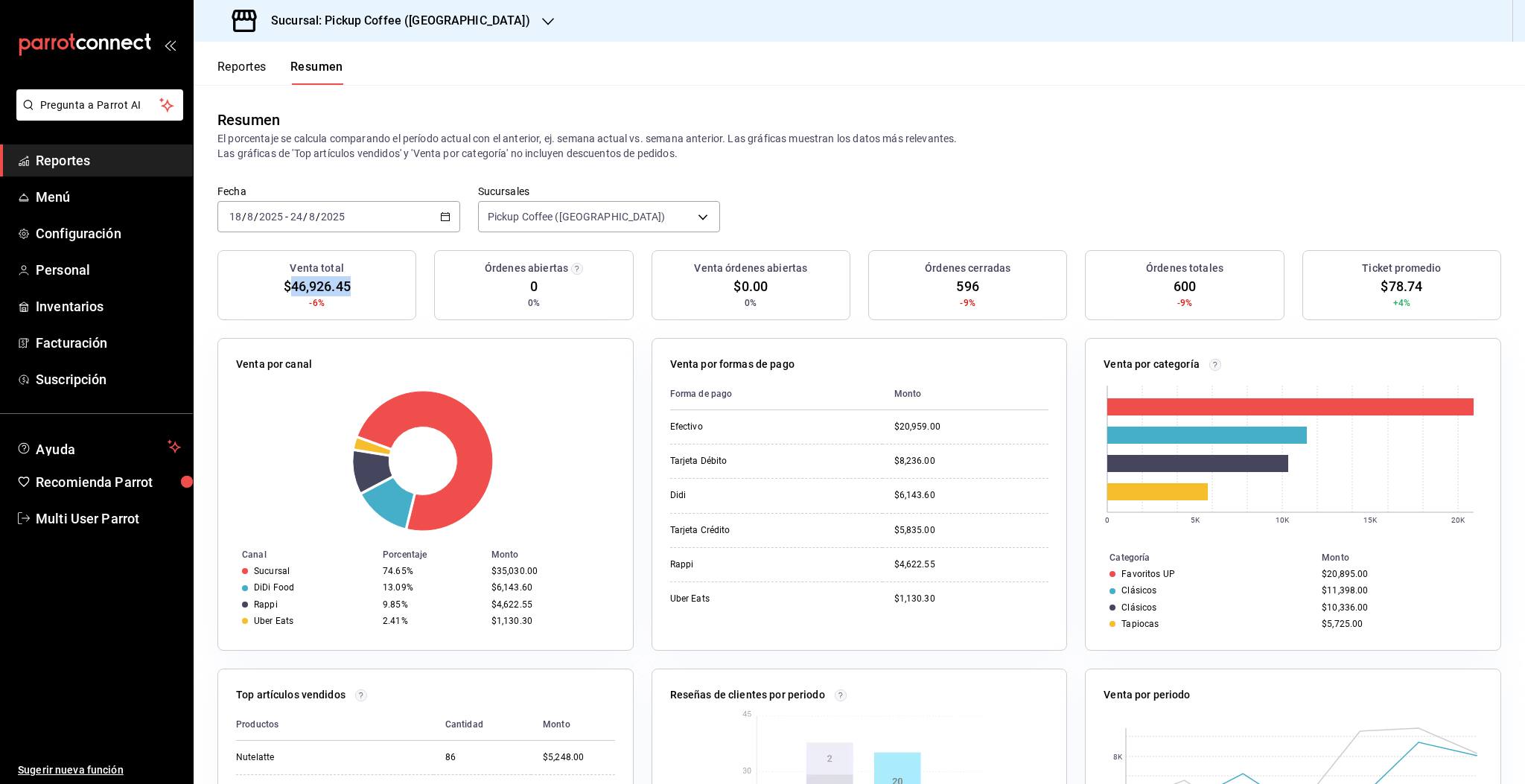
copy span "46,926.45"
click at [404, 26] on h3 "Sucursal: Pickup Coffee (Aragon)" at bounding box center [394, 21] width 271 height 18
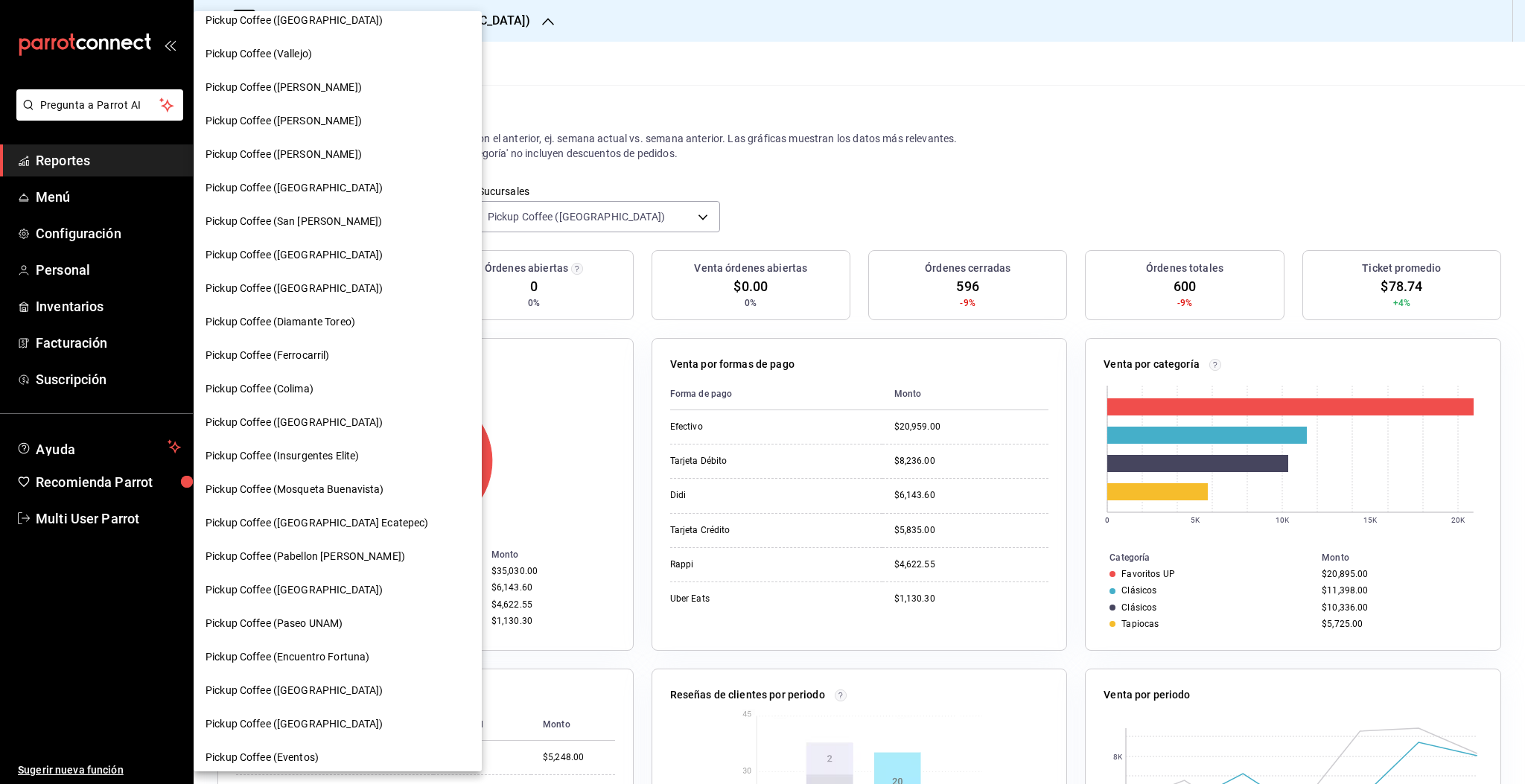
scroll to position [524, 0]
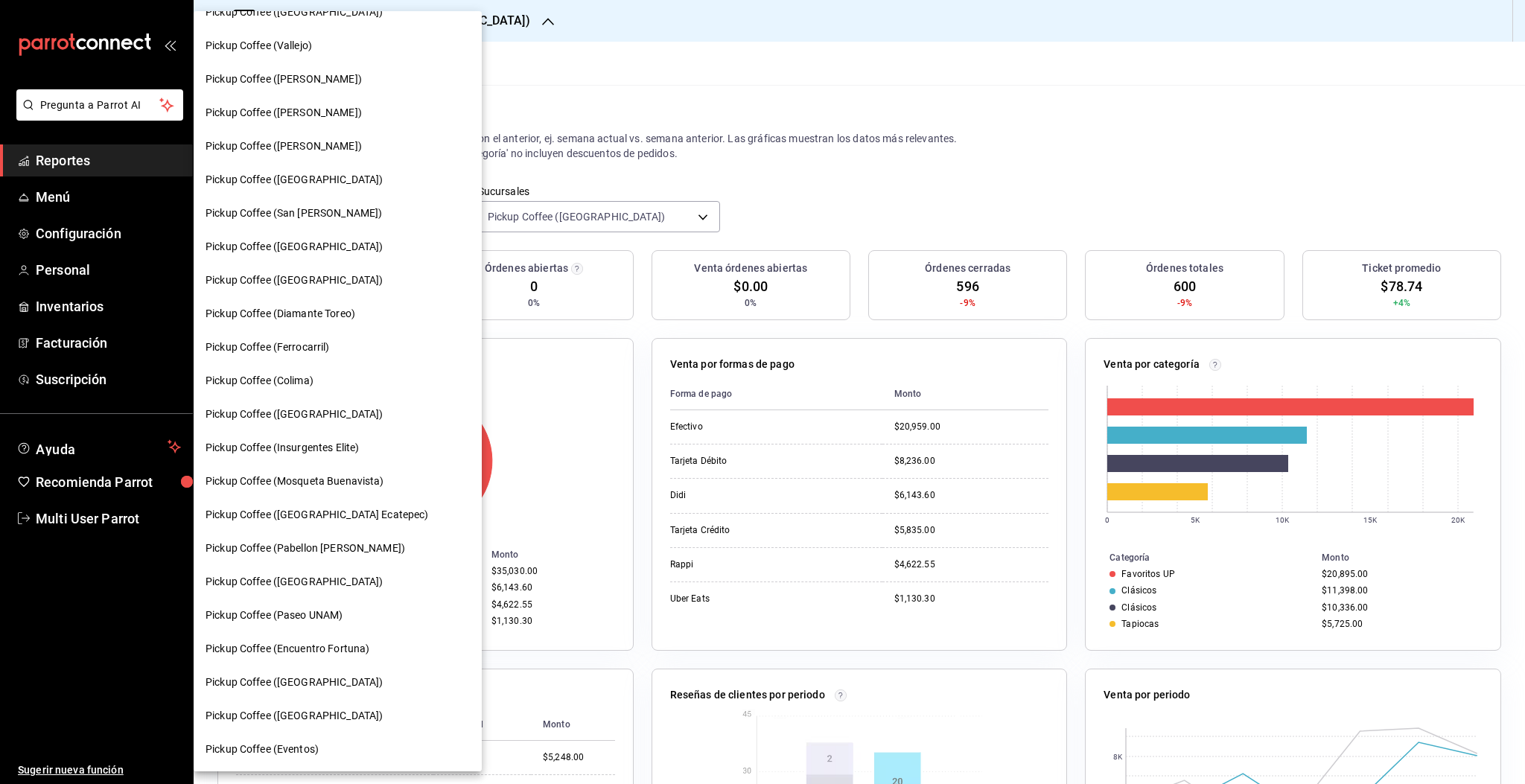
click at [302, 518] on span "Pickup Coffee ([GEOGRAPHIC_DATA] Ecatepec)" at bounding box center [317, 515] width 224 height 16
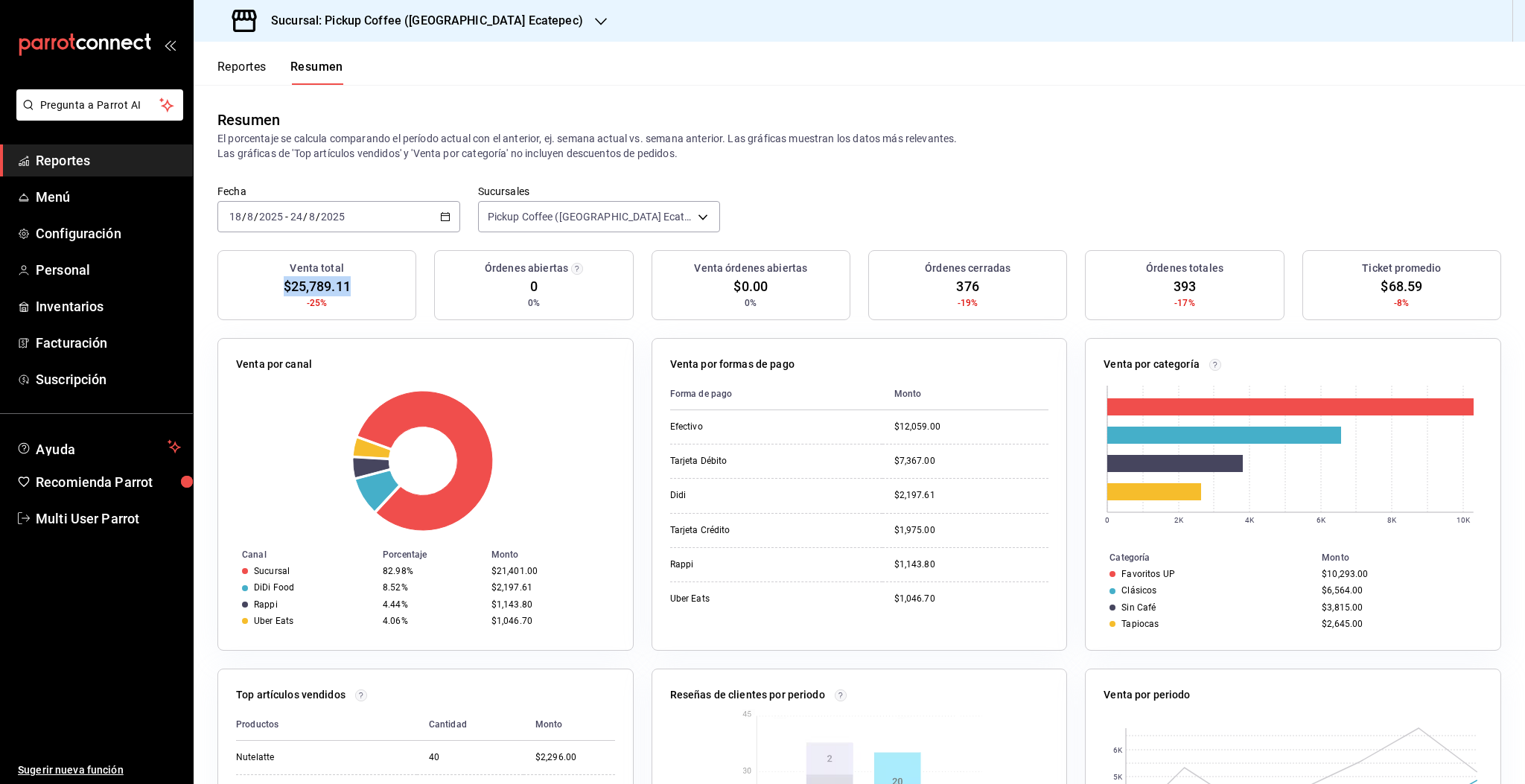
drag, startPoint x: 283, startPoint y: 280, endPoint x: 346, endPoint y: 288, distance: 63.5
click at [346, 288] on span "$25,789.11" at bounding box center [317, 286] width 67 height 20
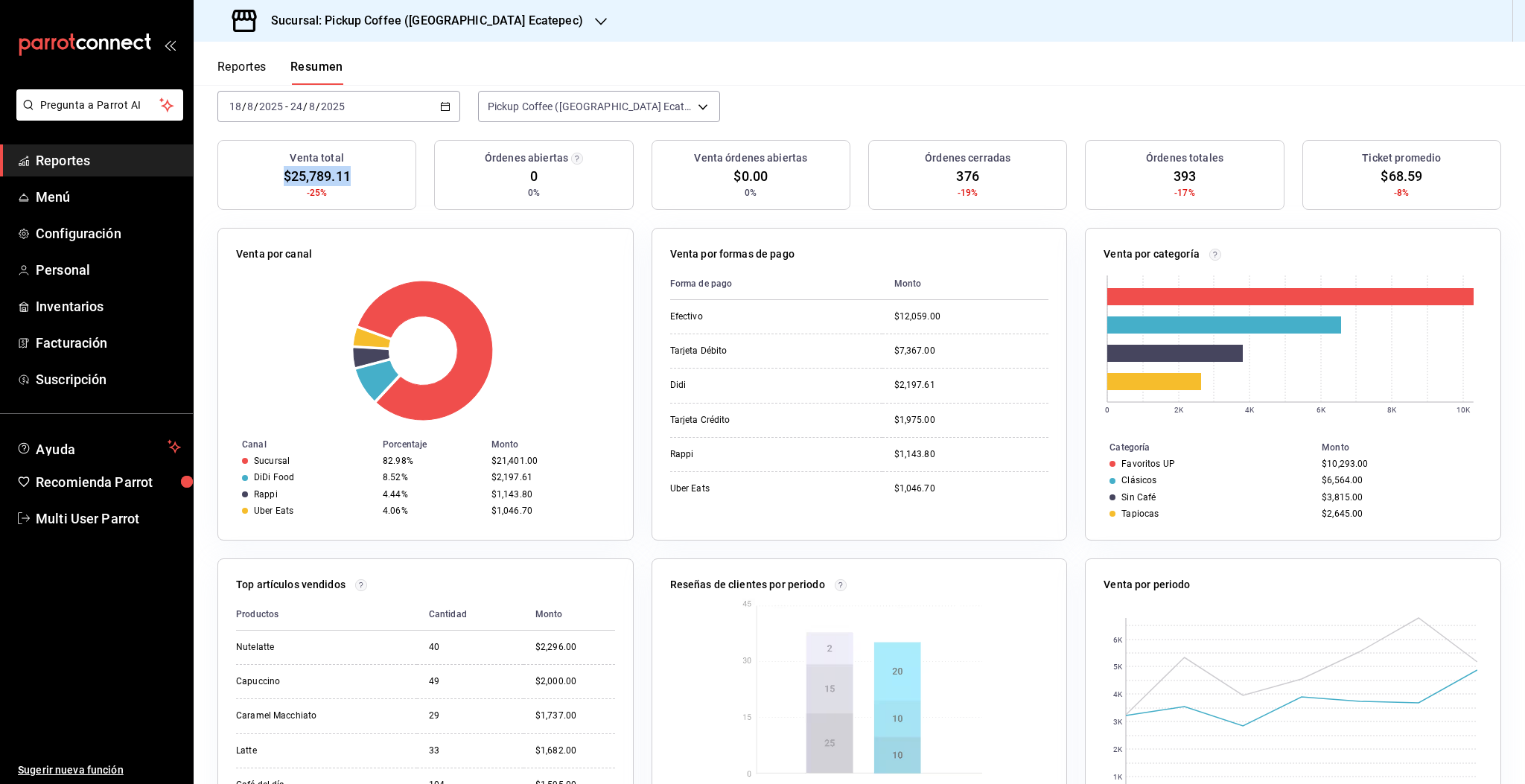
scroll to position [0, 0]
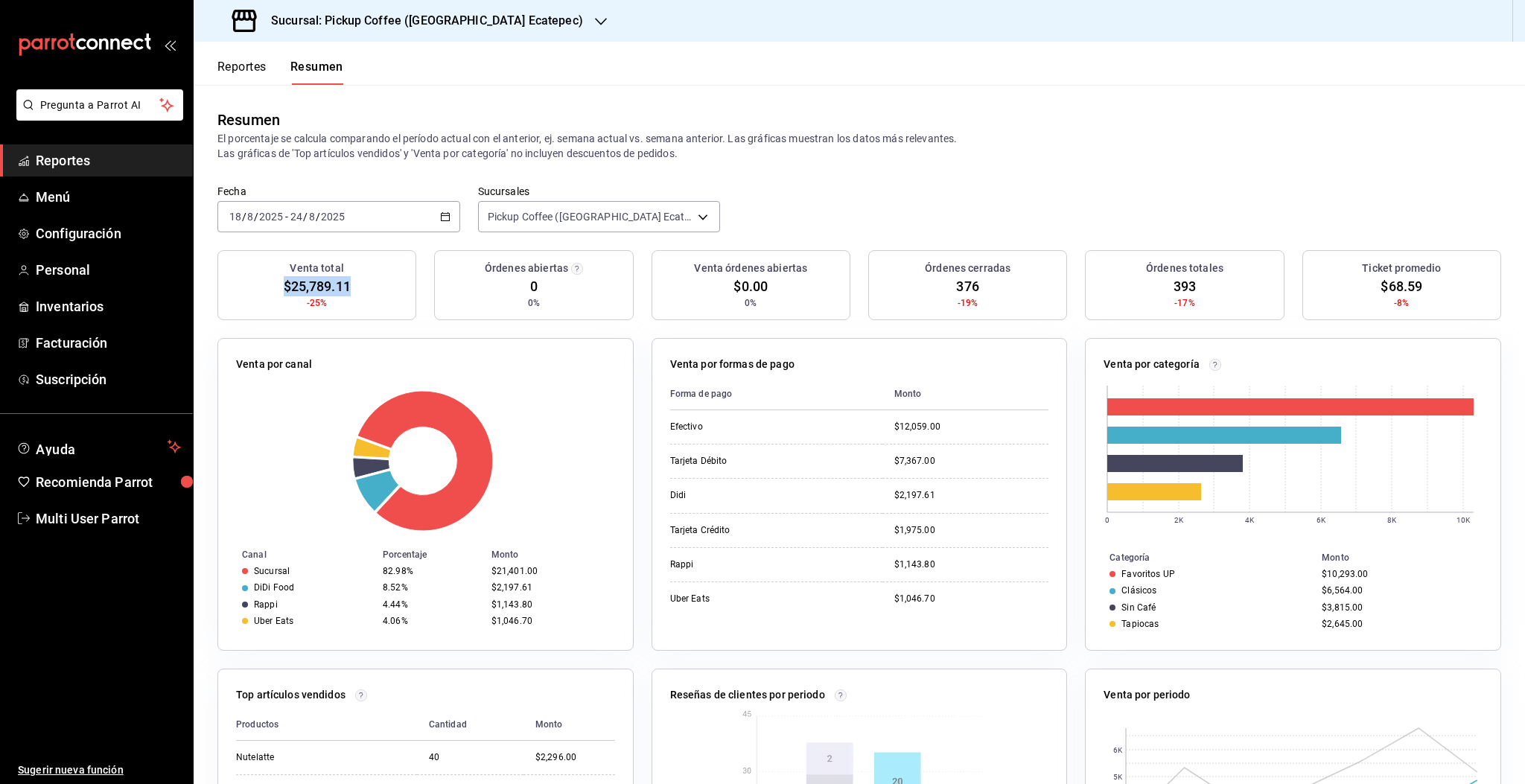
copy span "$25,789.11"
click at [485, 28] on h3 "Sucursal: Pickup Coffee (Americas Ecatepec)" at bounding box center [421, 21] width 324 height 18
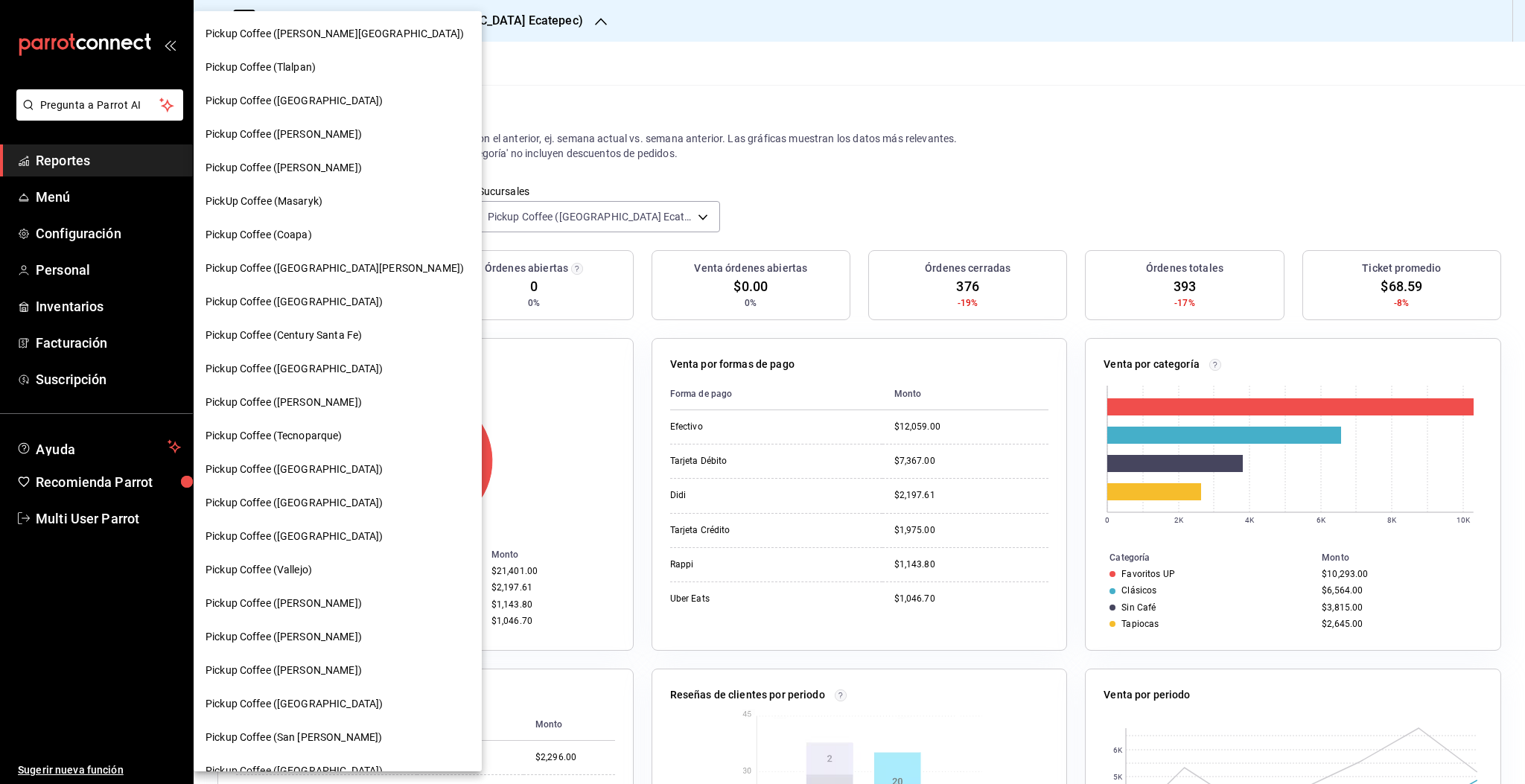
click at [311, 199] on span "PickUp Coffee (Masaryk)" at bounding box center [264, 201] width 117 height 16
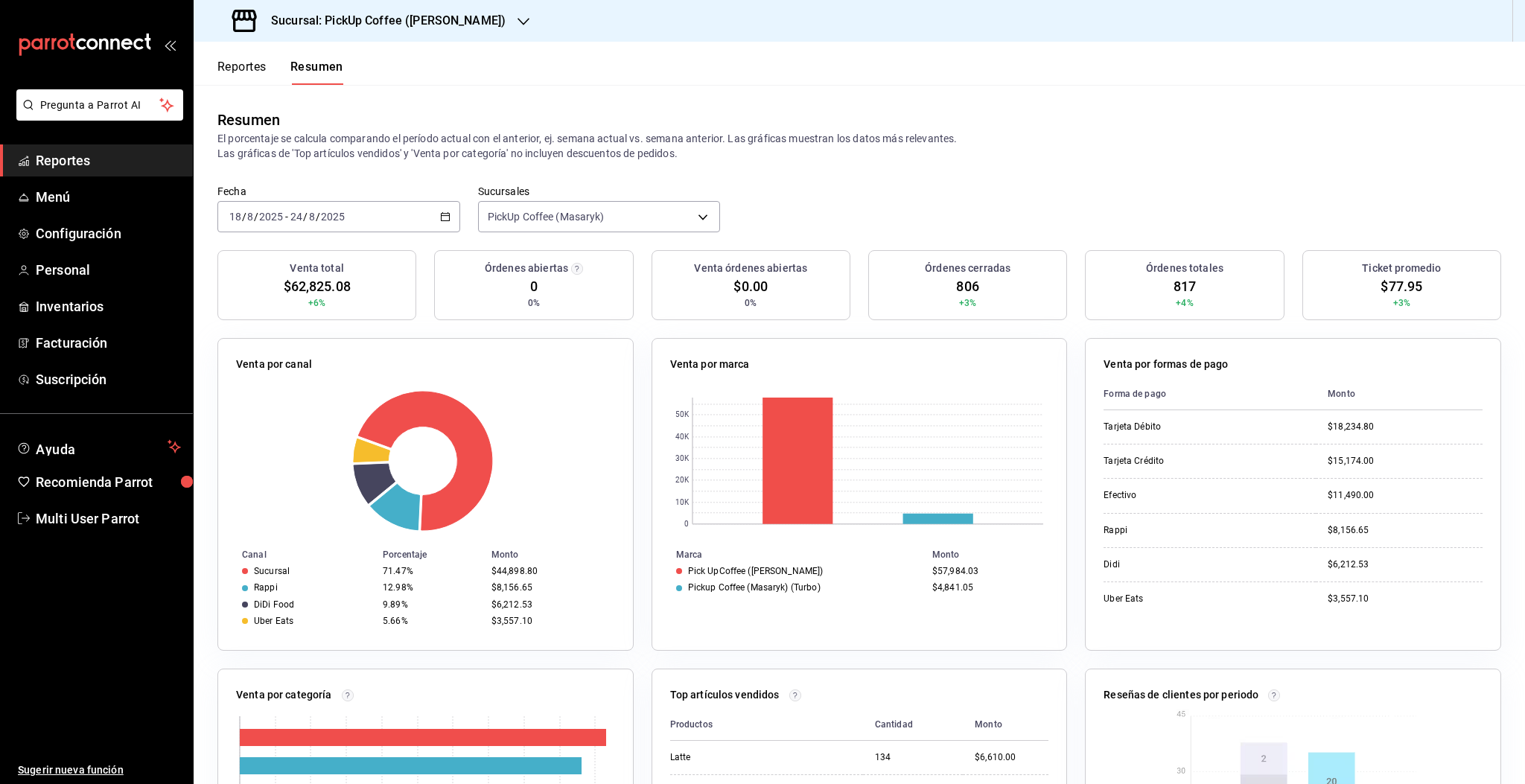
click at [231, 62] on button "Reportes" at bounding box center [242, 72] width 49 height 26
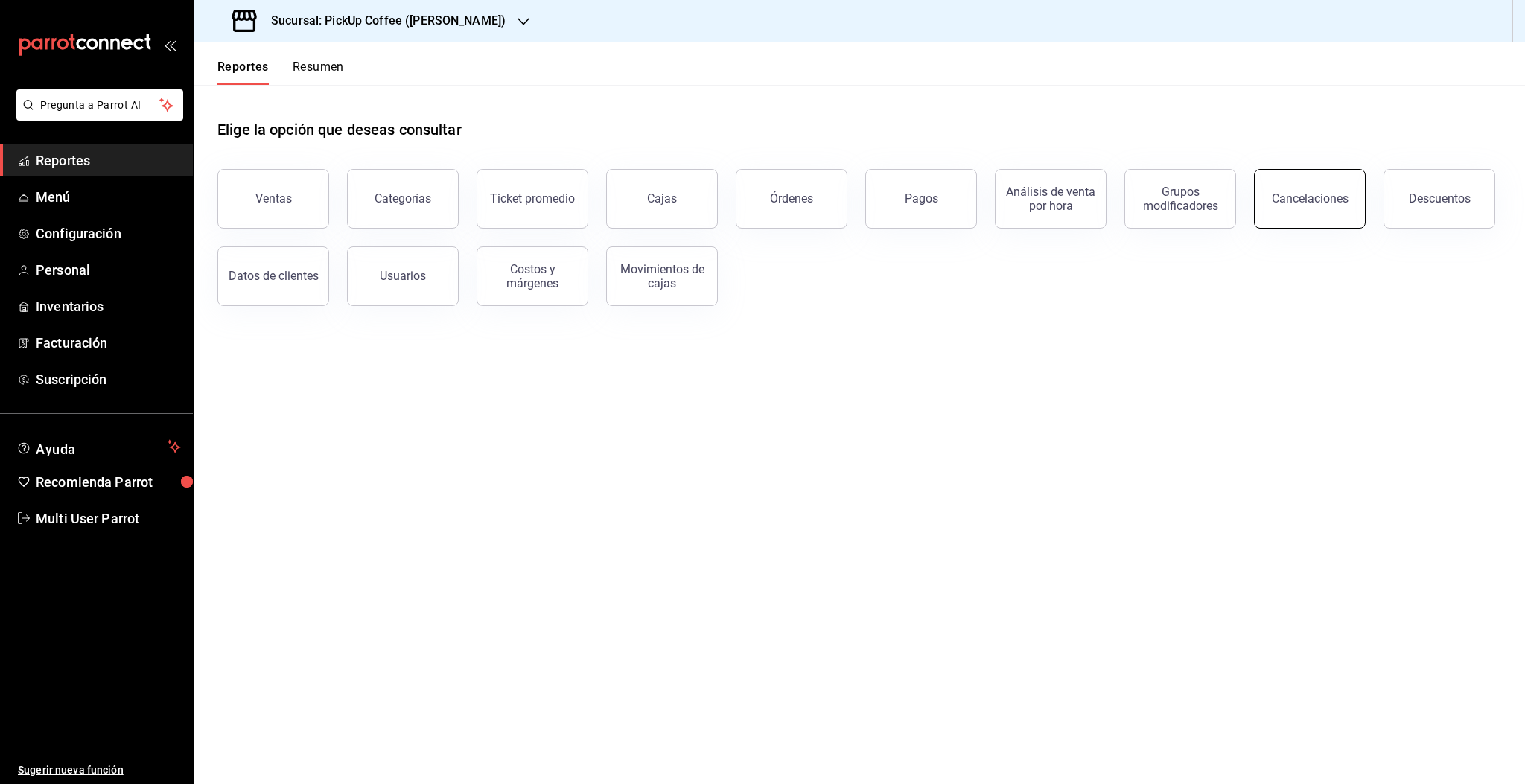
click at [1275, 206] on button "Cancelaciones" at bounding box center [1310, 198] width 112 height 59
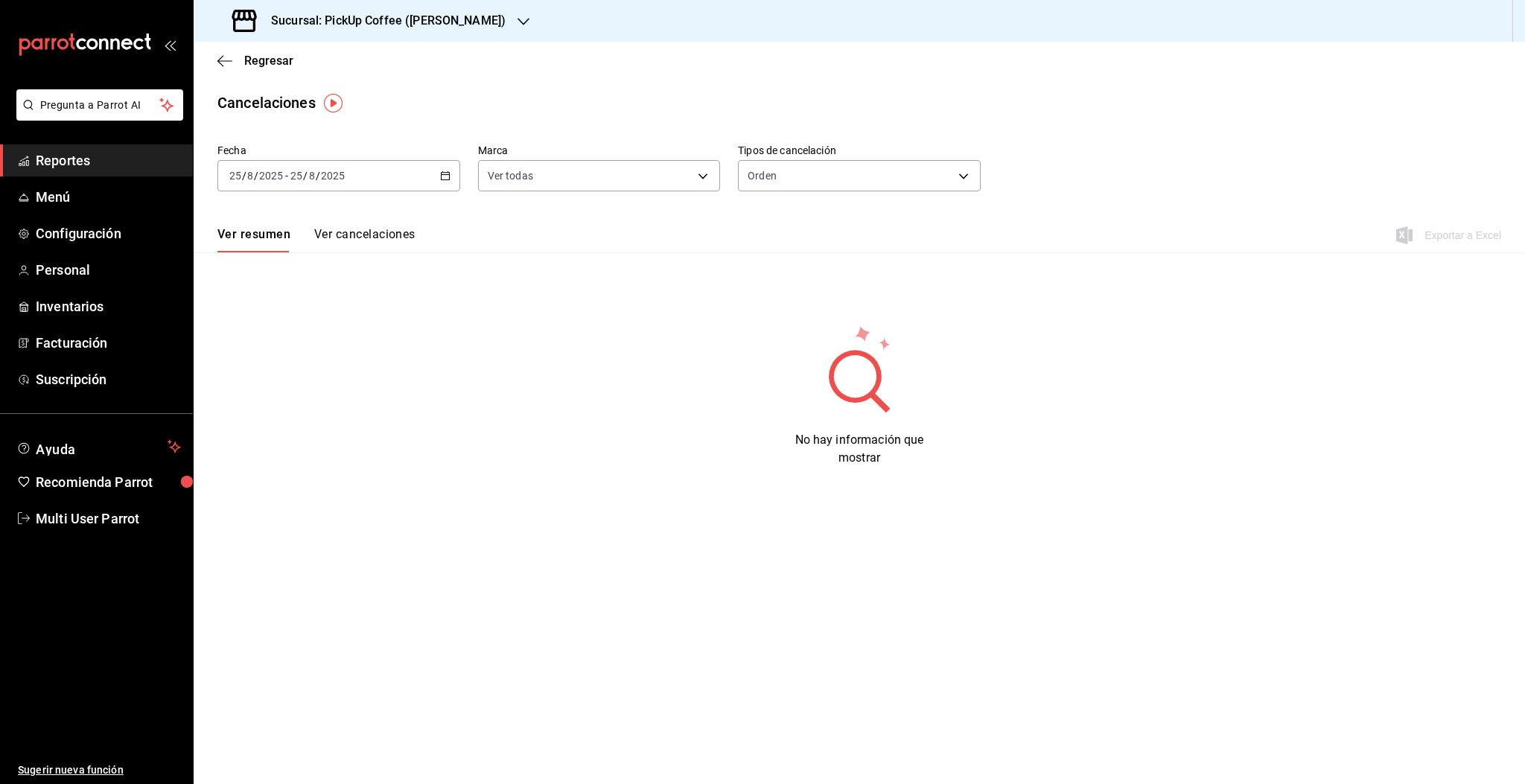
click at [282, 181] on input "2025" at bounding box center [271, 176] width 26 height 12
click at [257, 387] on span "Rango de fechas" at bounding box center [288, 388] width 116 height 16
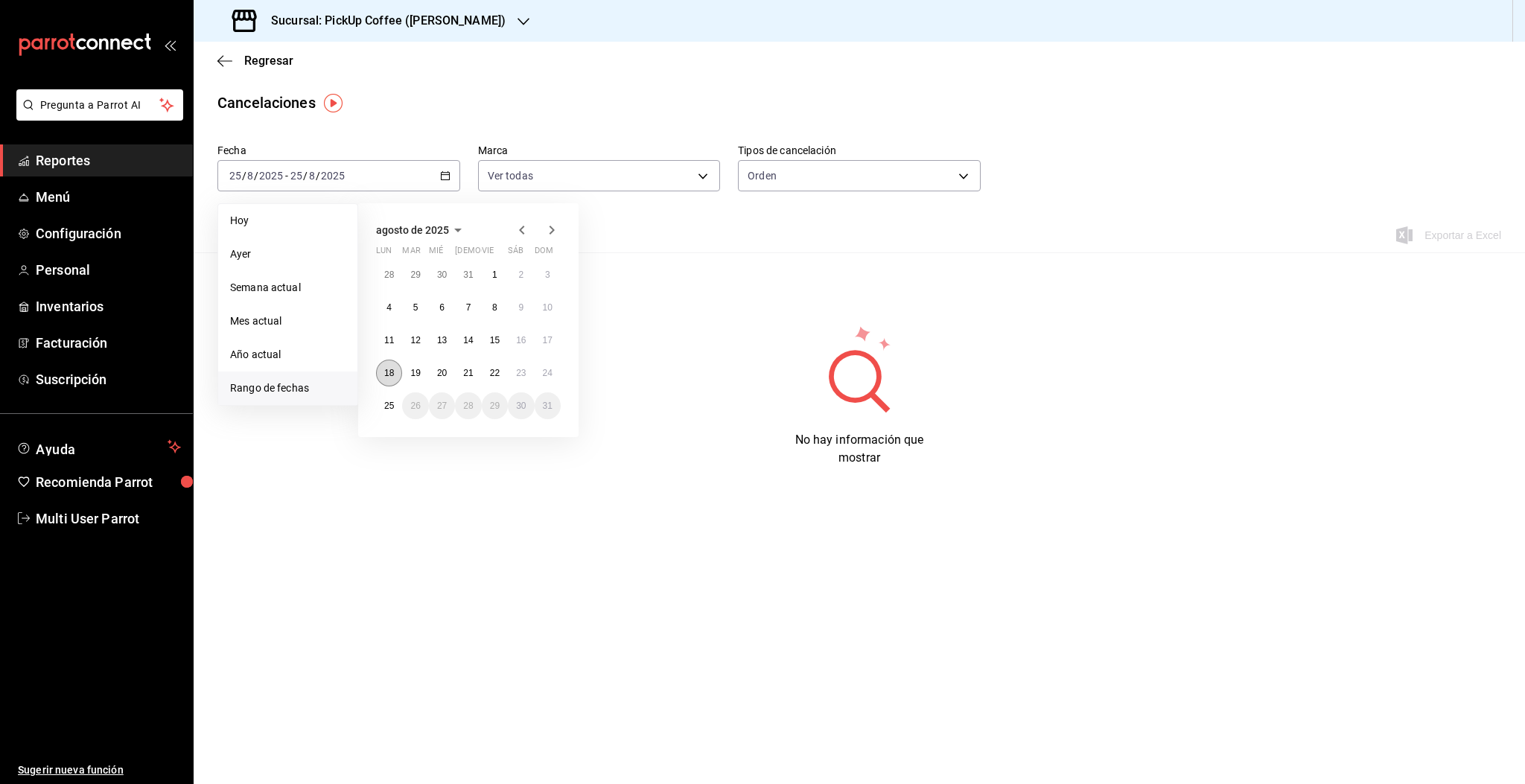
click at [394, 377] on abbr "18" at bounding box center [389, 373] width 10 height 11
click at [549, 372] on abbr "24" at bounding box center [547, 373] width 10 height 11
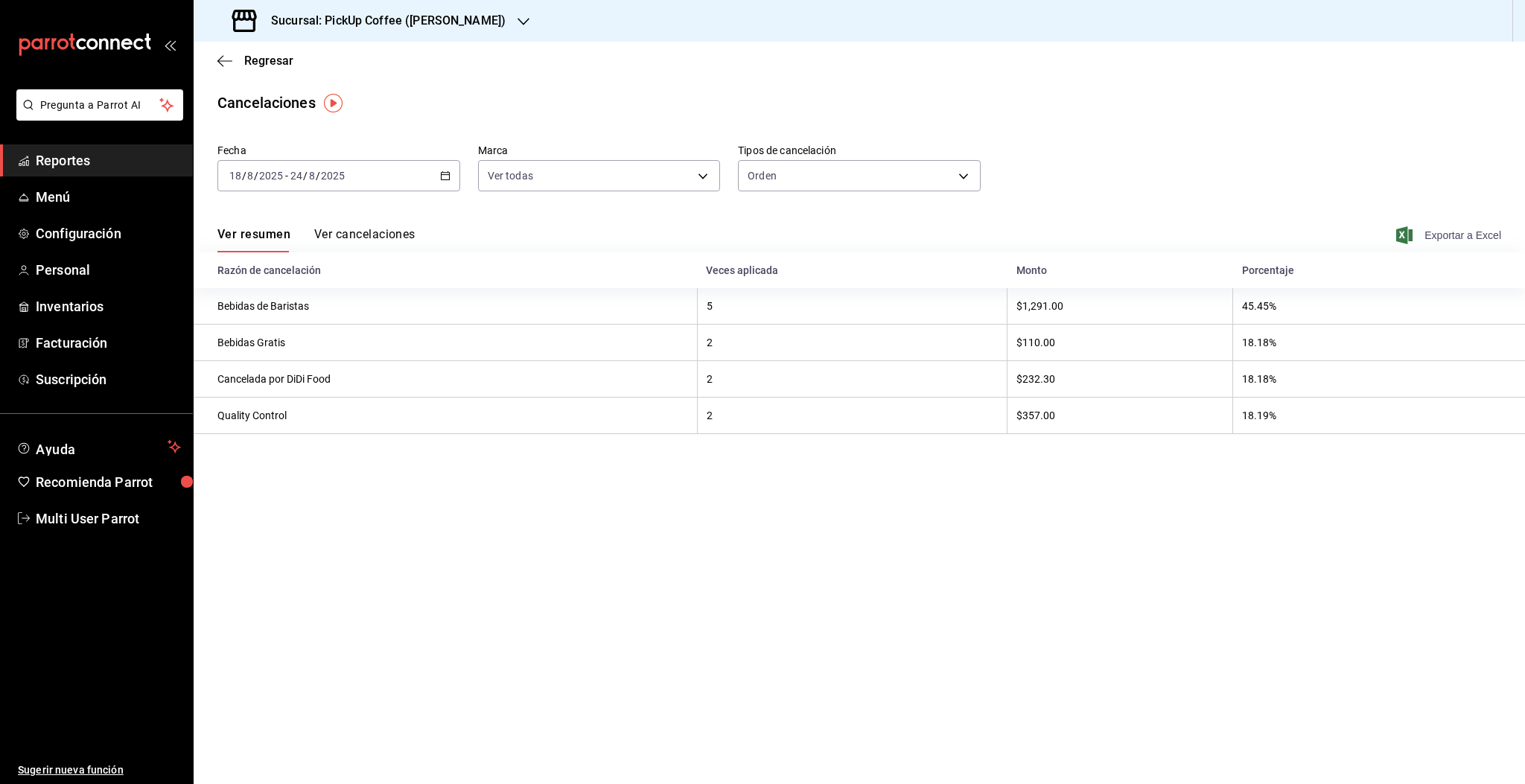
click at [1427, 238] on span "Exportar a Excel" at bounding box center [1450, 236] width 102 height 18
click at [263, 61] on span "Regresar" at bounding box center [268, 60] width 49 height 14
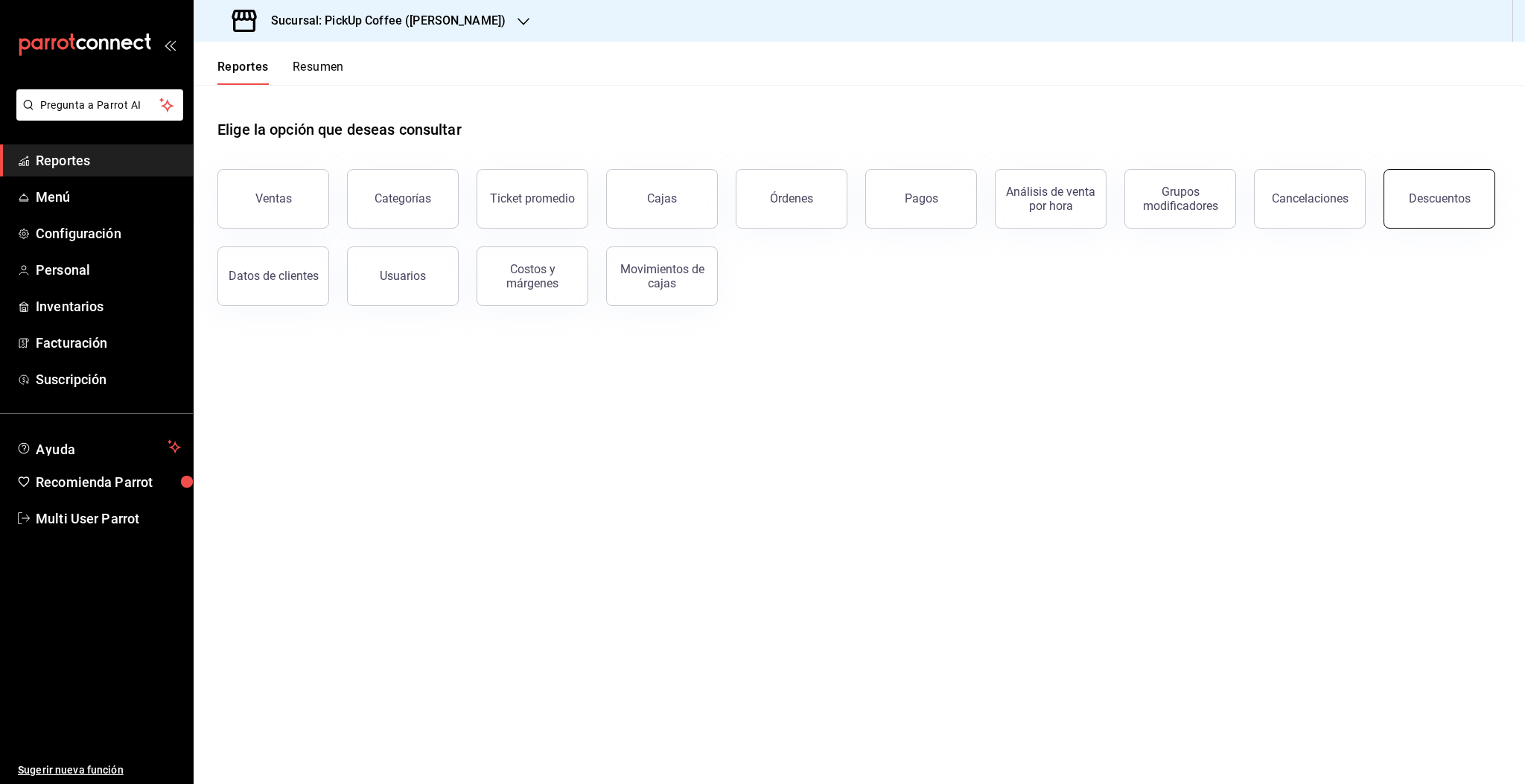
click at [1472, 200] on button "Descuentos" at bounding box center [1439, 198] width 112 height 59
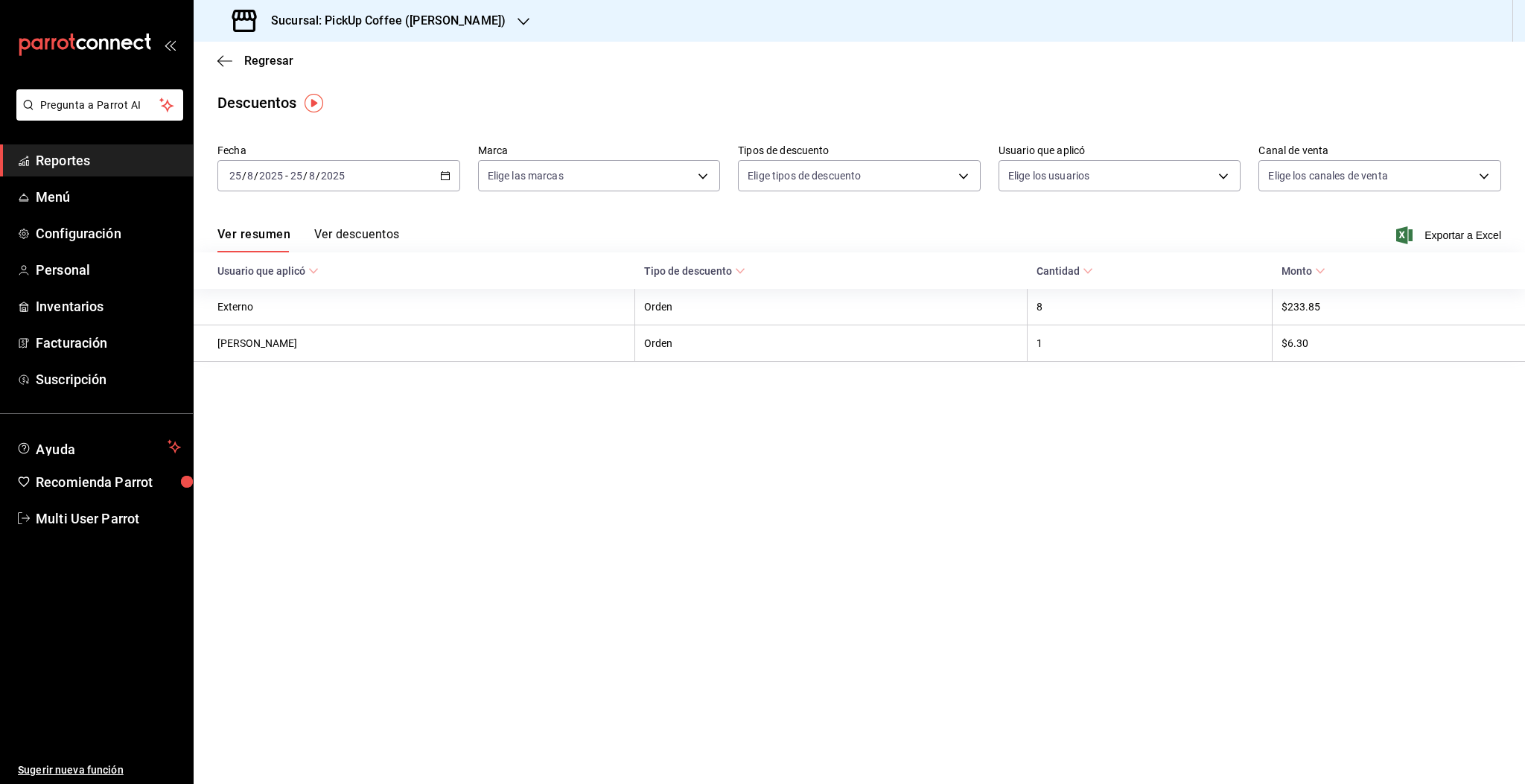
click at [267, 177] on input "2025" at bounding box center [271, 176] width 26 height 12
click at [267, 380] on span "Rango de fechas" at bounding box center [288, 388] width 116 height 16
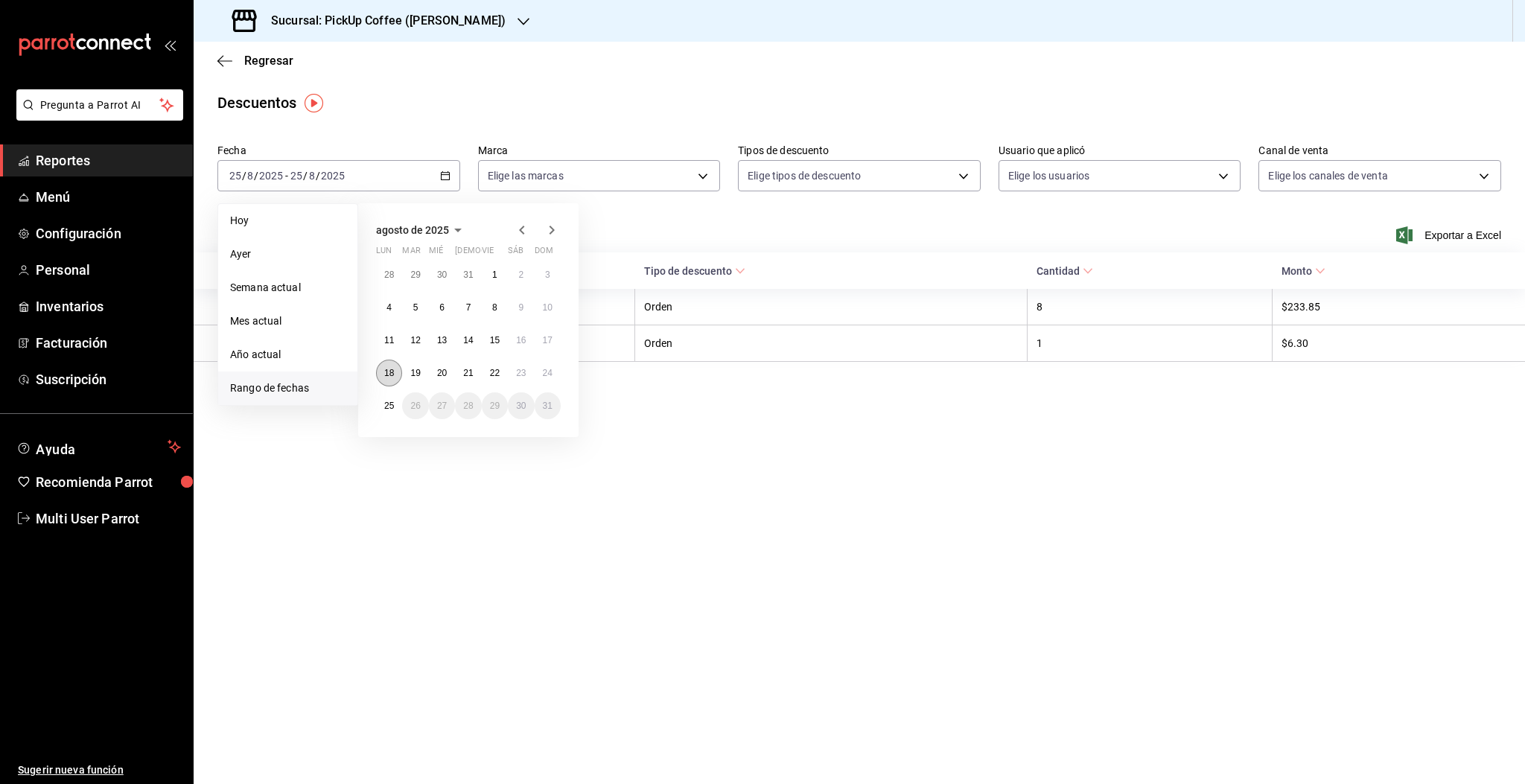
click at [389, 378] on button "18" at bounding box center [389, 373] width 26 height 27
click at [549, 373] on abbr "24" at bounding box center [547, 373] width 10 height 11
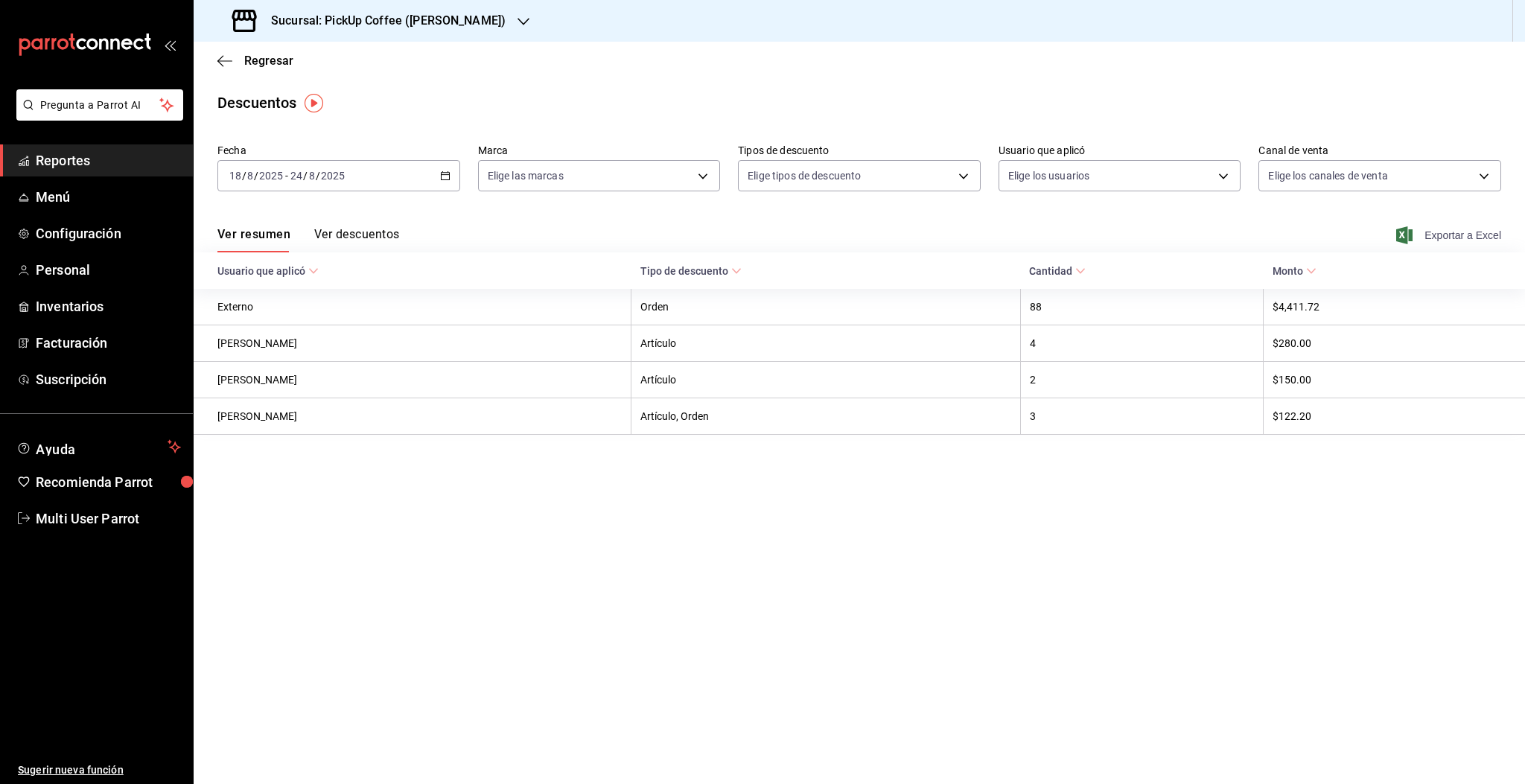
click at [1447, 235] on span "Exportar a Excel" at bounding box center [1450, 236] width 102 height 18
click at [248, 59] on span "Regresar" at bounding box center [268, 60] width 49 height 14
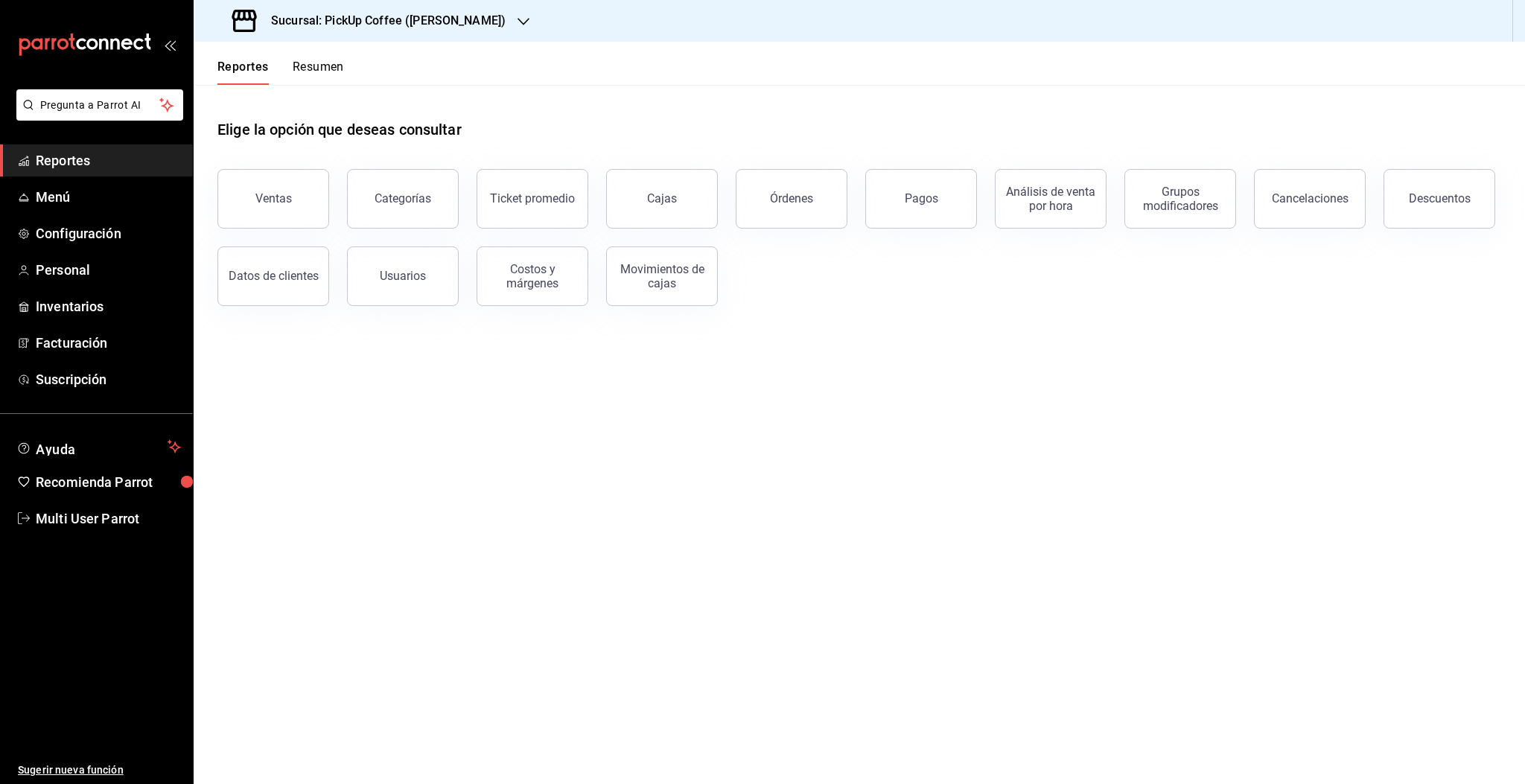
click at [223, 58] on div "Reportes Resumen" at bounding box center [269, 64] width 150 height 44
click at [414, 23] on h3 "Sucursal: PickUp Coffee ([PERSON_NAME])" at bounding box center [382, 21] width 246 height 18
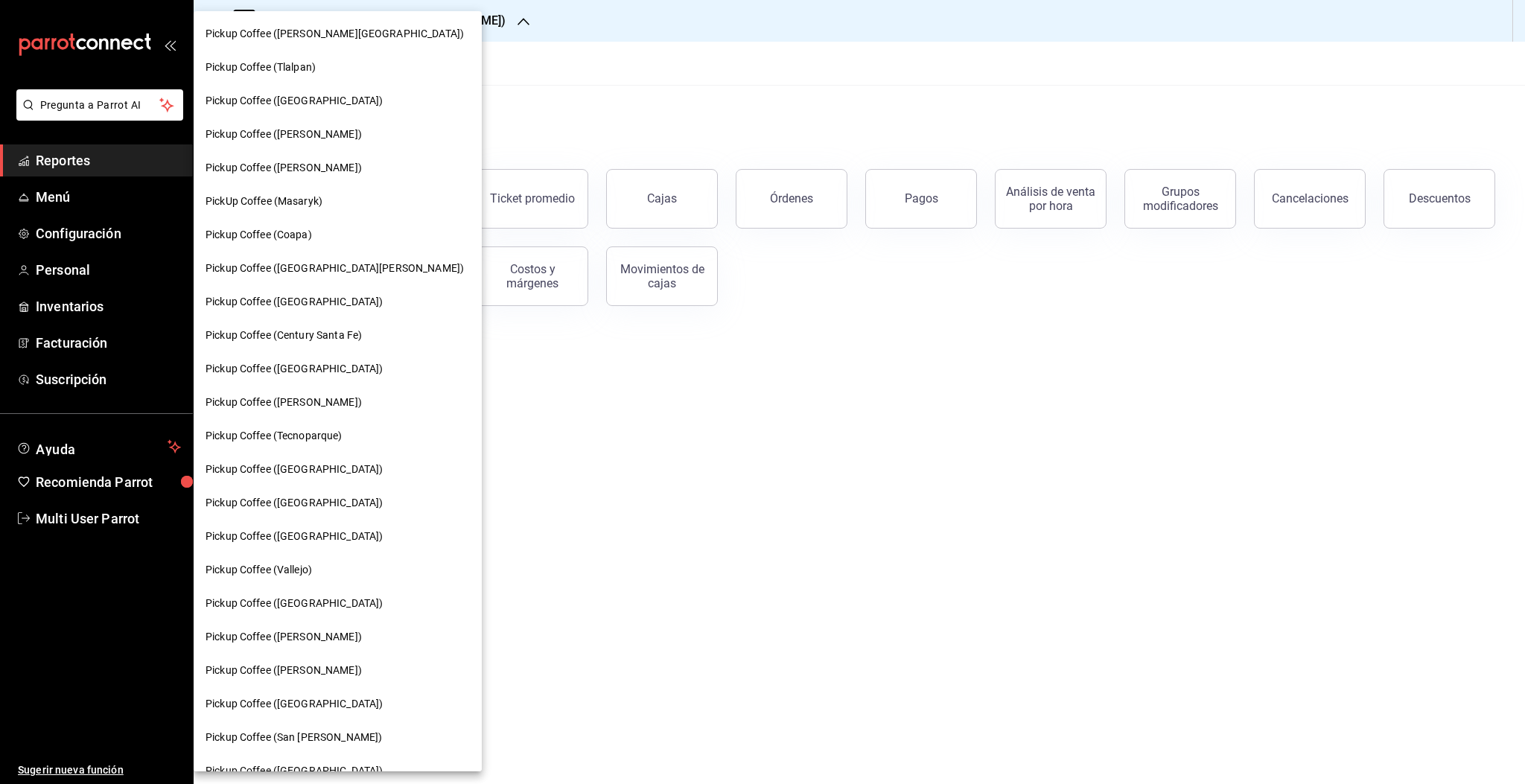
click at [329, 671] on span "Pickup Coffee ([PERSON_NAME])" at bounding box center [284, 670] width 156 height 16
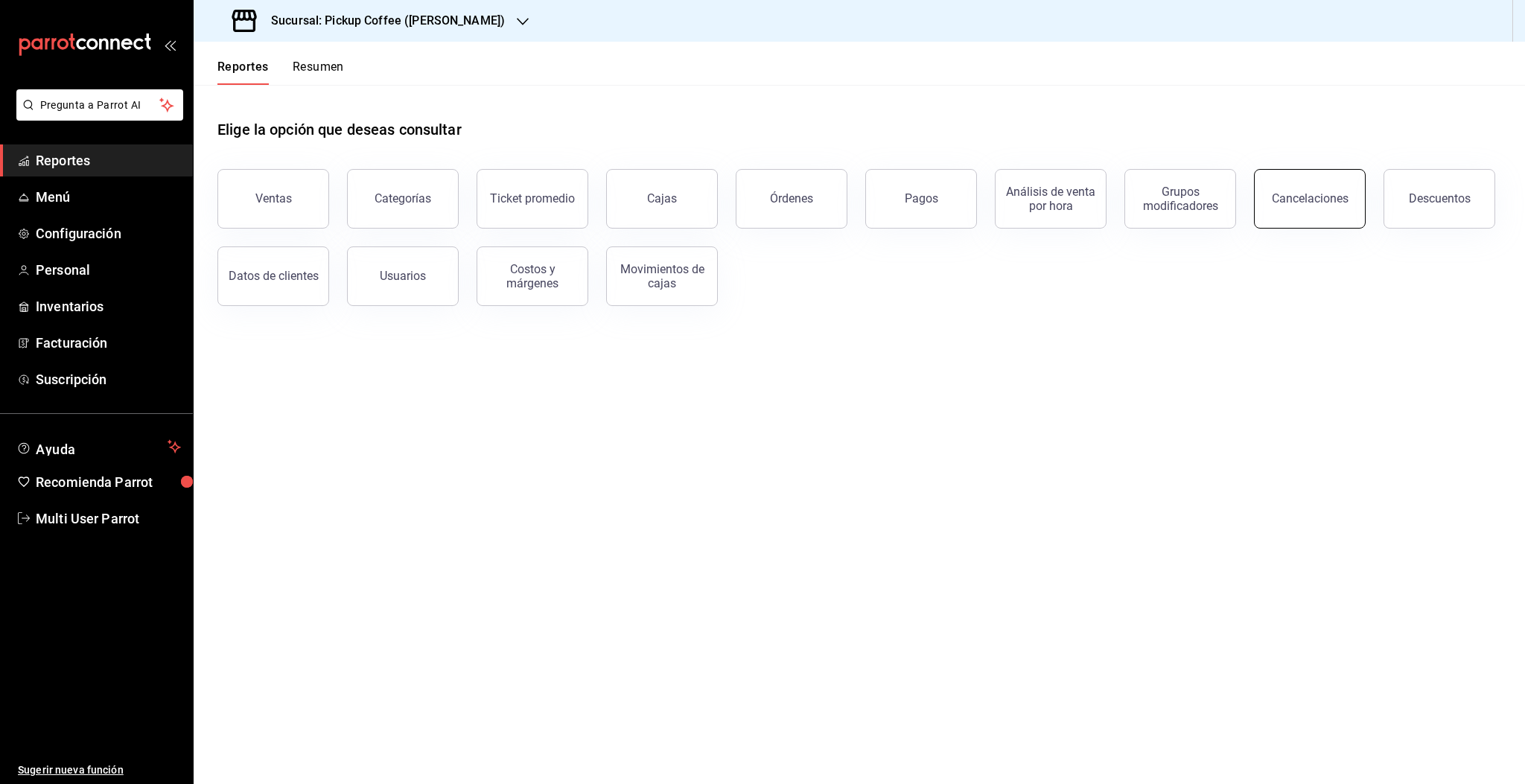
click at [1279, 197] on div "Cancelaciones" at bounding box center [1310, 198] width 77 height 14
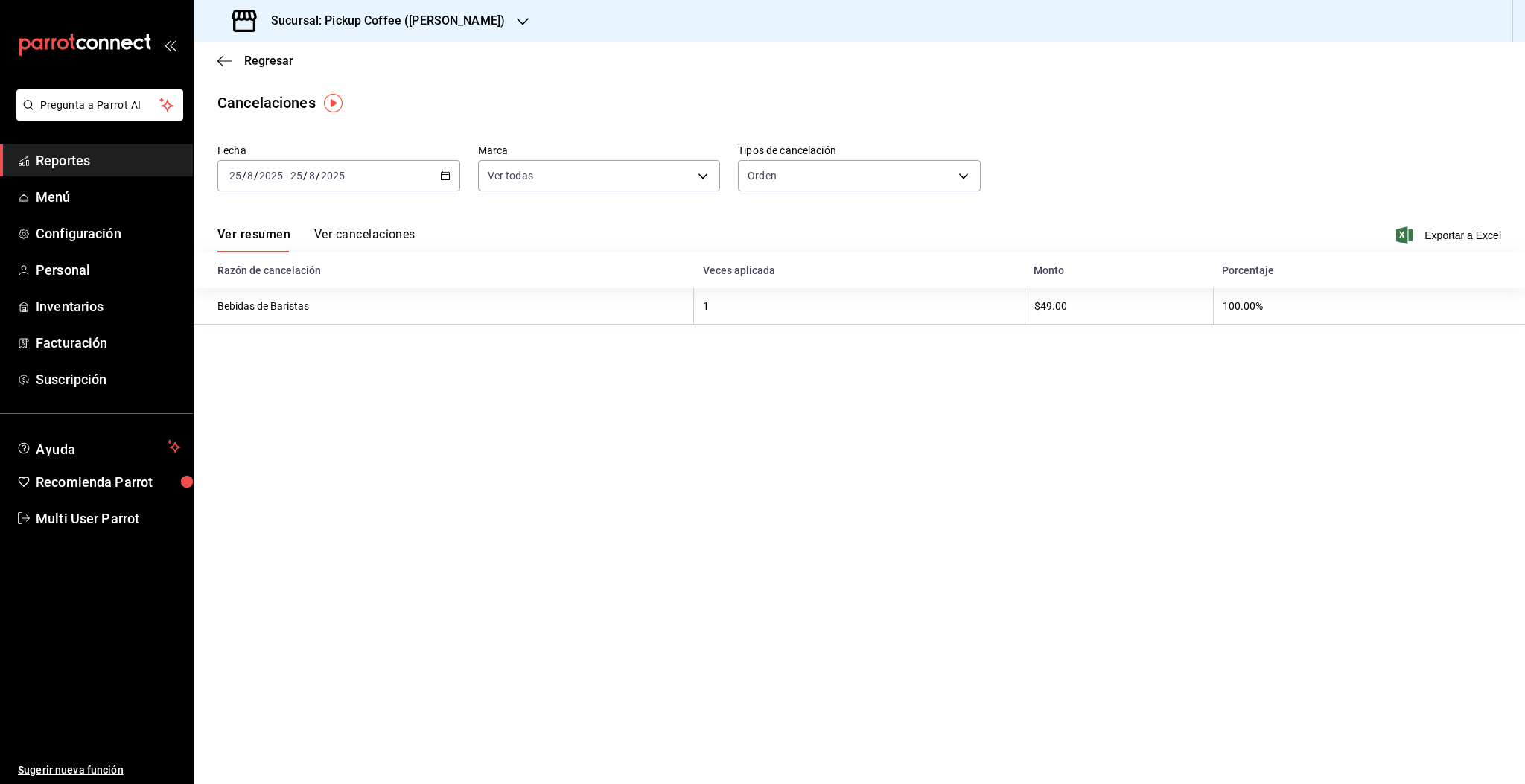
click at [311, 182] on div "2025-08-25 25 / 8 / 2025 - 2025-08-25 25 / 8 / 2025" at bounding box center [338, 176] width 242 height 32
click at [291, 383] on span "Rango de fechas" at bounding box center [288, 388] width 116 height 16
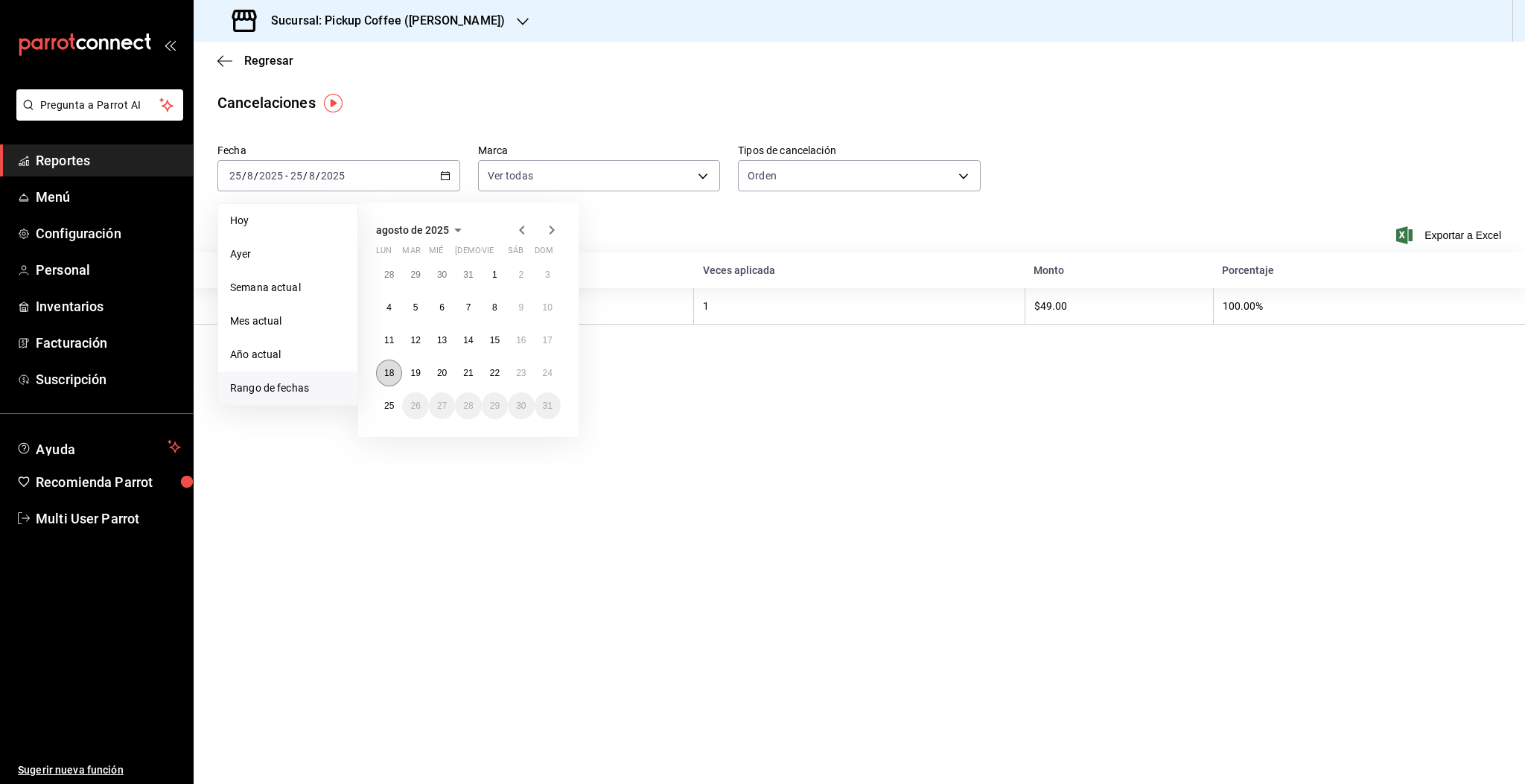
click at [386, 374] on abbr "18" at bounding box center [389, 373] width 10 height 11
click at [552, 374] on button "24" at bounding box center [547, 373] width 26 height 27
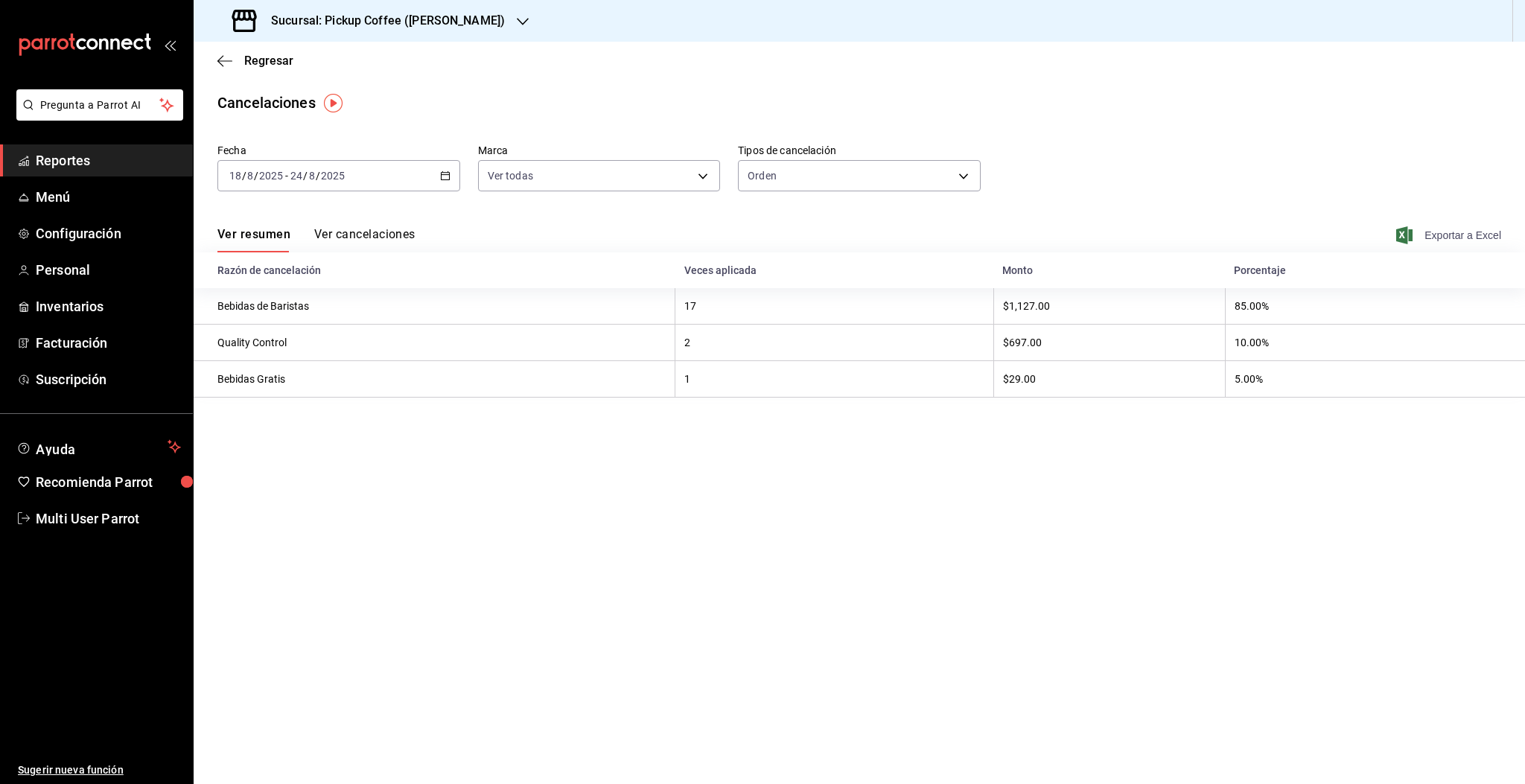
click at [1435, 242] on span "Exportar a Excel" at bounding box center [1450, 236] width 102 height 18
click at [236, 61] on span "Regresar" at bounding box center [255, 60] width 76 height 14
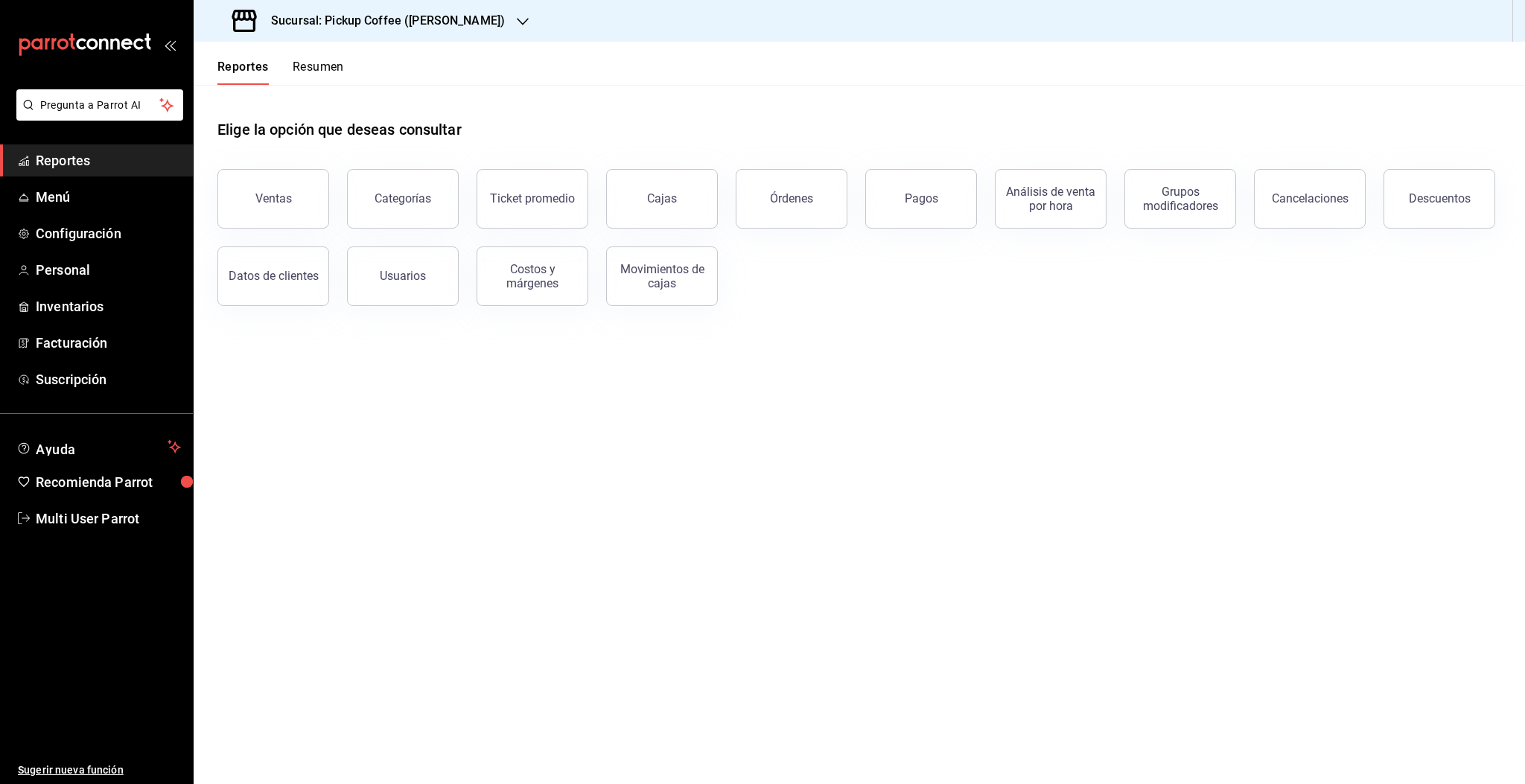
click at [254, 66] on button "Reportes" at bounding box center [243, 72] width 51 height 26
click at [227, 60] on button "Reportes" at bounding box center [243, 72] width 51 height 26
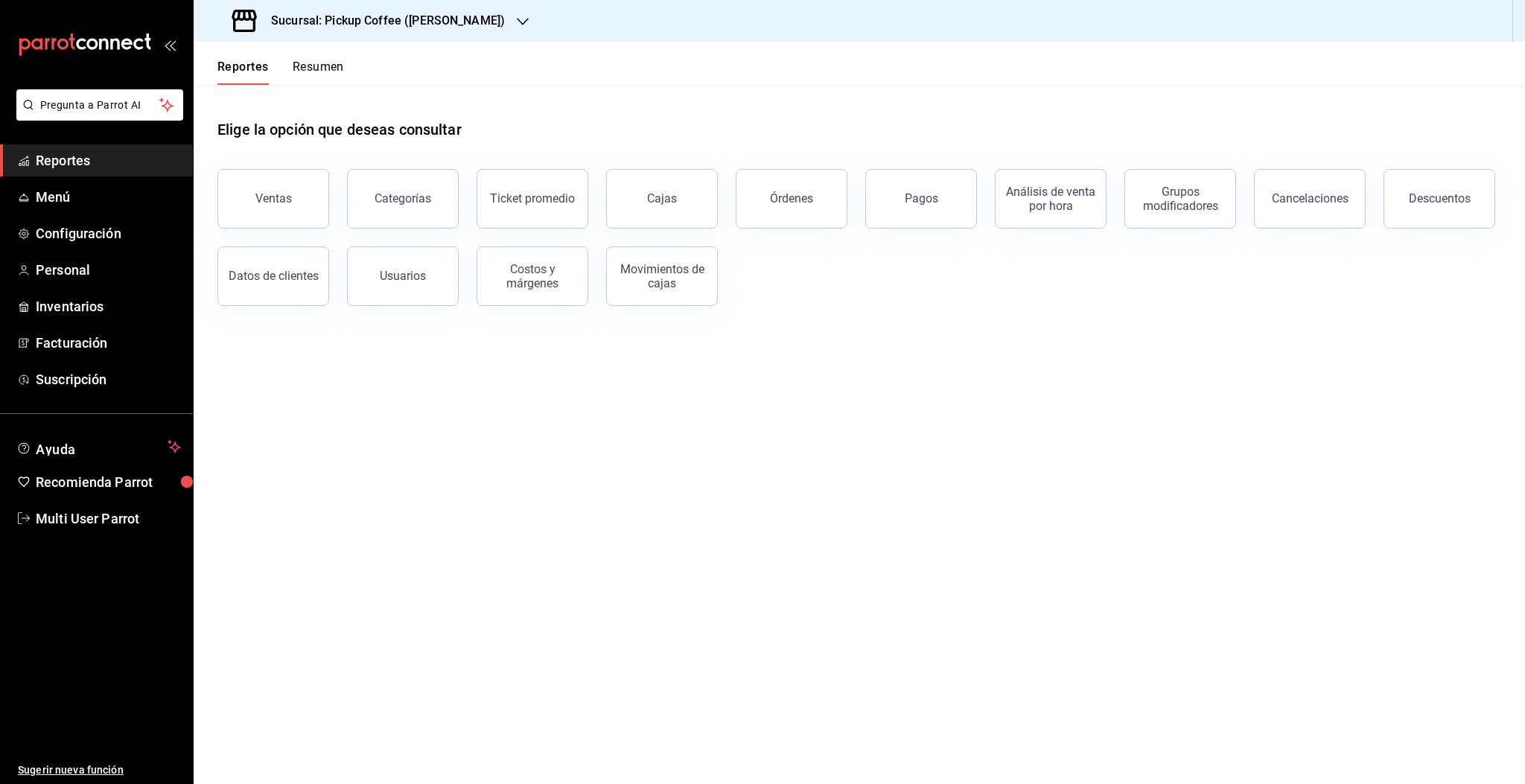
click at [227, 60] on button "Reportes" at bounding box center [243, 72] width 51 height 26
click at [1427, 190] on button "Descuentos" at bounding box center [1439, 198] width 112 height 59
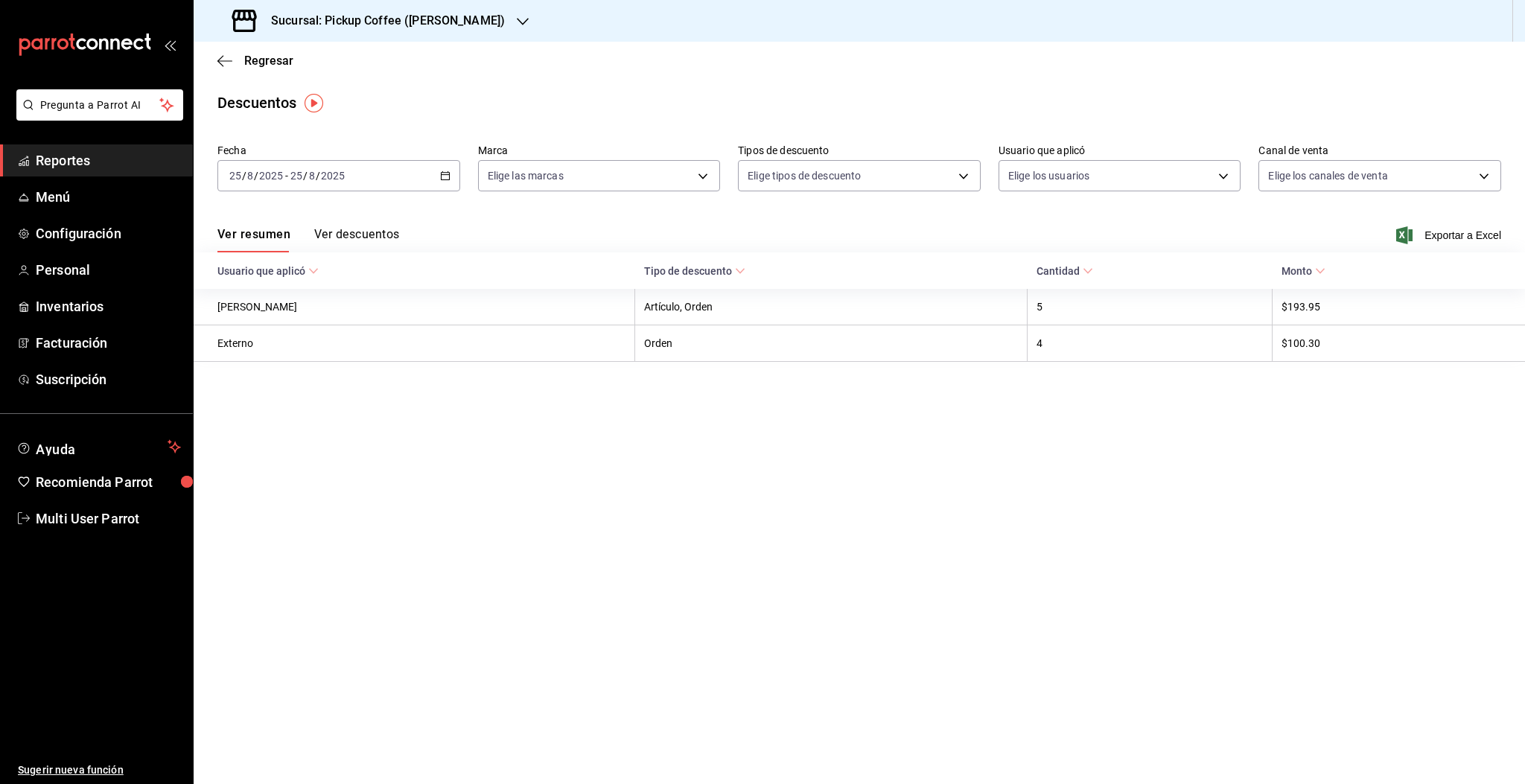
click at [343, 177] on input "2025" at bounding box center [333, 176] width 26 height 12
click at [301, 380] on span "Rango de fechas" at bounding box center [288, 388] width 116 height 16
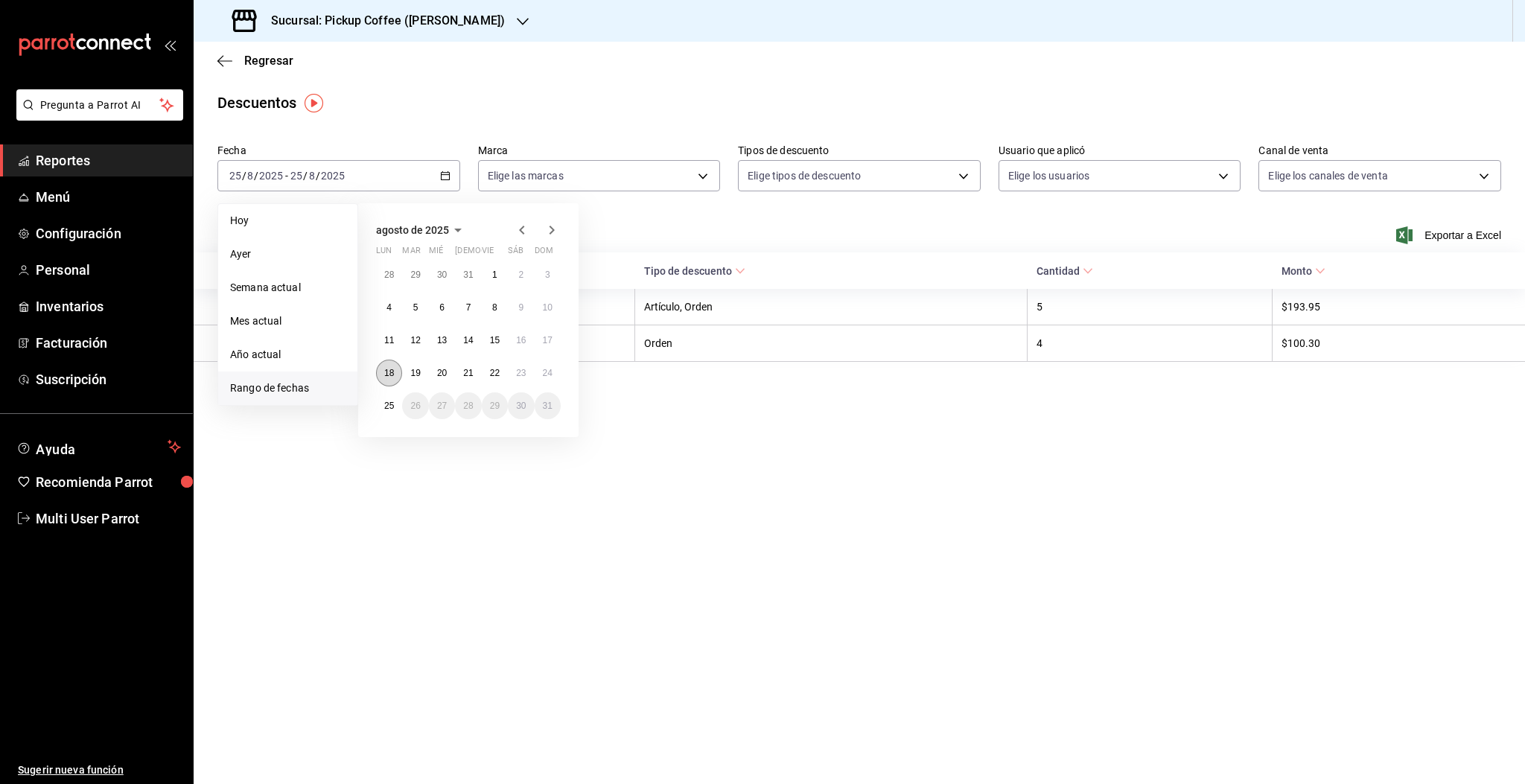
click at [396, 377] on button "18" at bounding box center [389, 373] width 26 height 27
click at [549, 369] on abbr "24" at bounding box center [547, 373] width 10 height 11
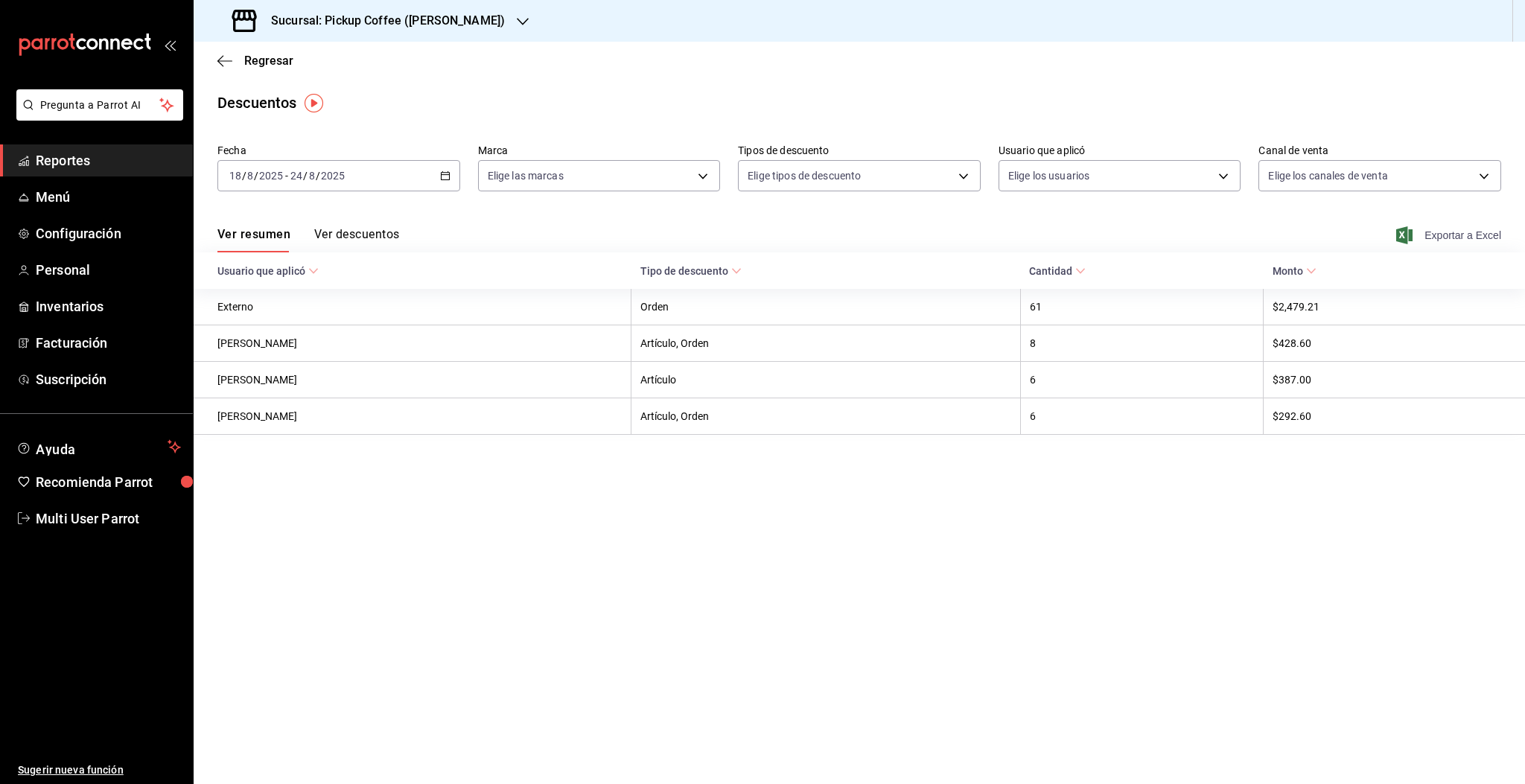
click at [1435, 238] on span "Exportar a Excel" at bounding box center [1450, 236] width 102 height 18
